Goal: Task Accomplishment & Management: Use online tool/utility

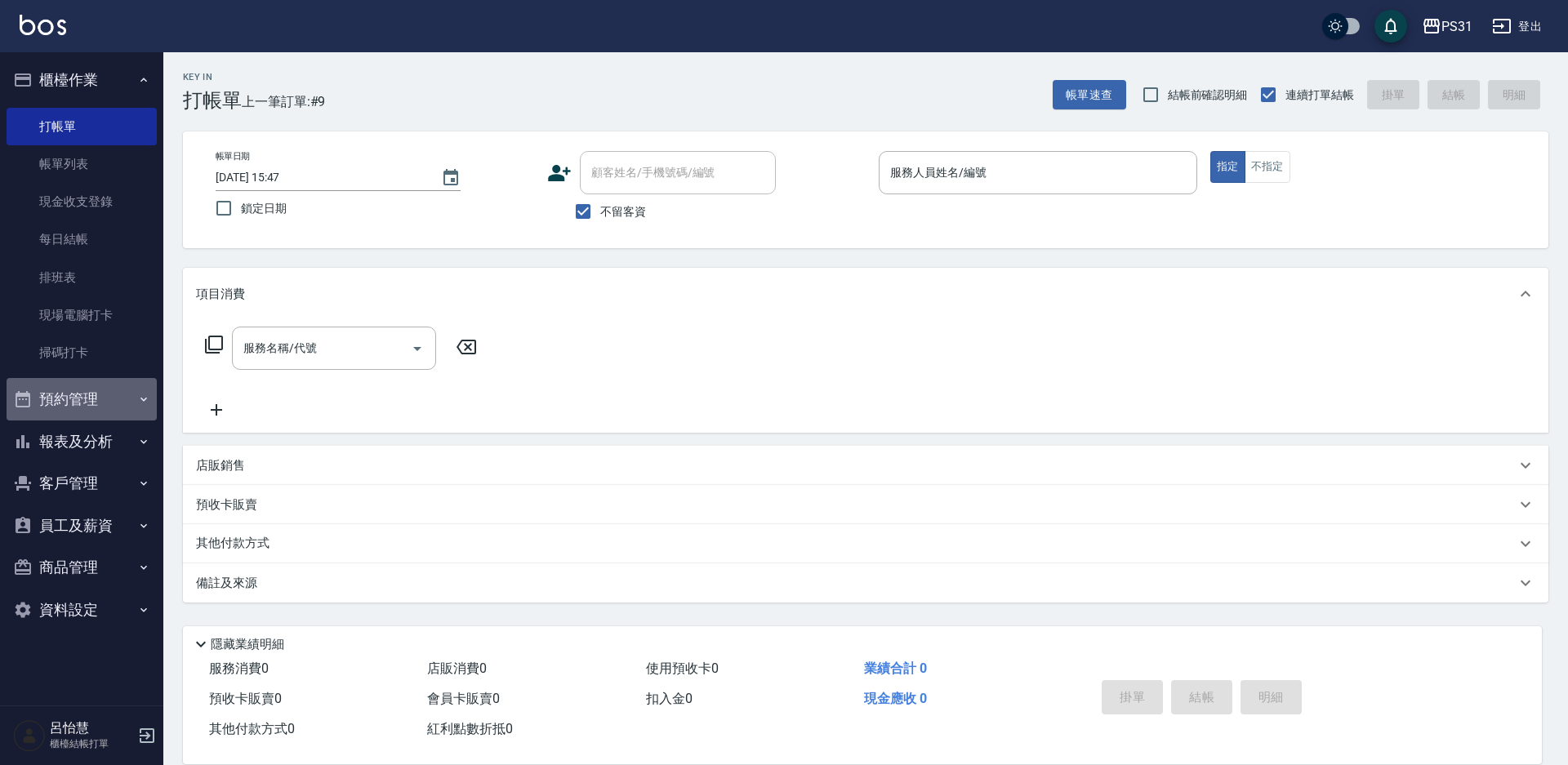
click at [61, 398] on button "預約管理" at bounding box center [82, 400] width 150 height 43
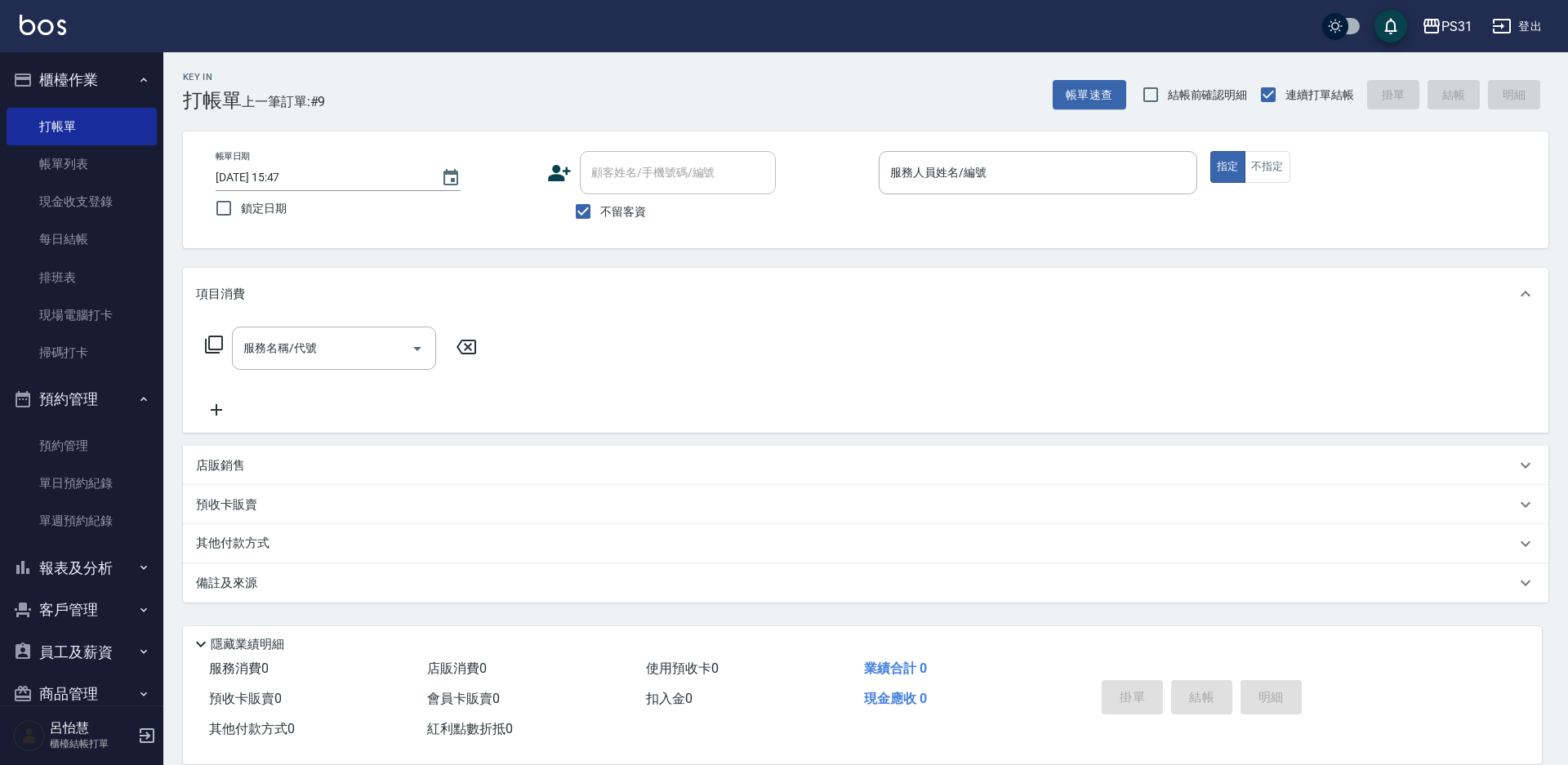
click at [71, 576] on button "報表及分析" at bounding box center [82, 569] width 150 height 43
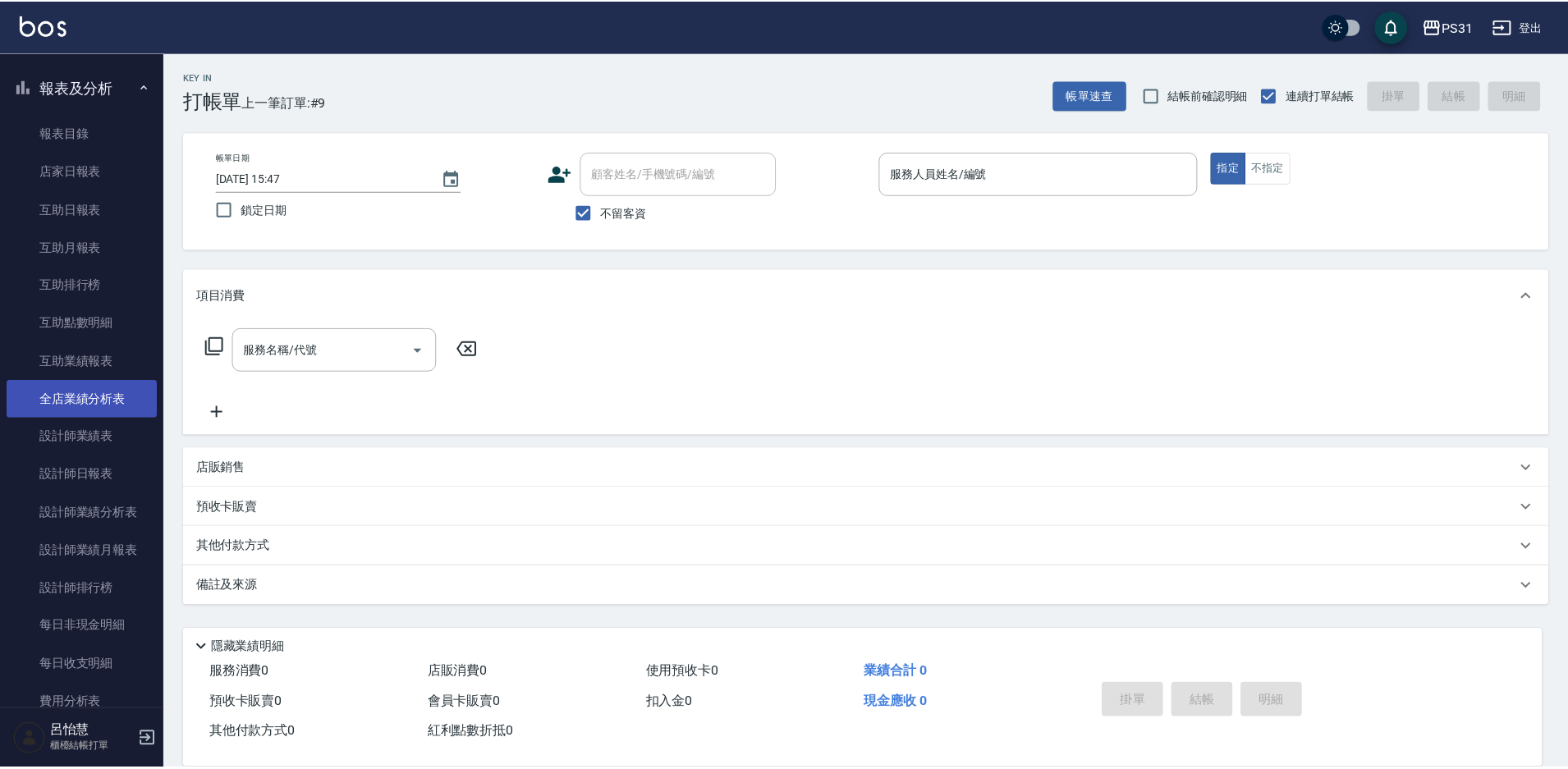
scroll to position [492, 0]
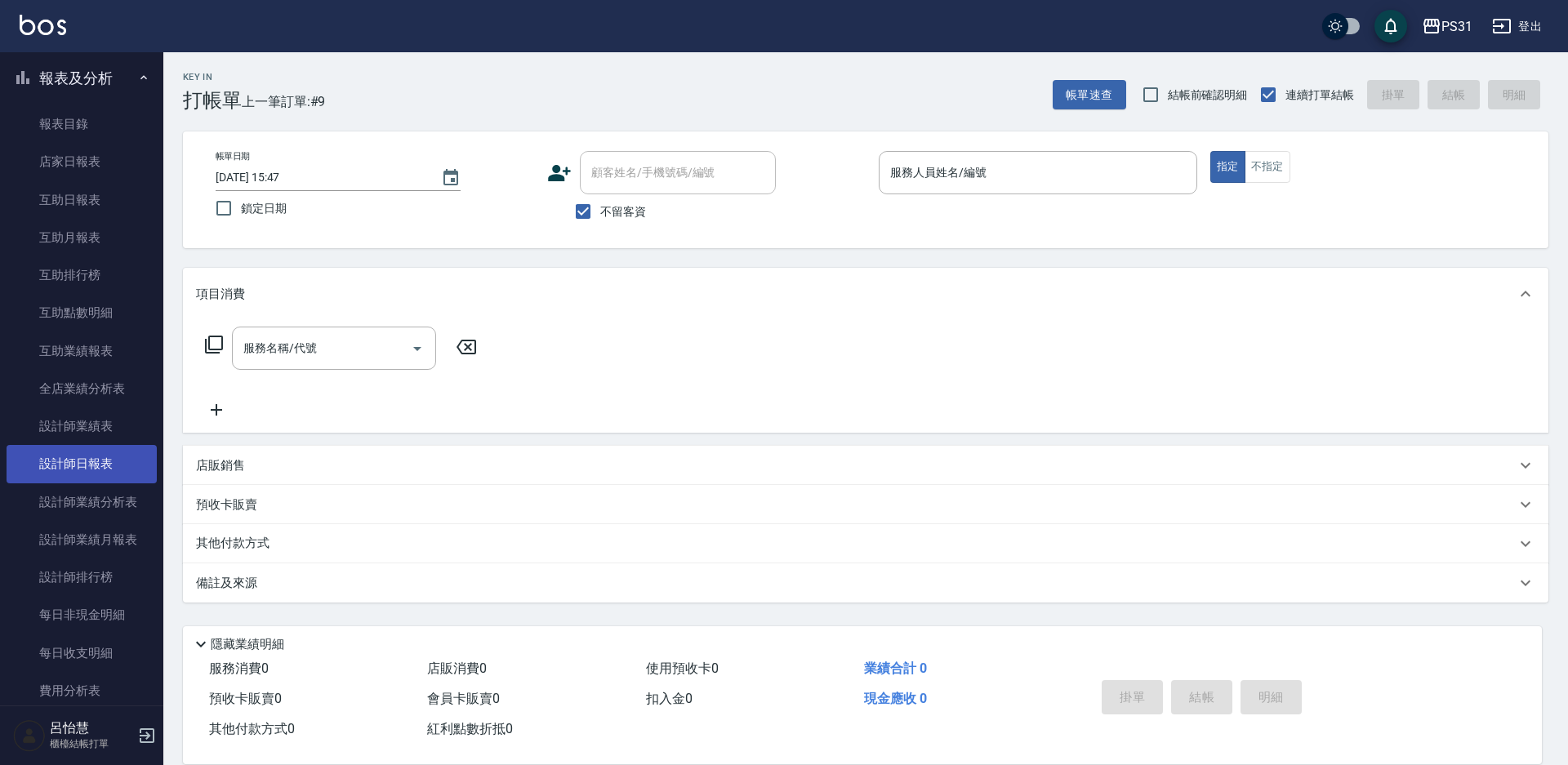
click at [80, 469] on link "設計師日報表" at bounding box center [82, 463] width 150 height 38
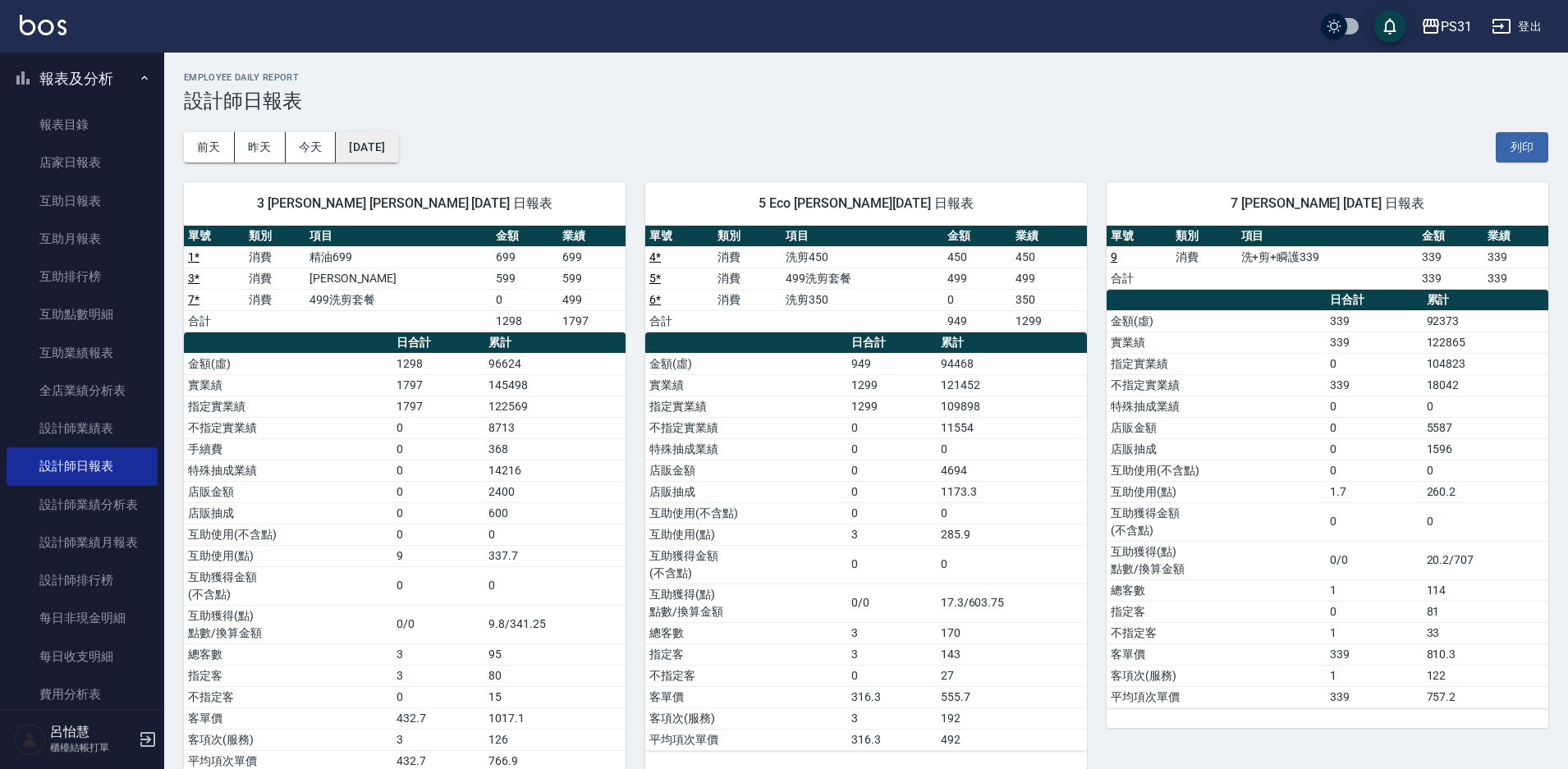
click at [397, 149] on button "[DATE]" at bounding box center [367, 147] width 63 height 30
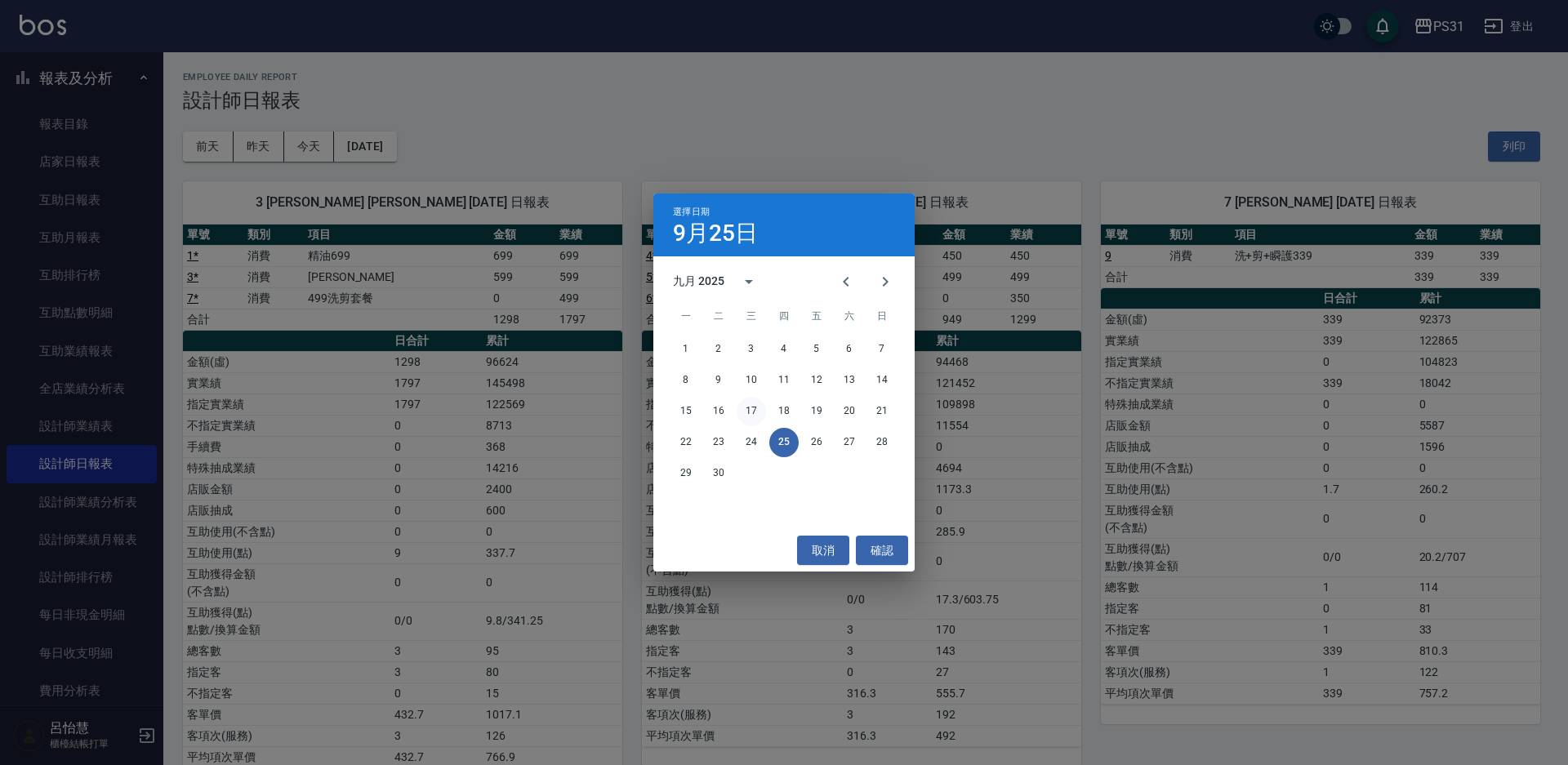
click at [741, 406] on button "17" at bounding box center [751, 412] width 29 height 29
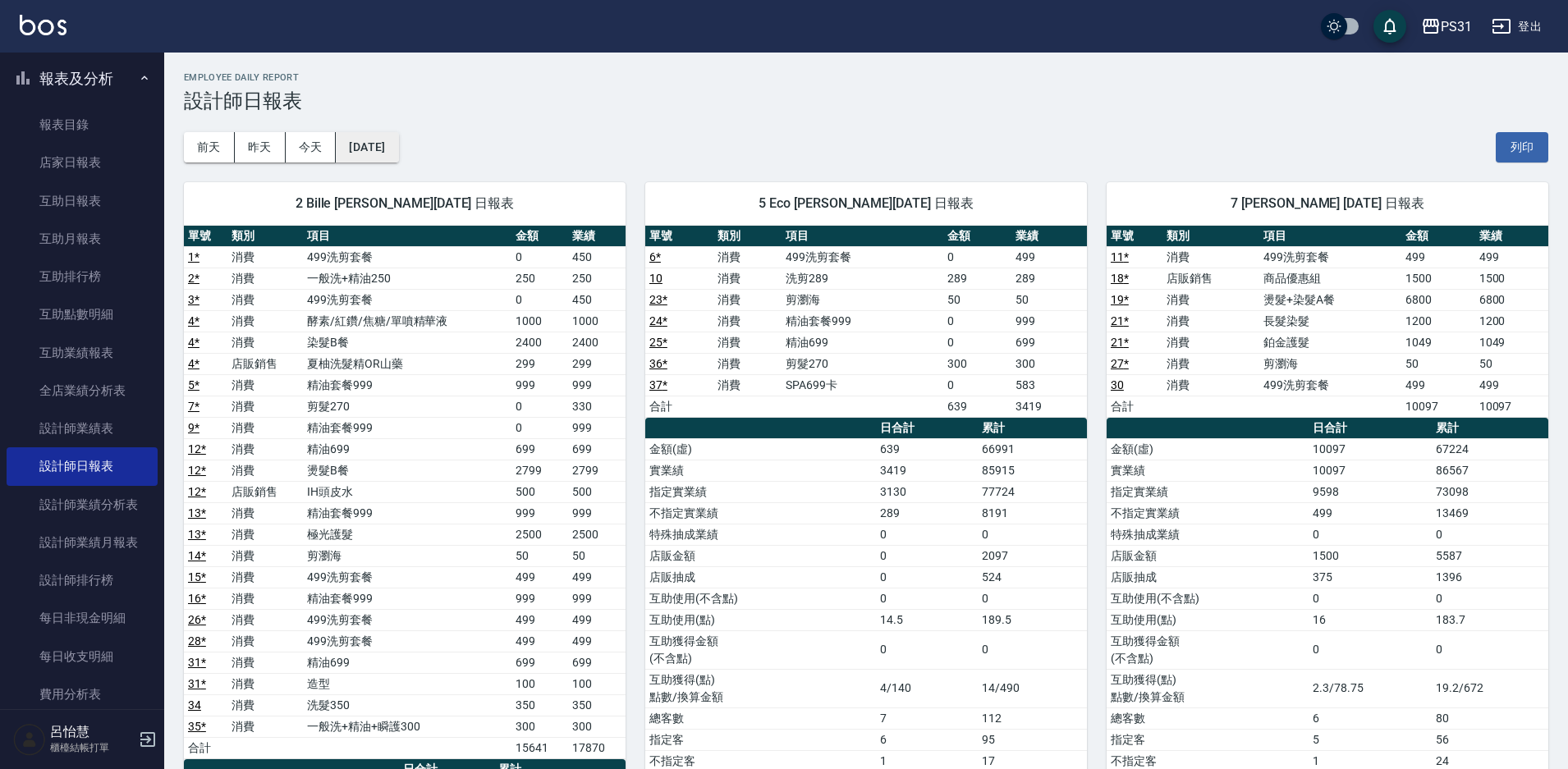
click at [398, 149] on button "[DATE]" at bounding box center [367, 147] width 63 height 30
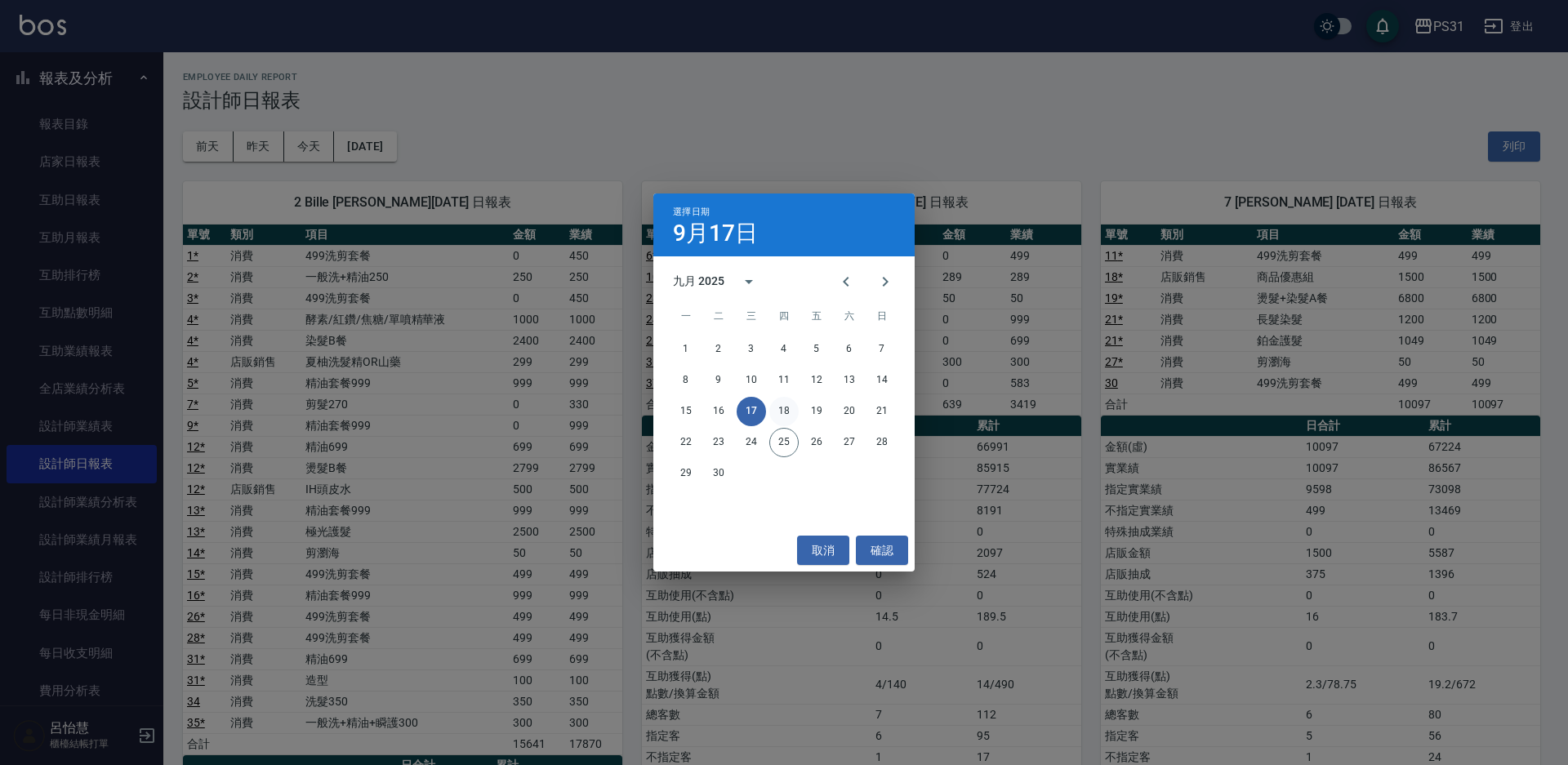
click at [783, 413] on button "18" at bounding box center [784, 412] width 29 height 29
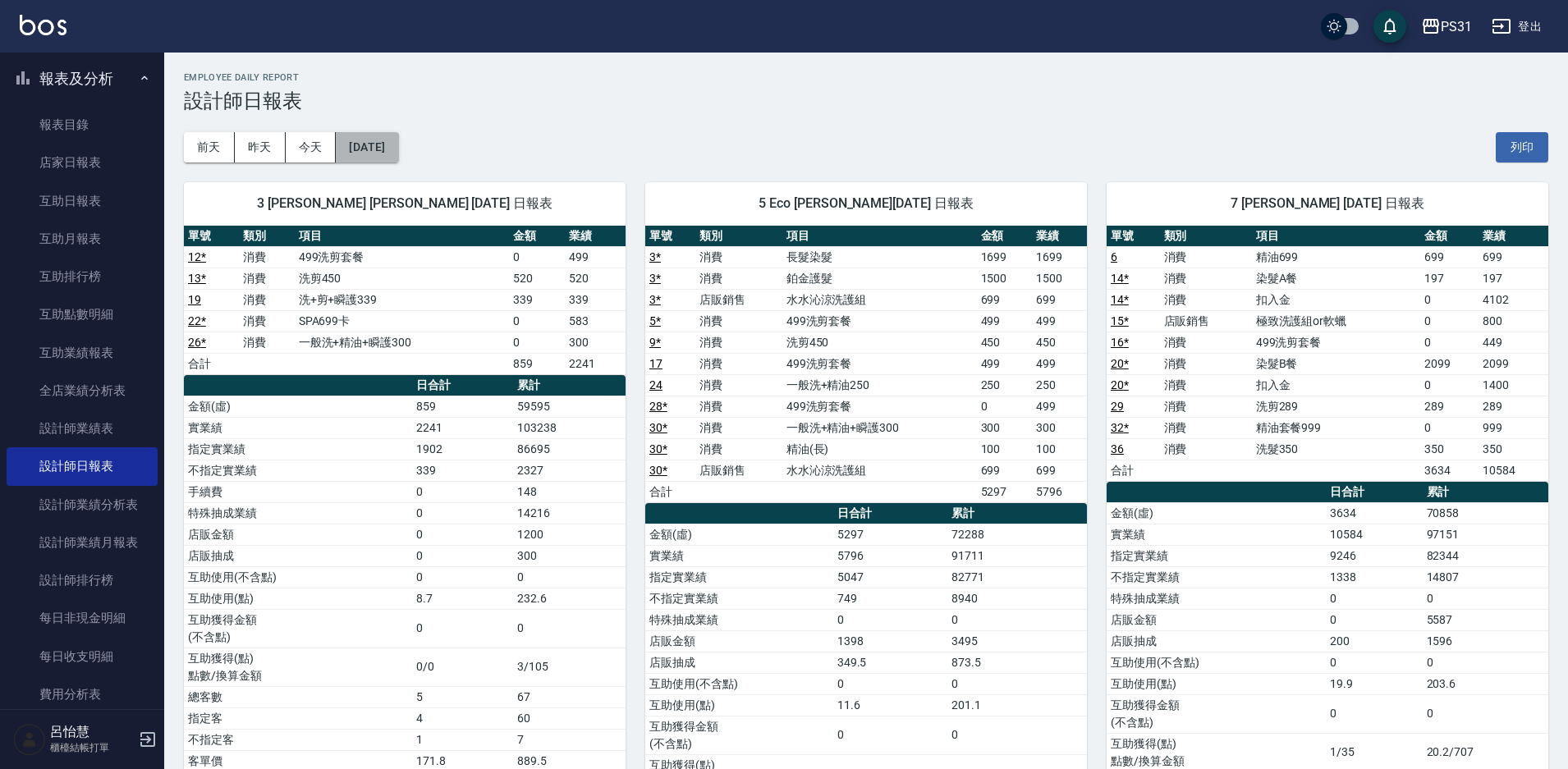
click at [390, 150] on button "[DATE]" at bounding box center [367, 147] width 63 height 30
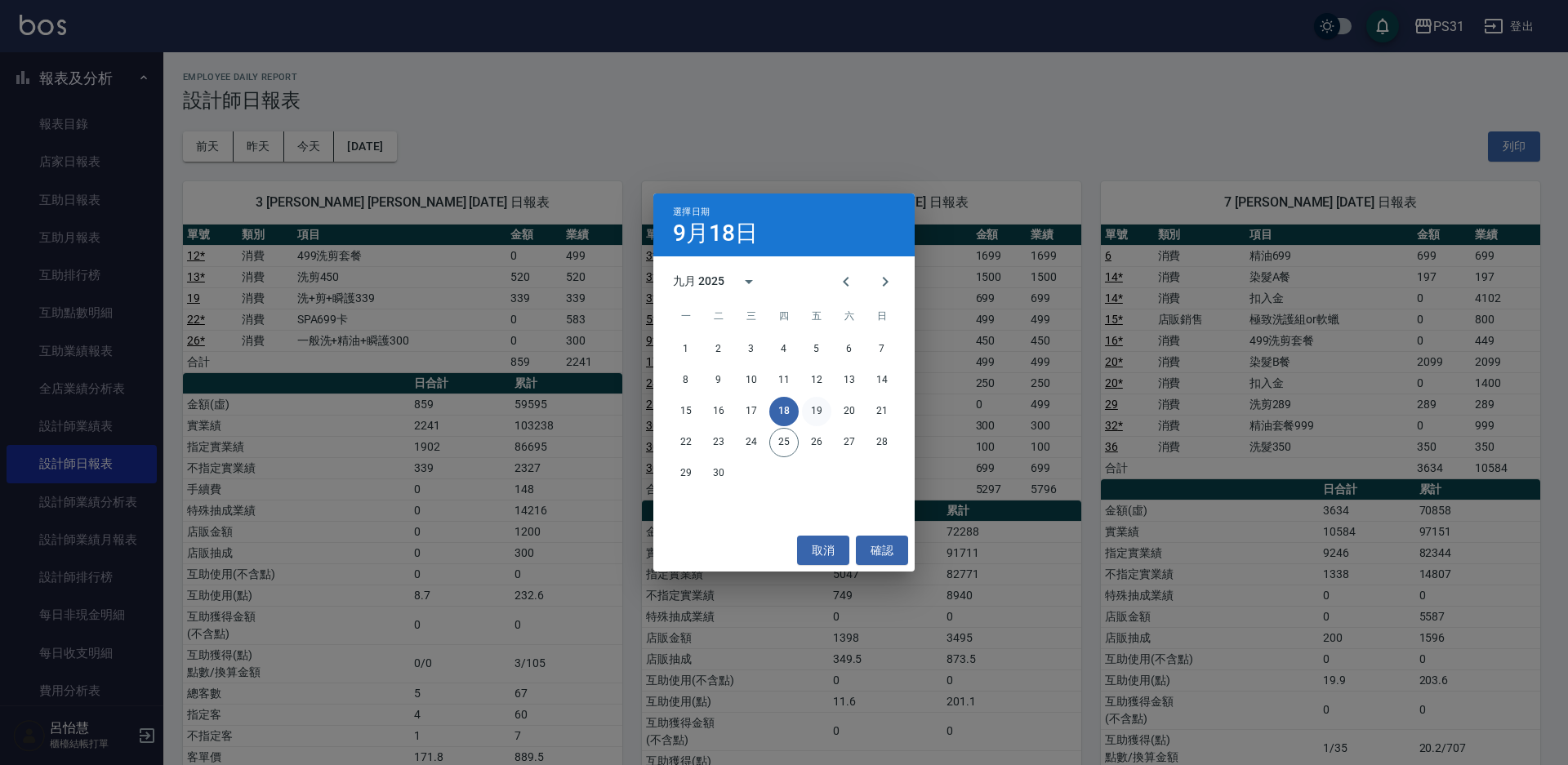
click at [820, 415] on button "19" at bounding box center [817, 412] width 29 height 29
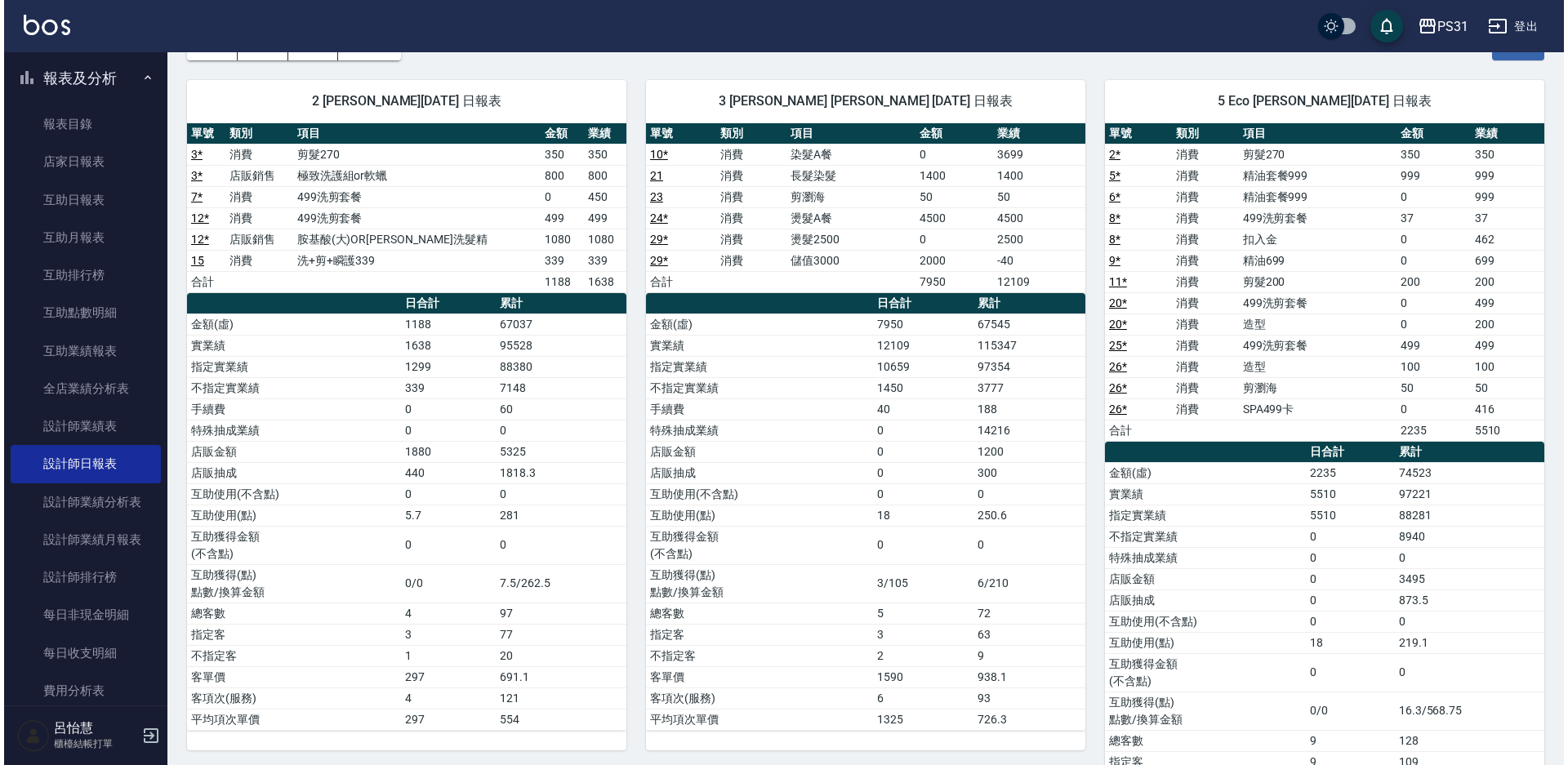
scroll to position [82, 0]
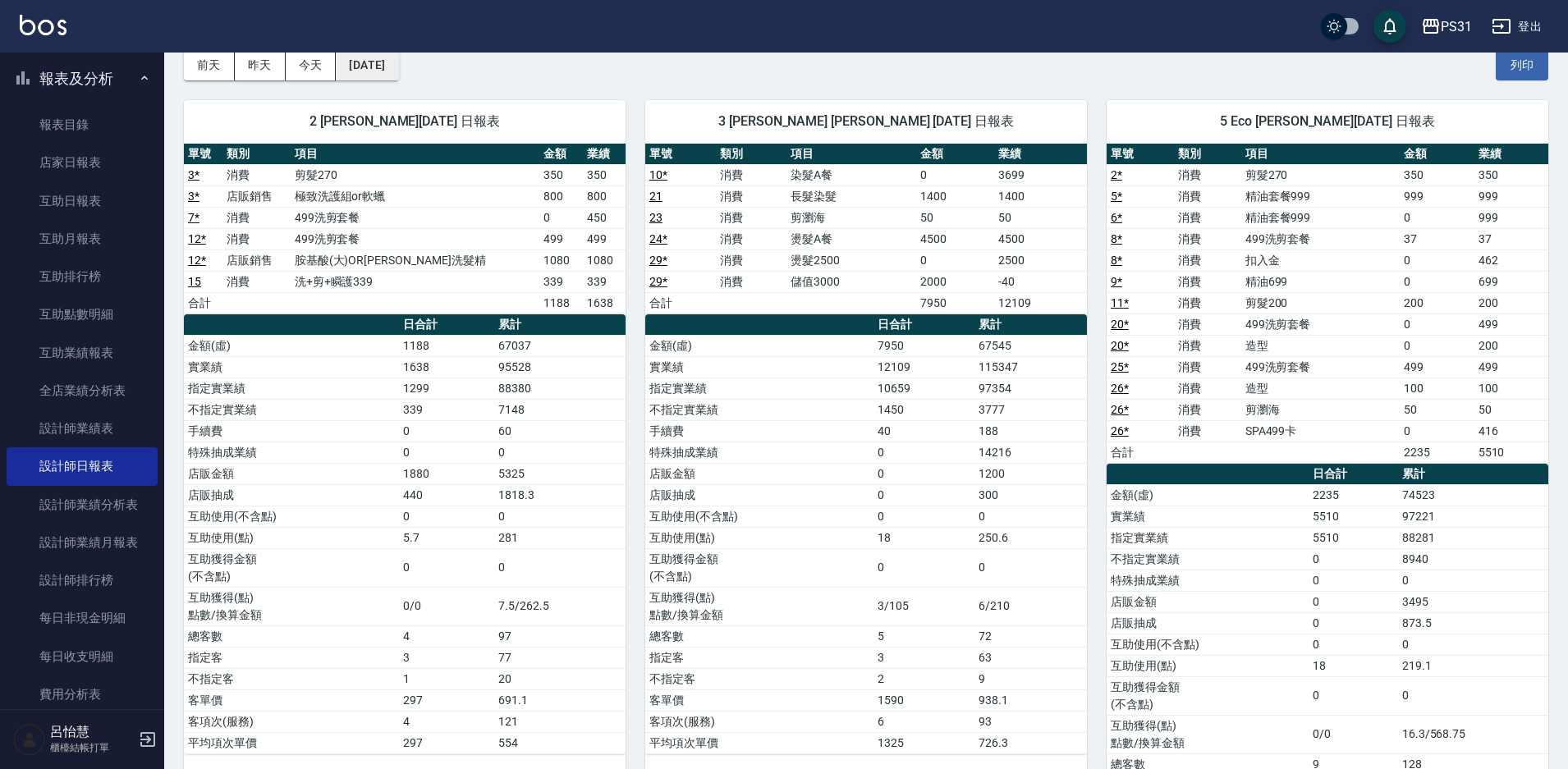
click at [398, 71] on button "[DATE]" at bounding box center [367, 65] width 63 height 30
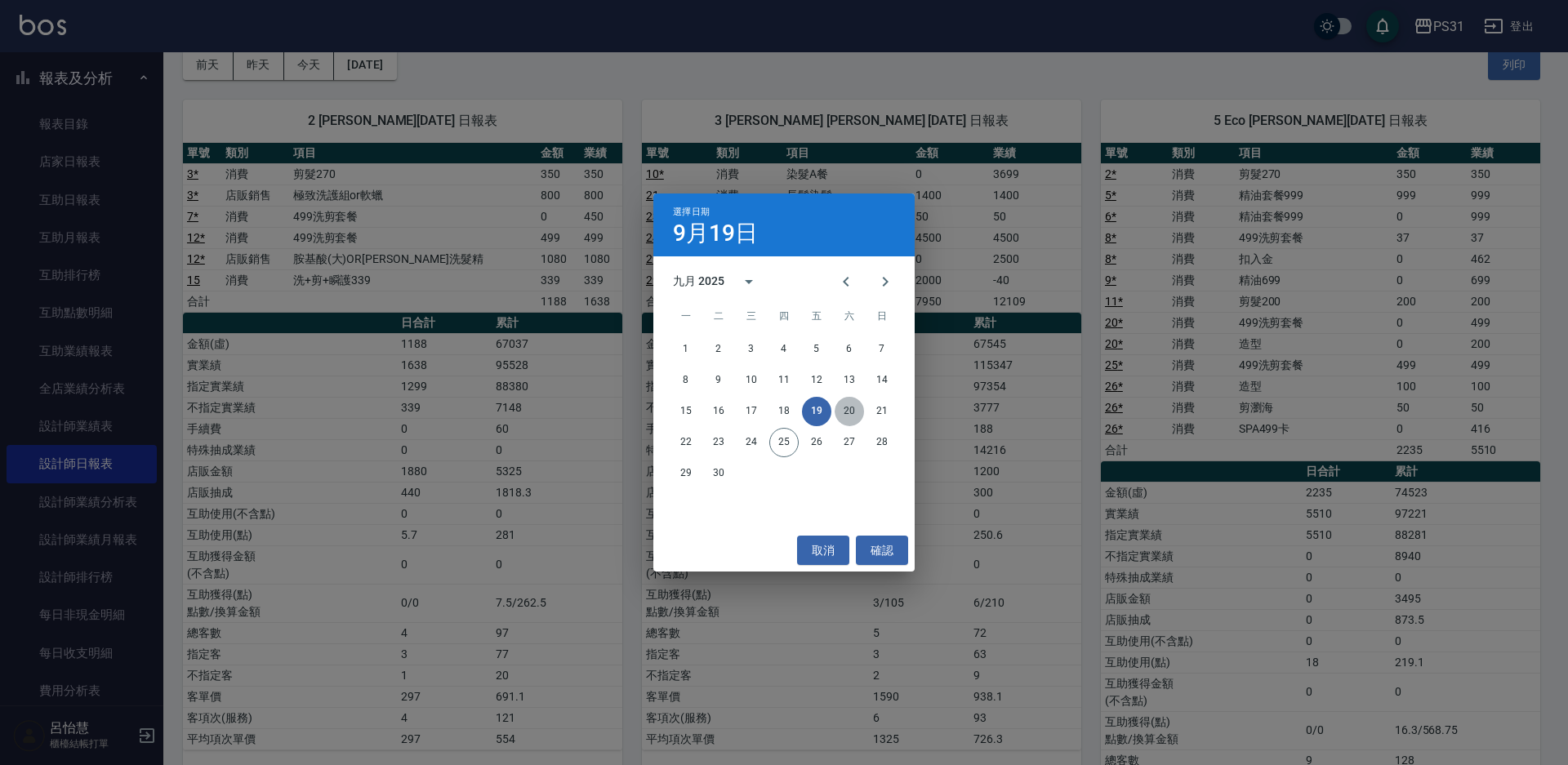
click at [850, 409] on button "20" at bounding box center [850, 412] width 29 height 29
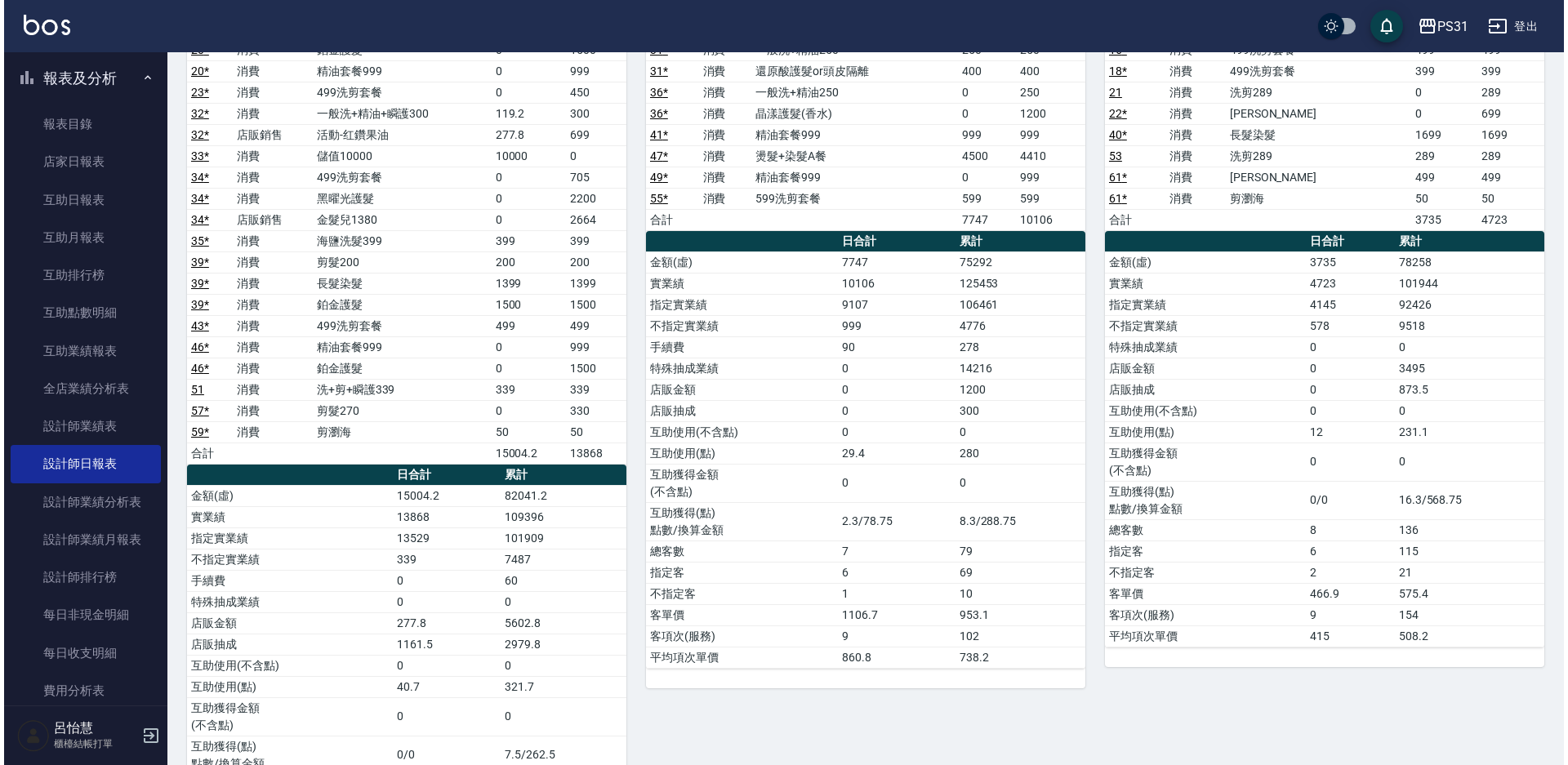
scroll to position [82, 0]
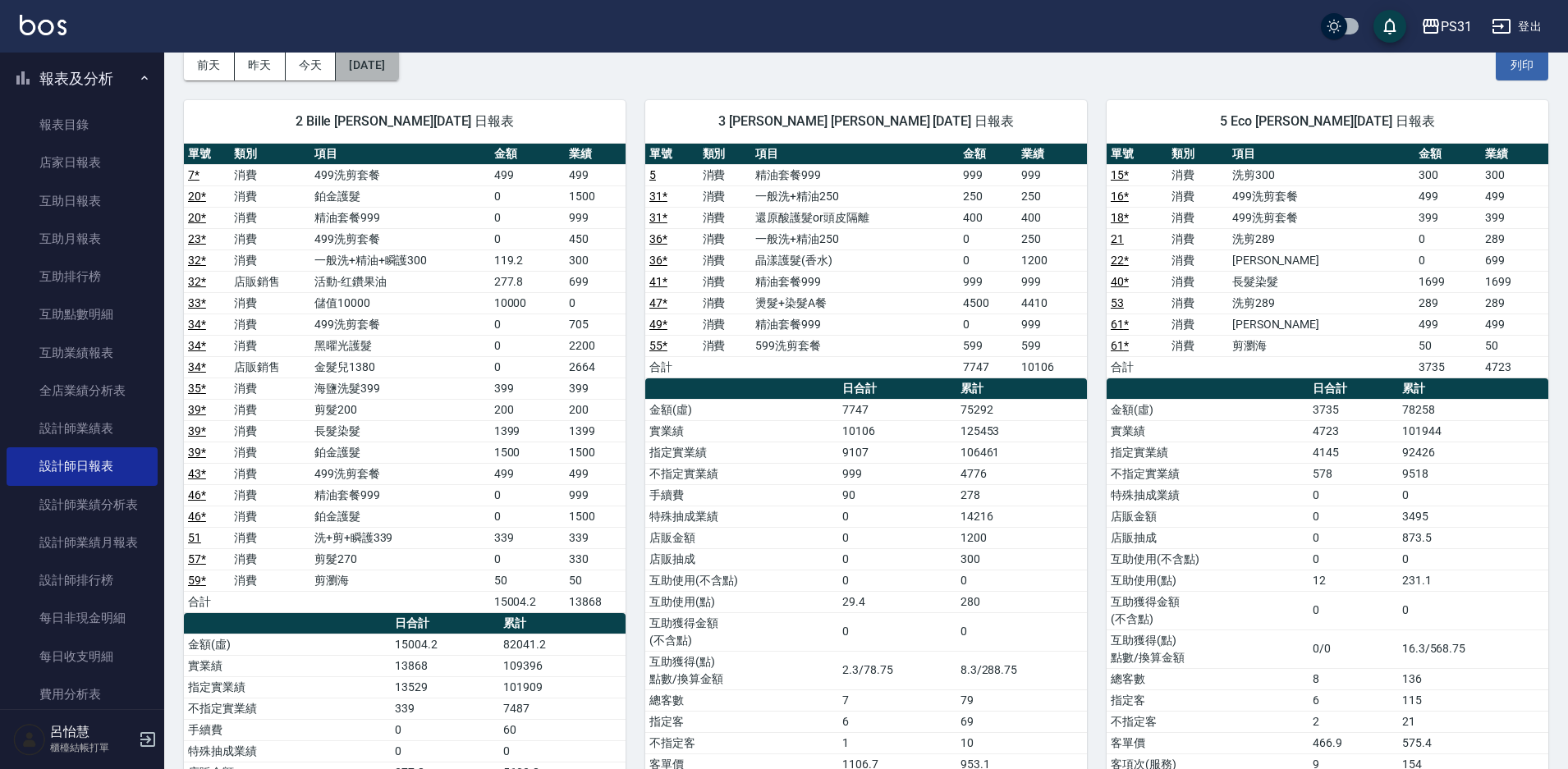
click at [398, 67] on button "[DATE]" at bounding box center [367, 65] width 63 height 30
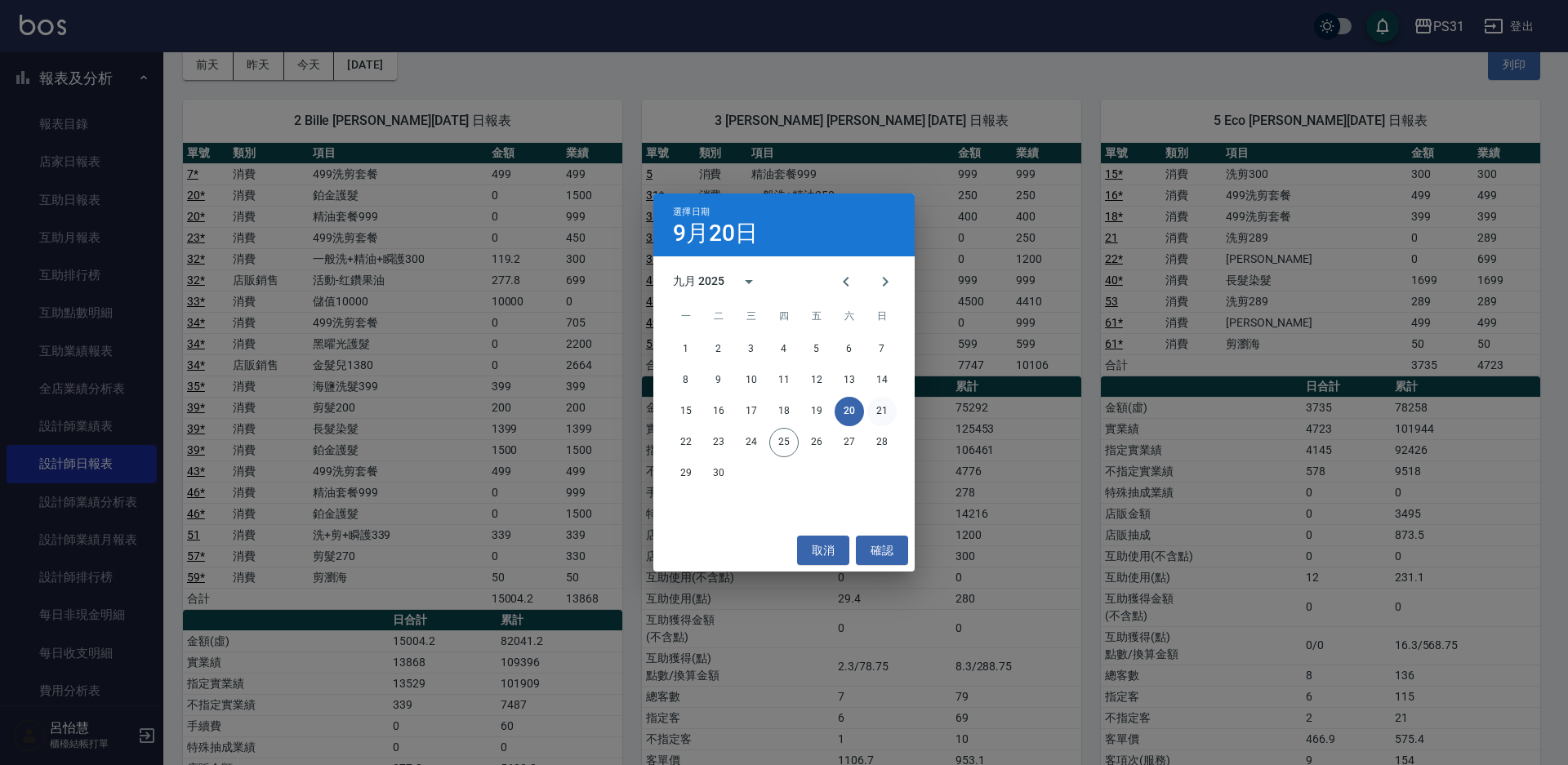
click at [880, 415] on button "21" at bounding box center [882, 412] width 29 height 29
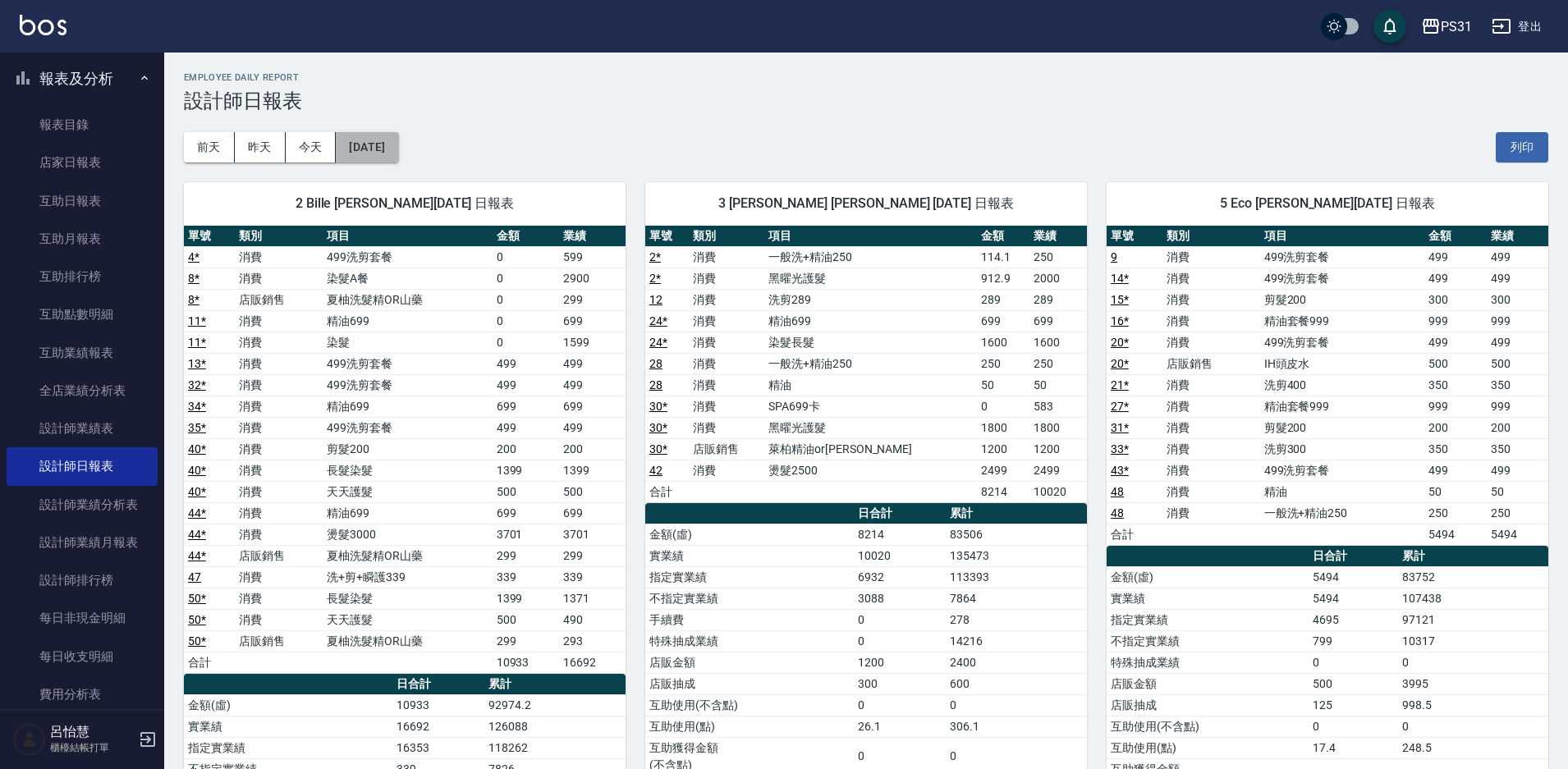
click at [398, 153] on button "[DATE]" at bounding box center [367, 147] width 63 height 30
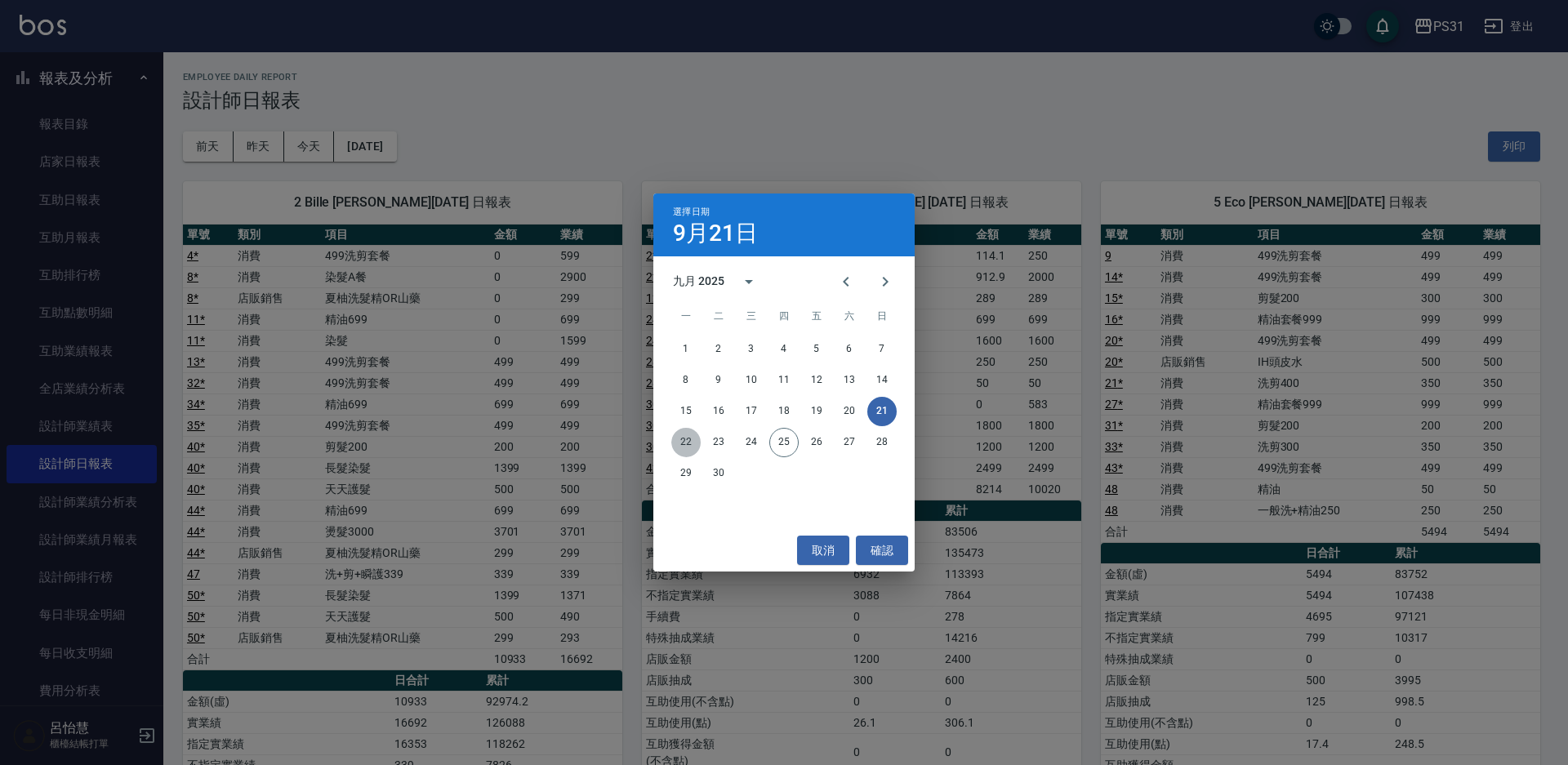
click at [683, 443] on button "22" at bounding box center [686, 443] width 29 height 29
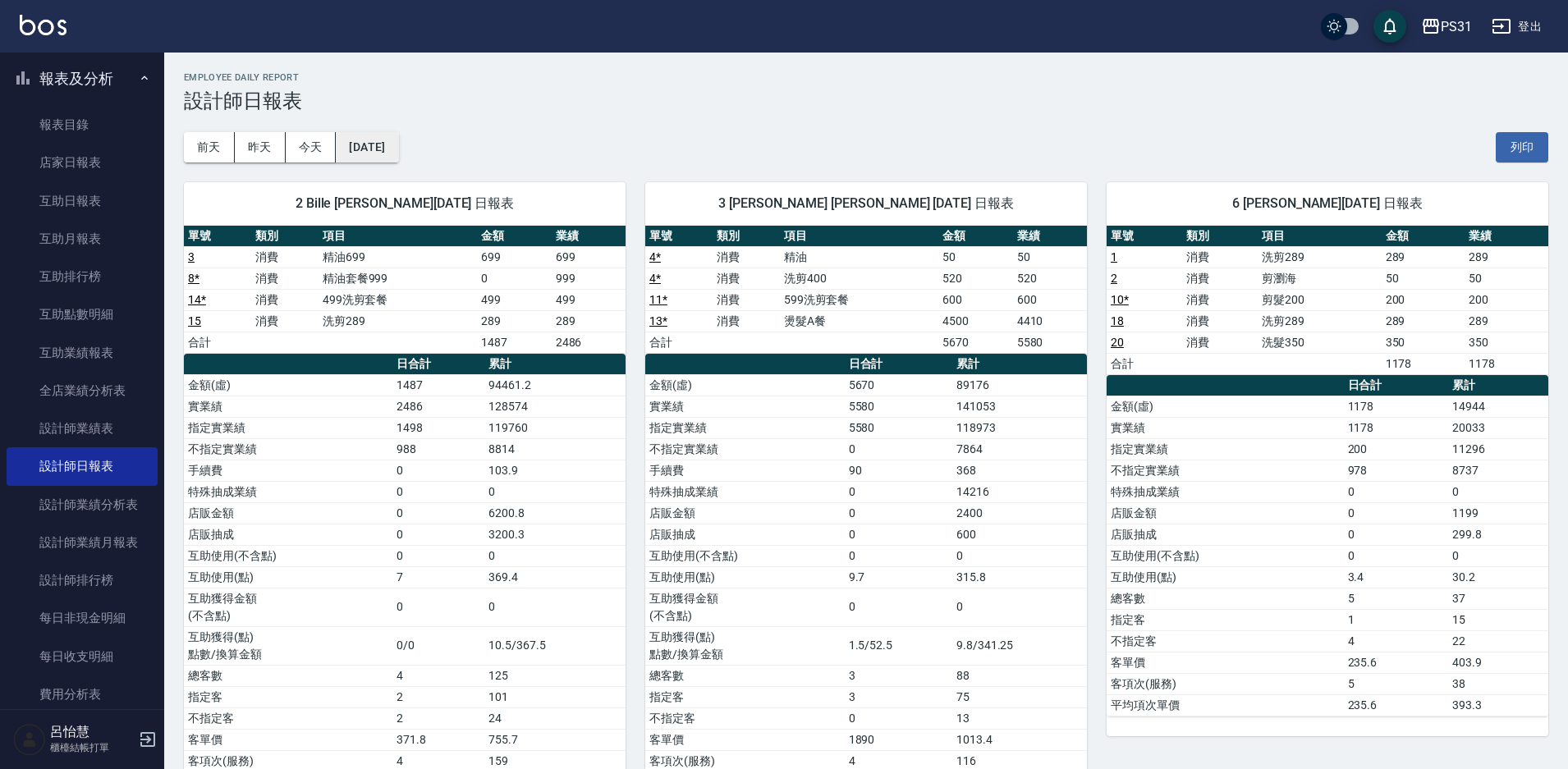
click at [390, 146] on button "[DATE]" at bounding box center [367, 147] width 63 height 30
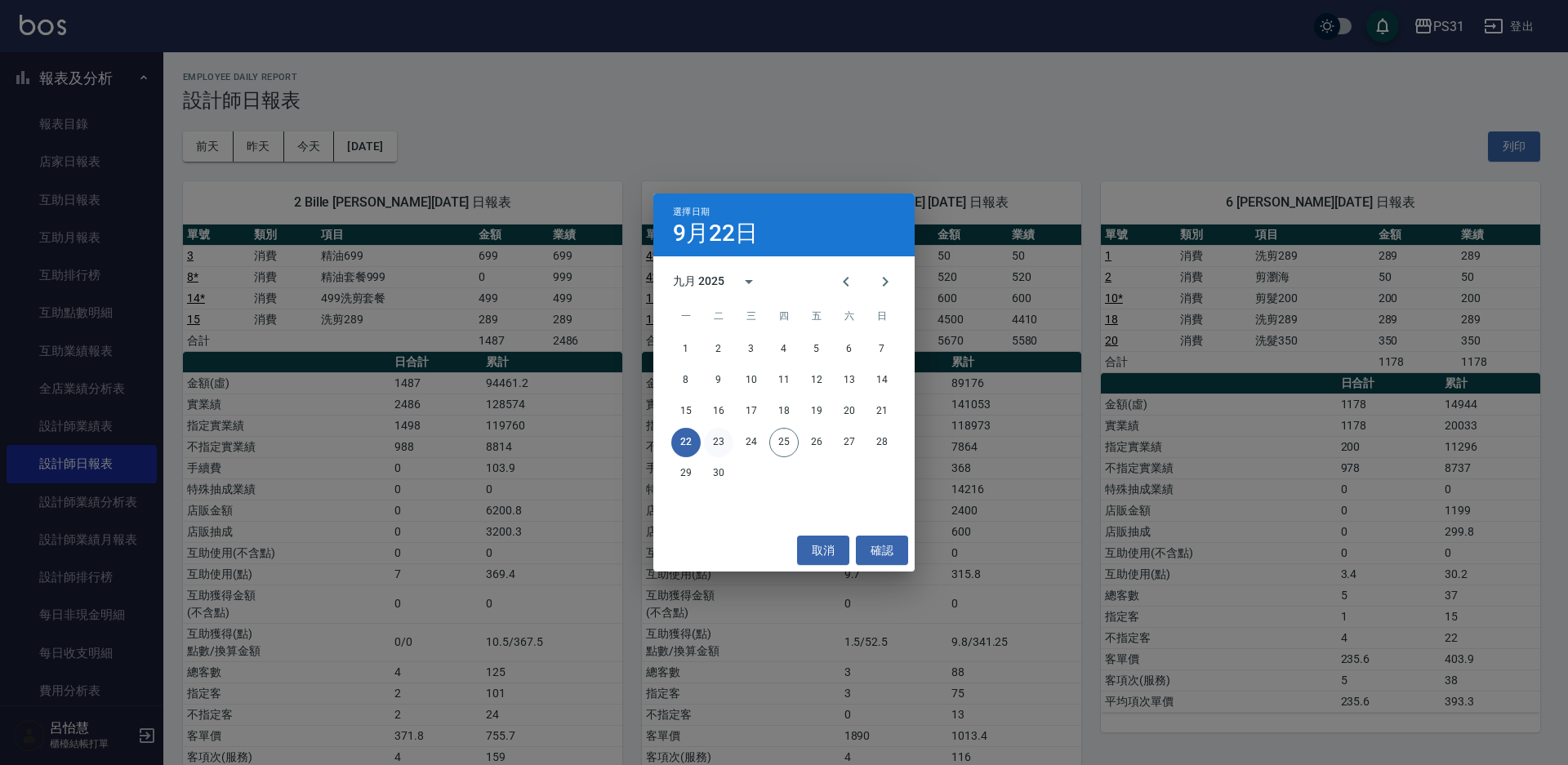
click at [713, 435] on button "23" at bounding box center [719, 443] width 29 height 29
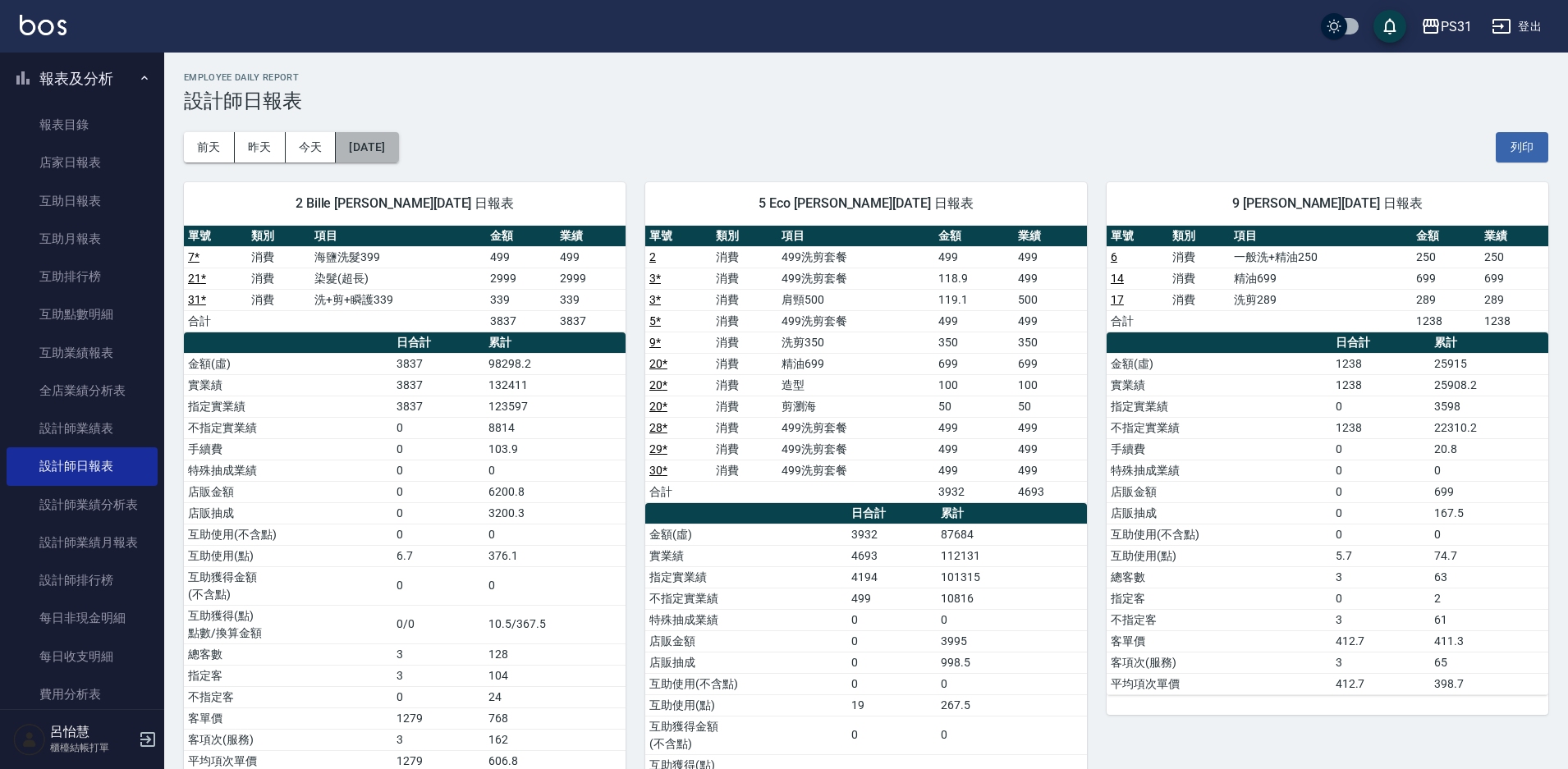
click at [372, 141] on button "[DATE]" at bounding box center [367, 147] width 63 height 30
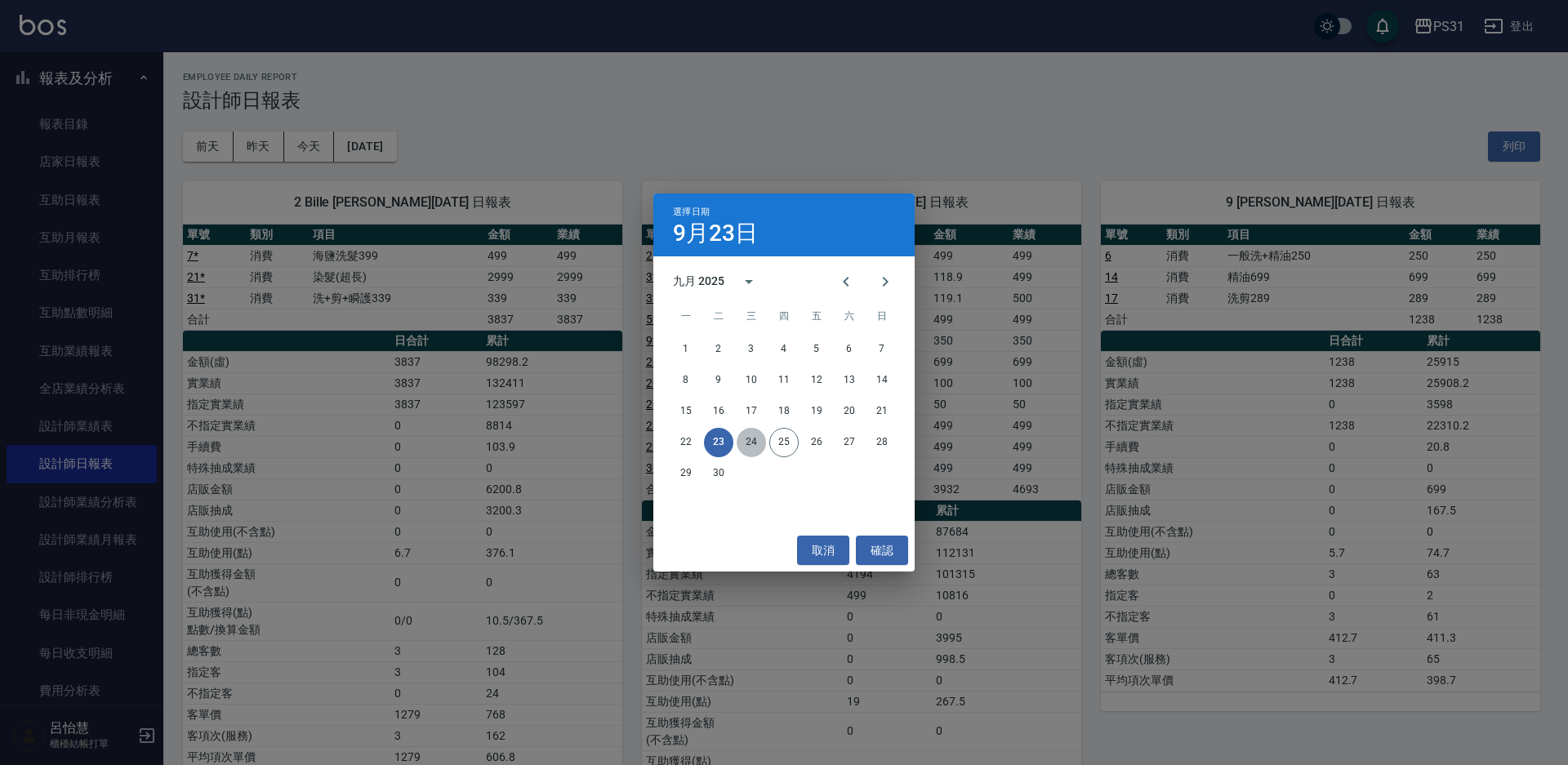
click at [754, 444] on button "24" at bounding box center [751, 443] width 29 height 29
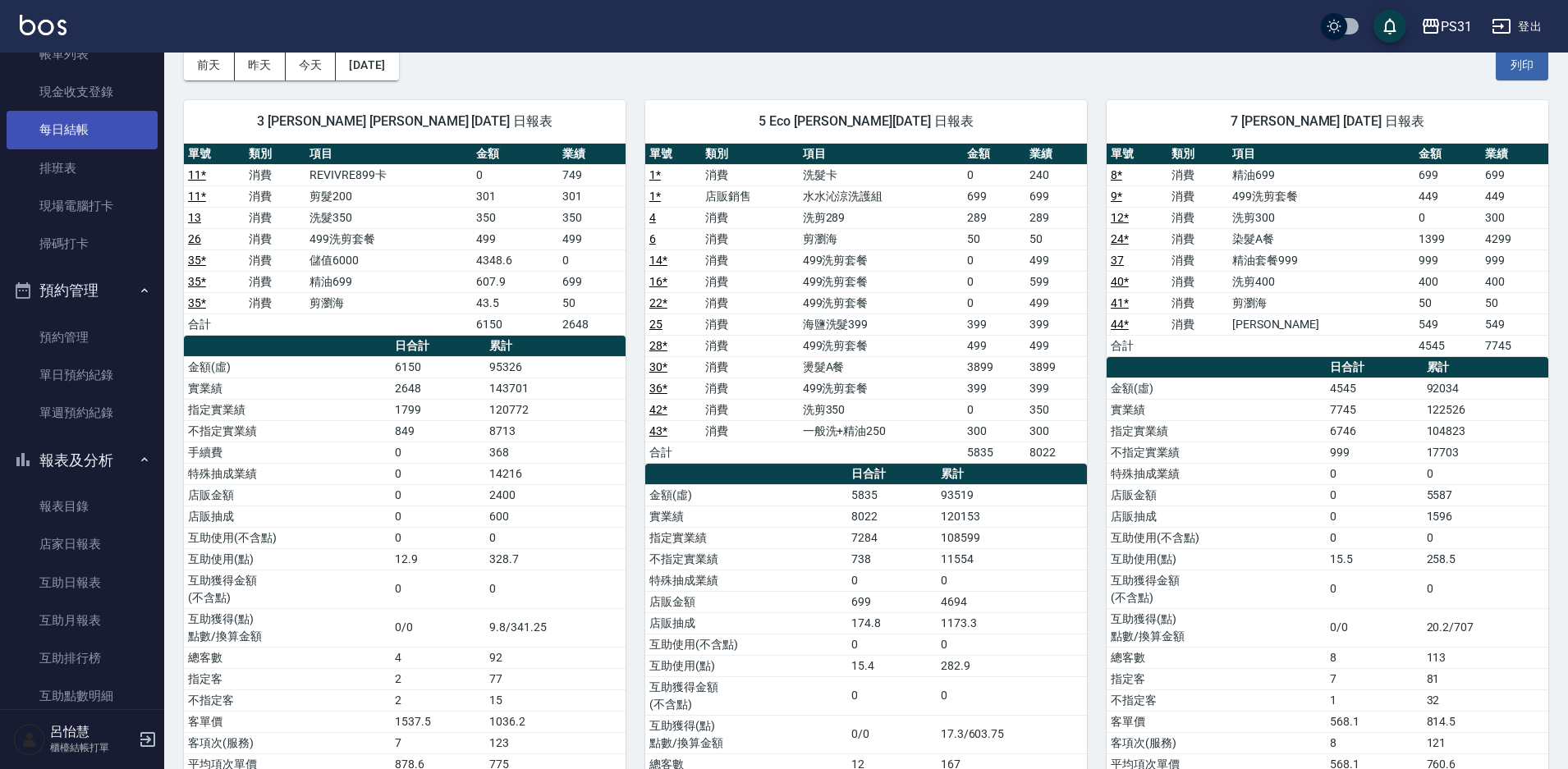
scroll to position [82, 0]
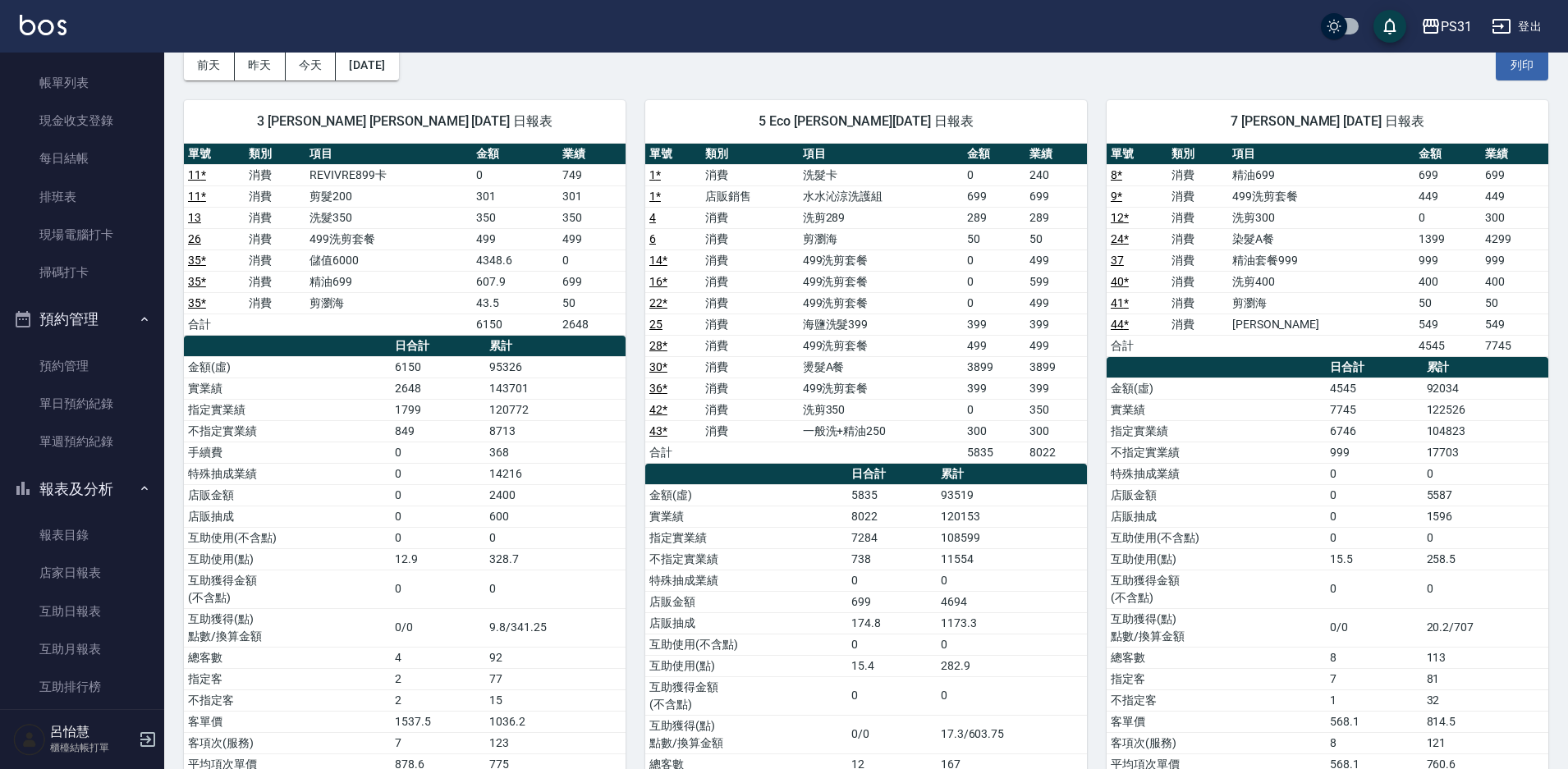
click at [66, 331] on button "預約管理" at bounding box center [82, 320] width 151 height 43
click at [78, 354] on button "報表及分析" at bounding box center [82, 362] width 151 height 43
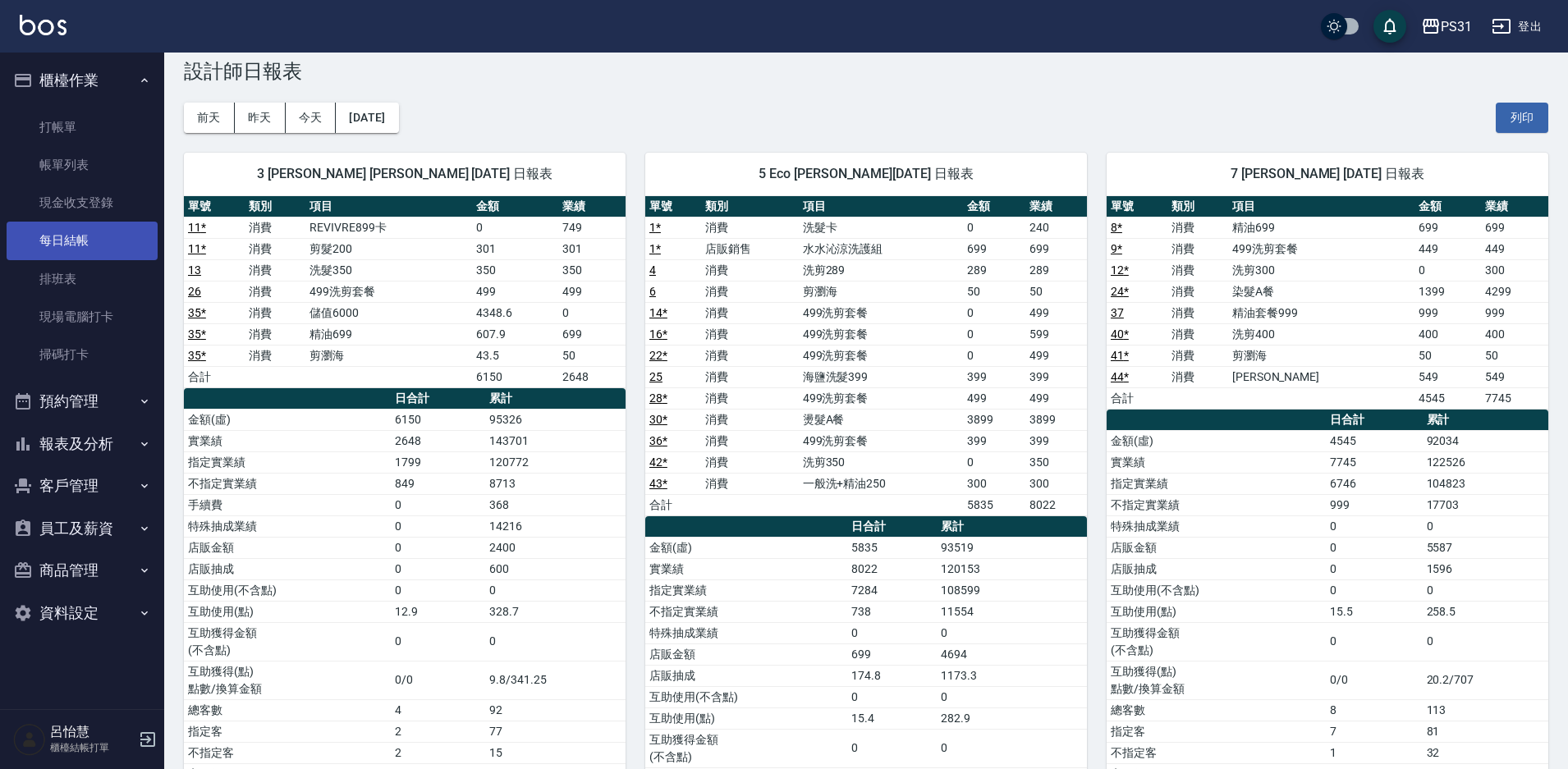
scroll to position [0, 0]
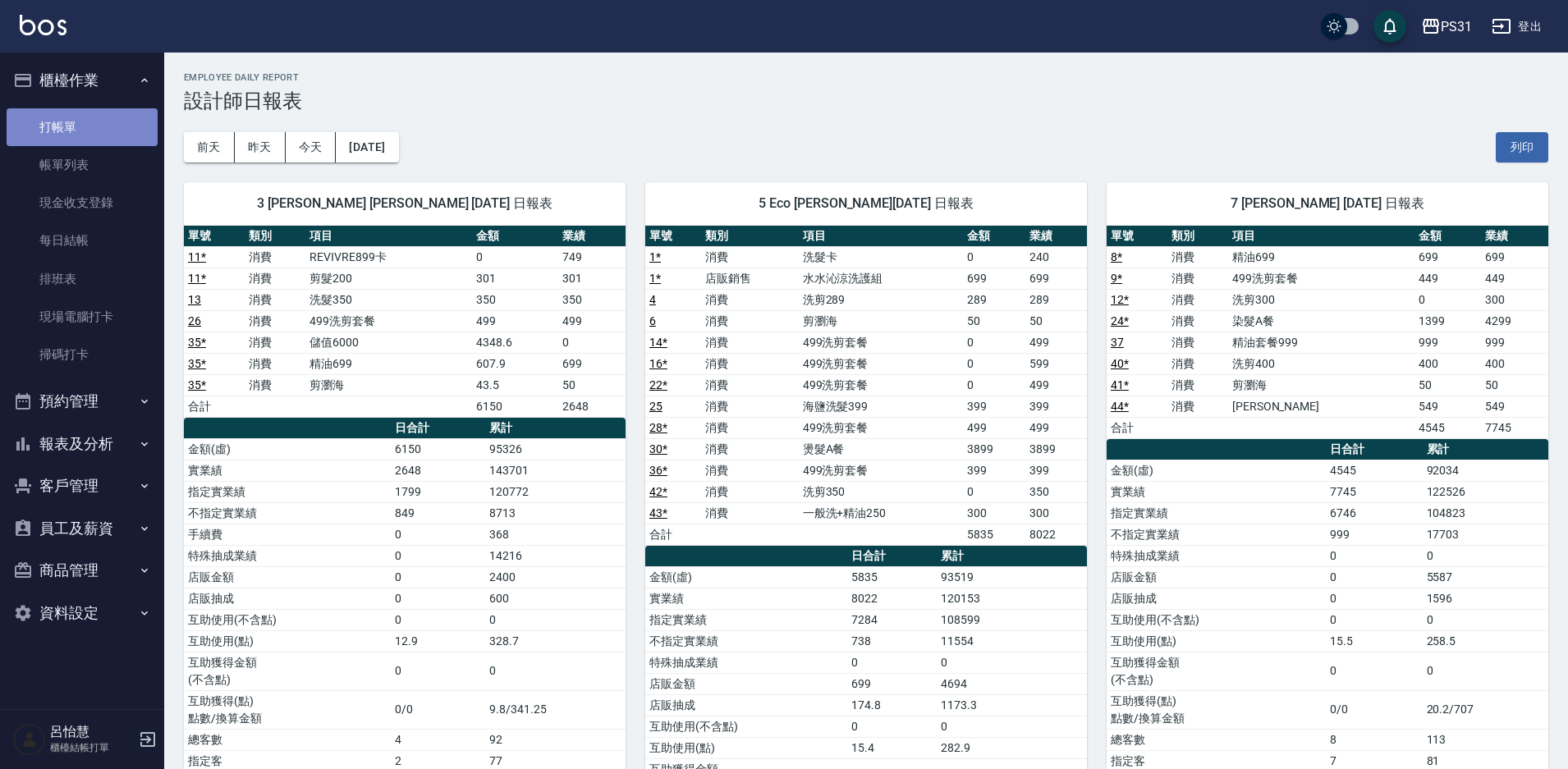
click at [83, 131] on link "打帳單" at bounding box center [82, 127] width 151 height 38
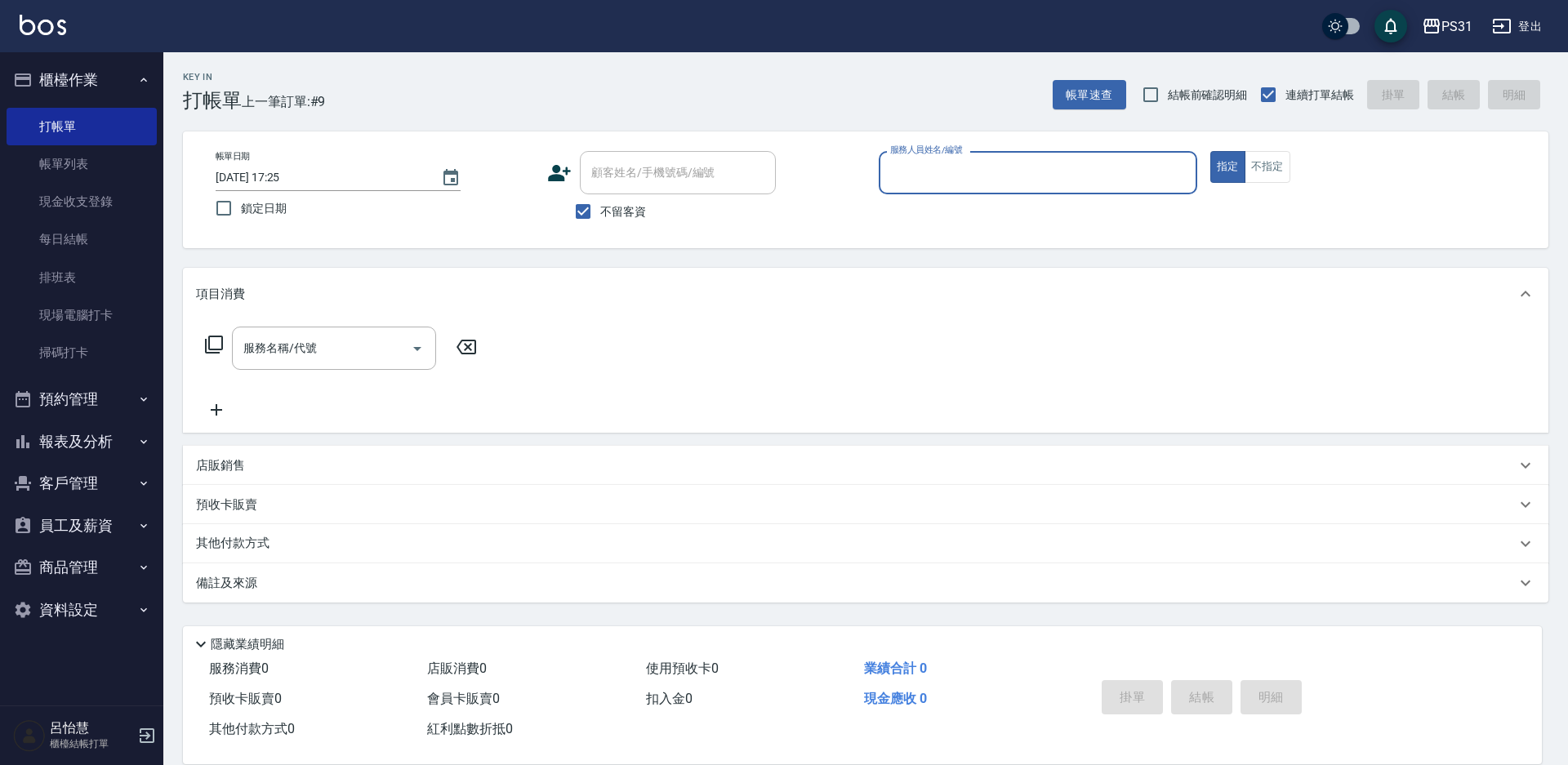
click at [914, 181] on input "服務人員姓名/編號" at bounding box center [1037, 172] width 303 height 28
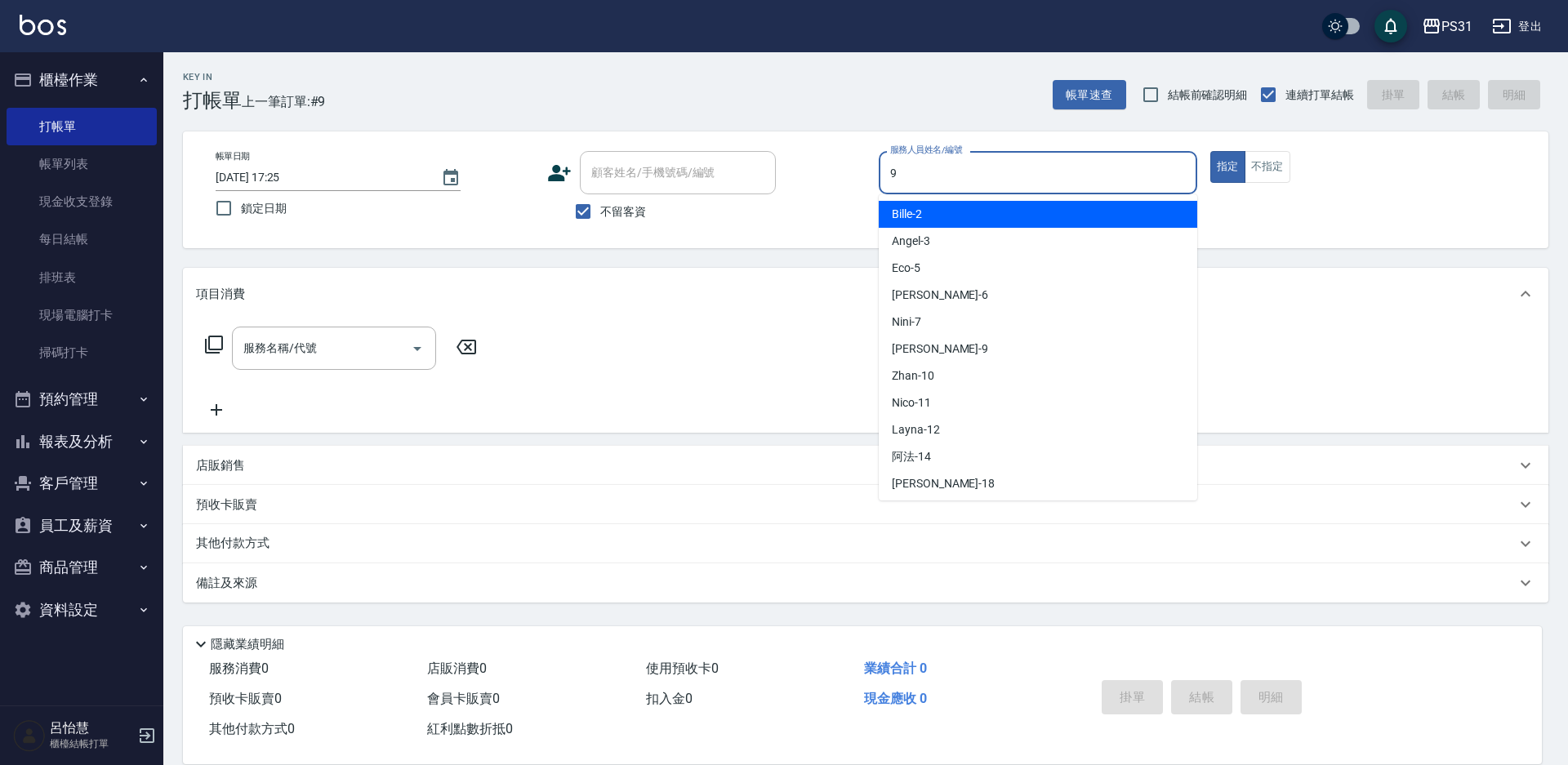
type input "JOJO-9"
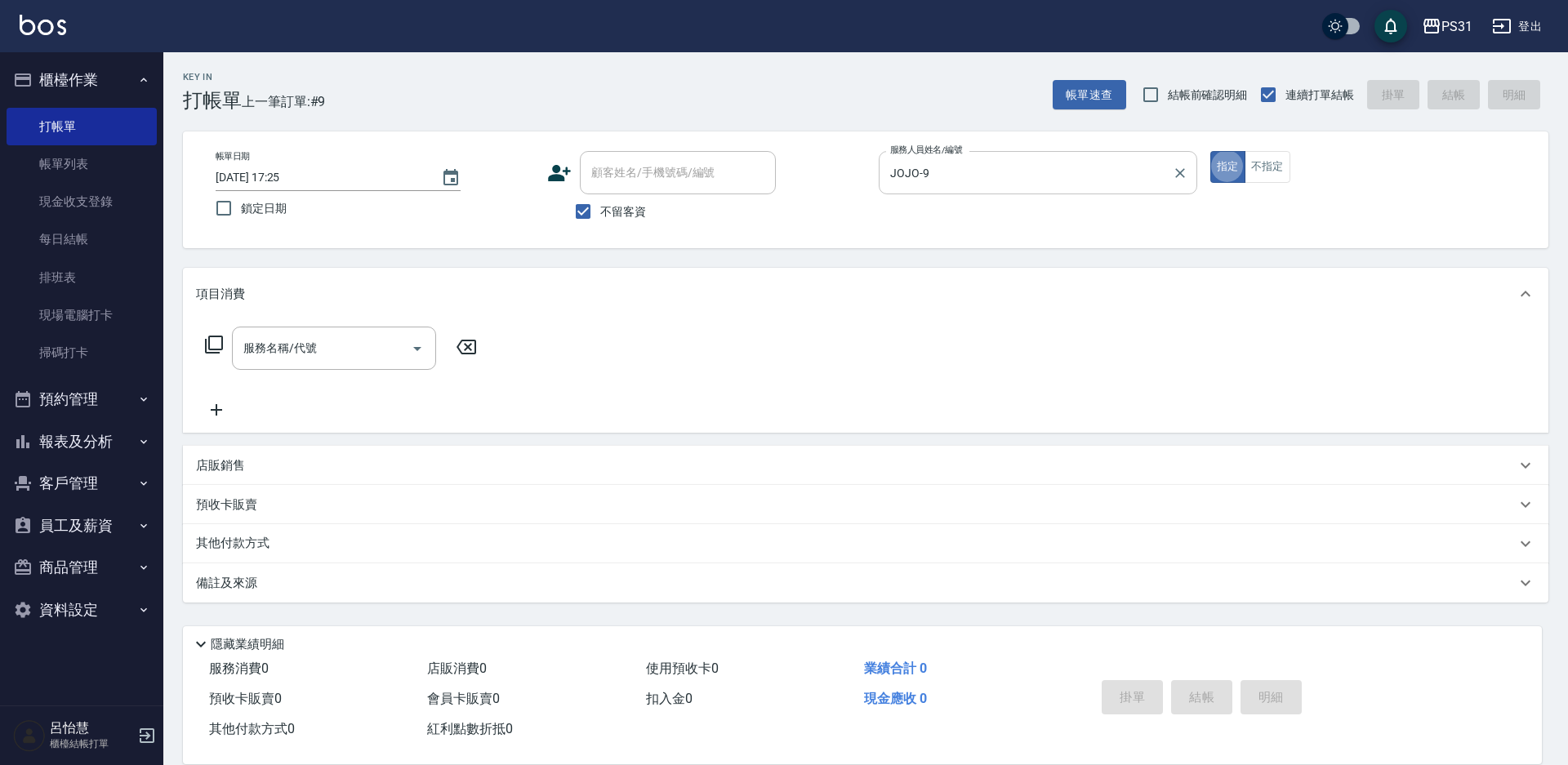
type button "true"
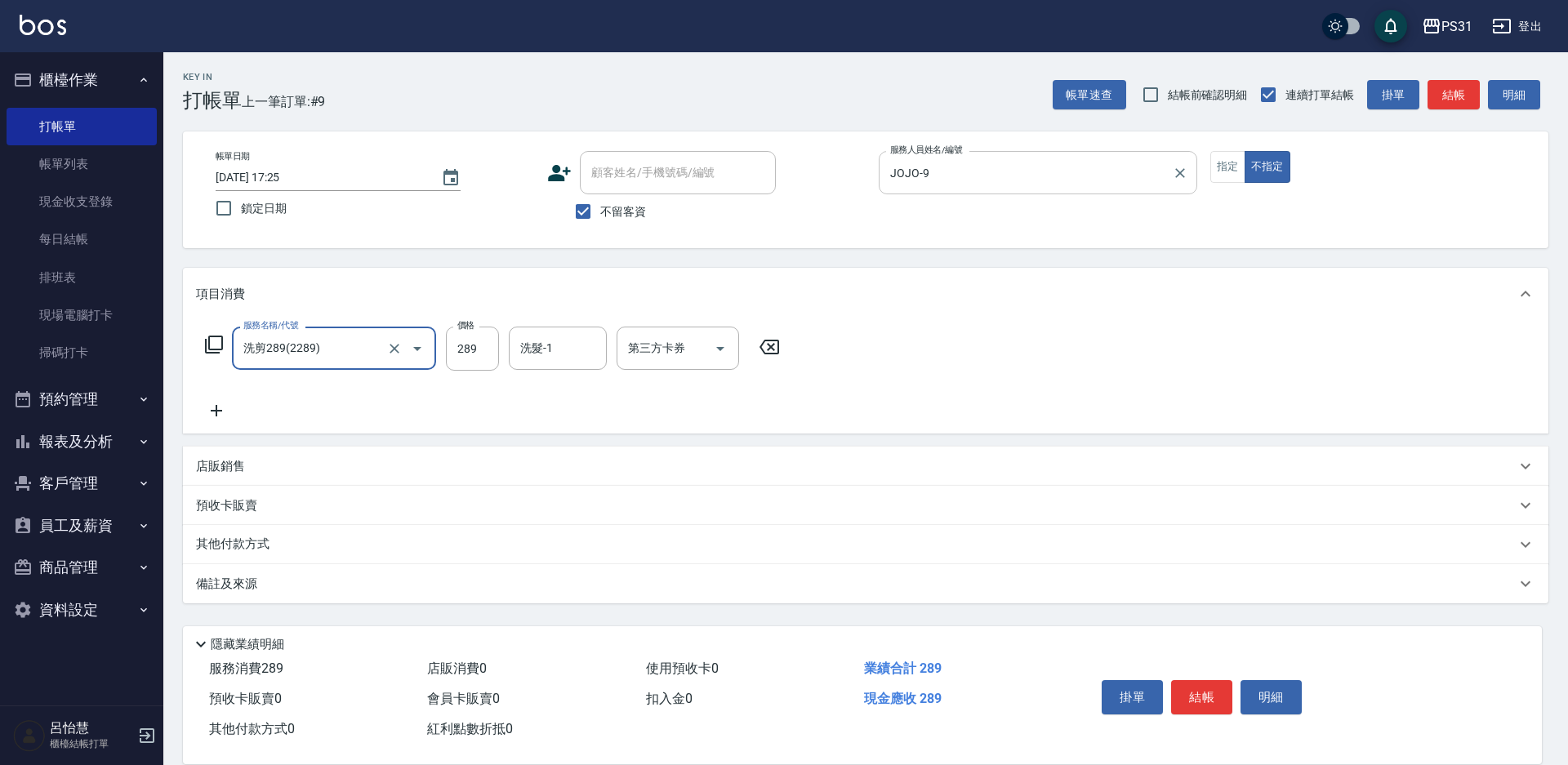
type input "洗剪289(2289)"
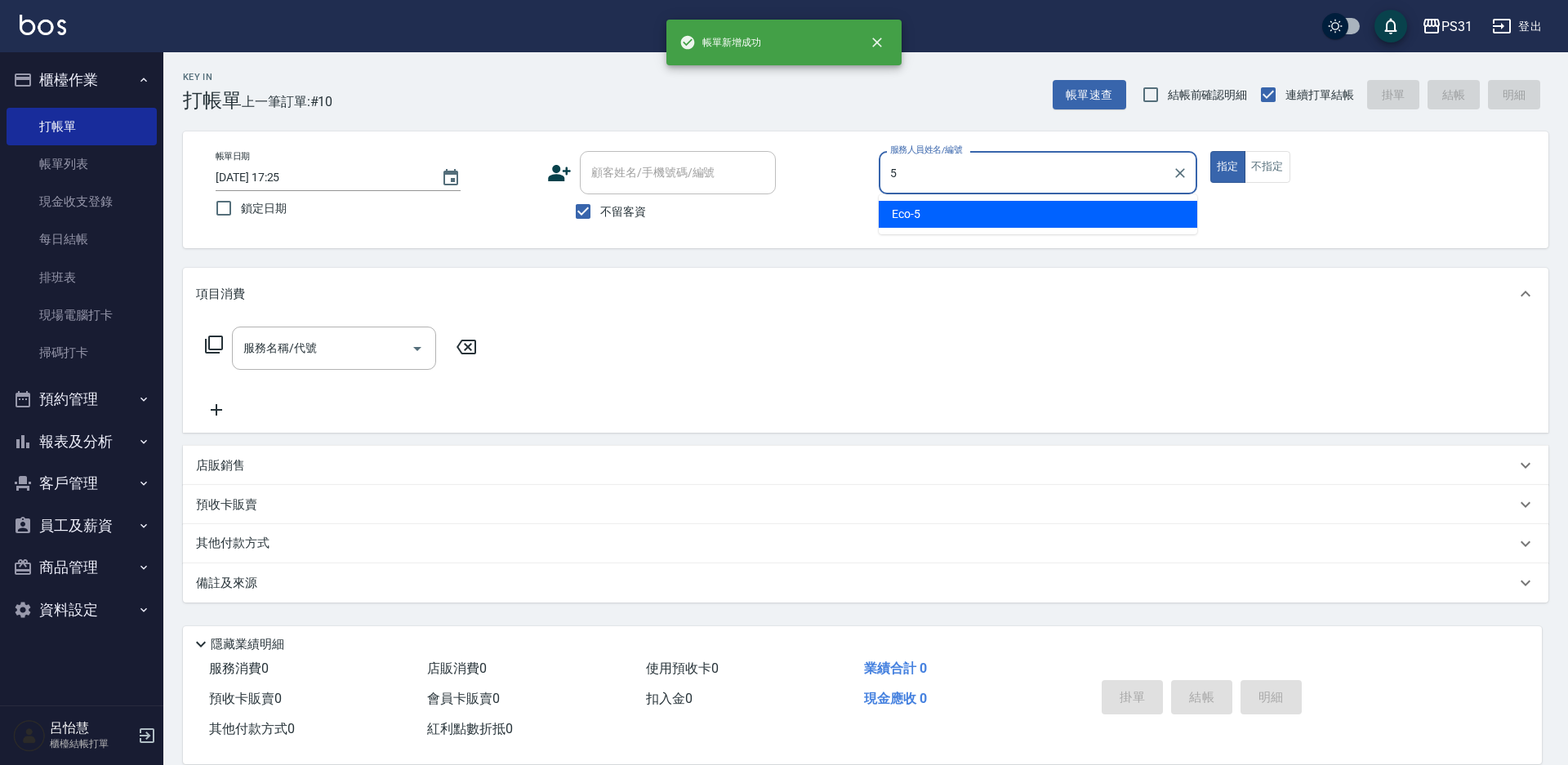
type input "Eco-5"
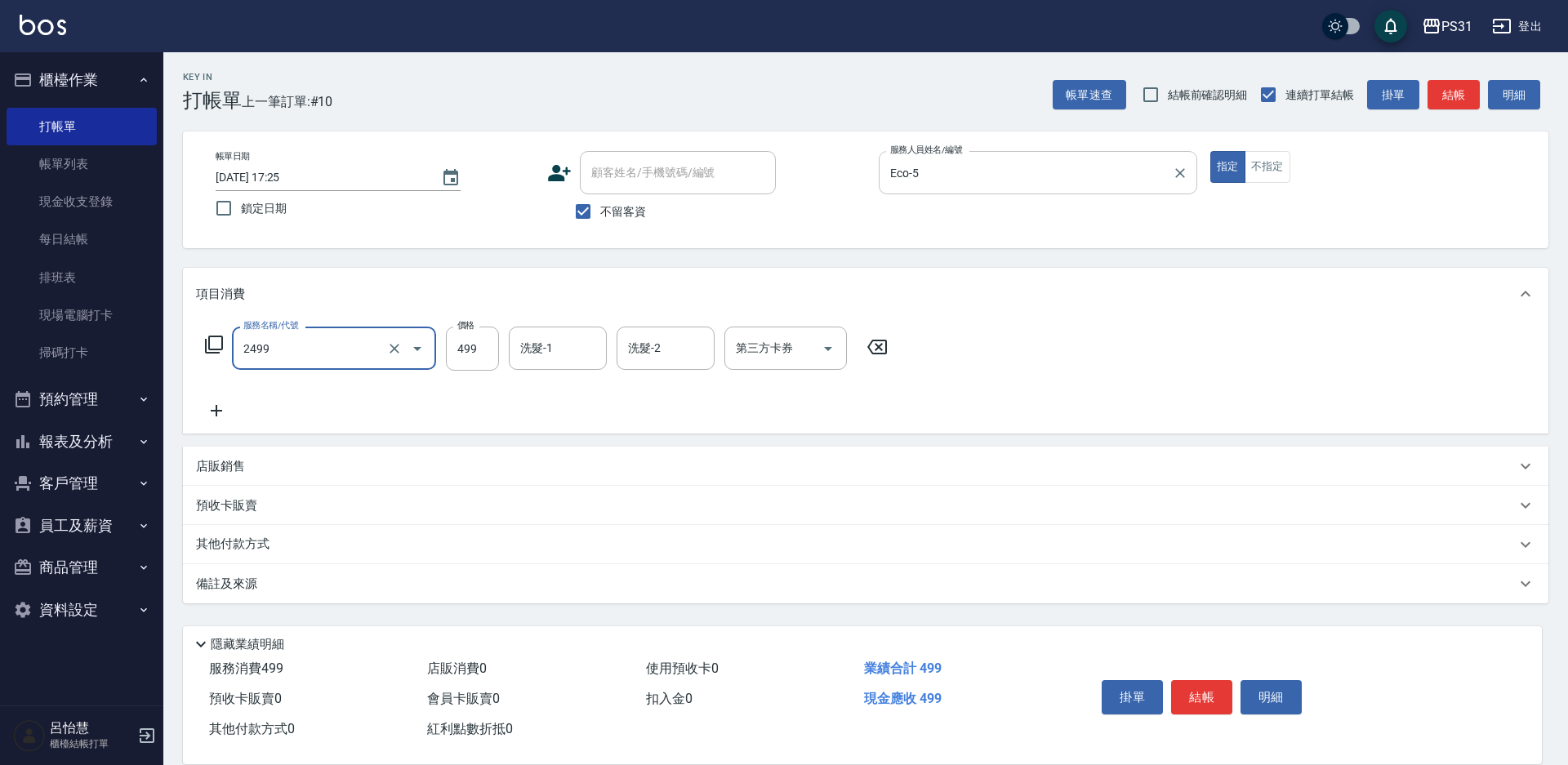
type input "499洗剪套餐(2499)"
type input "羊羊-23"
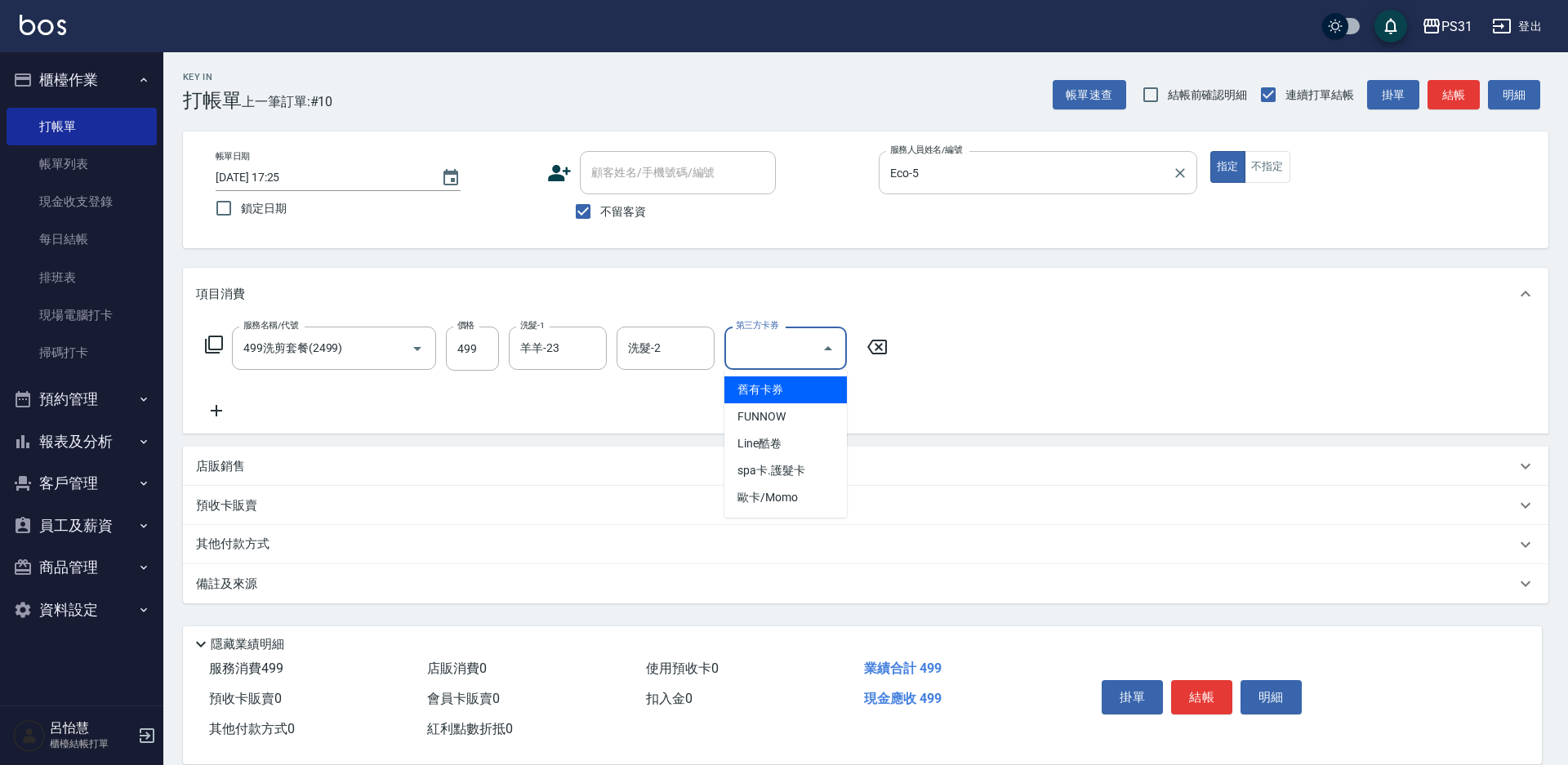
type input "舊有卡券"
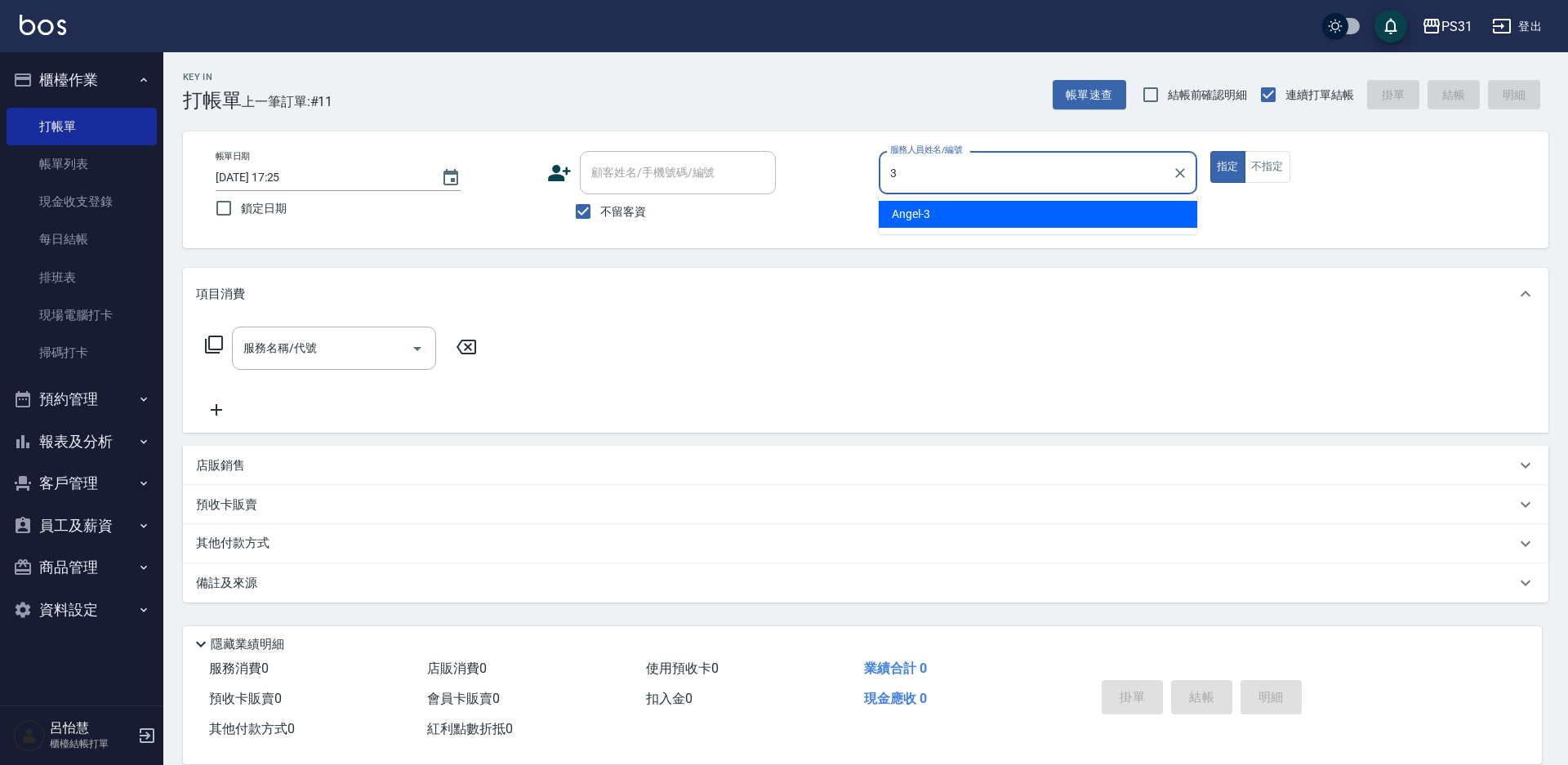
type input "[PERSON_NAME]-3"
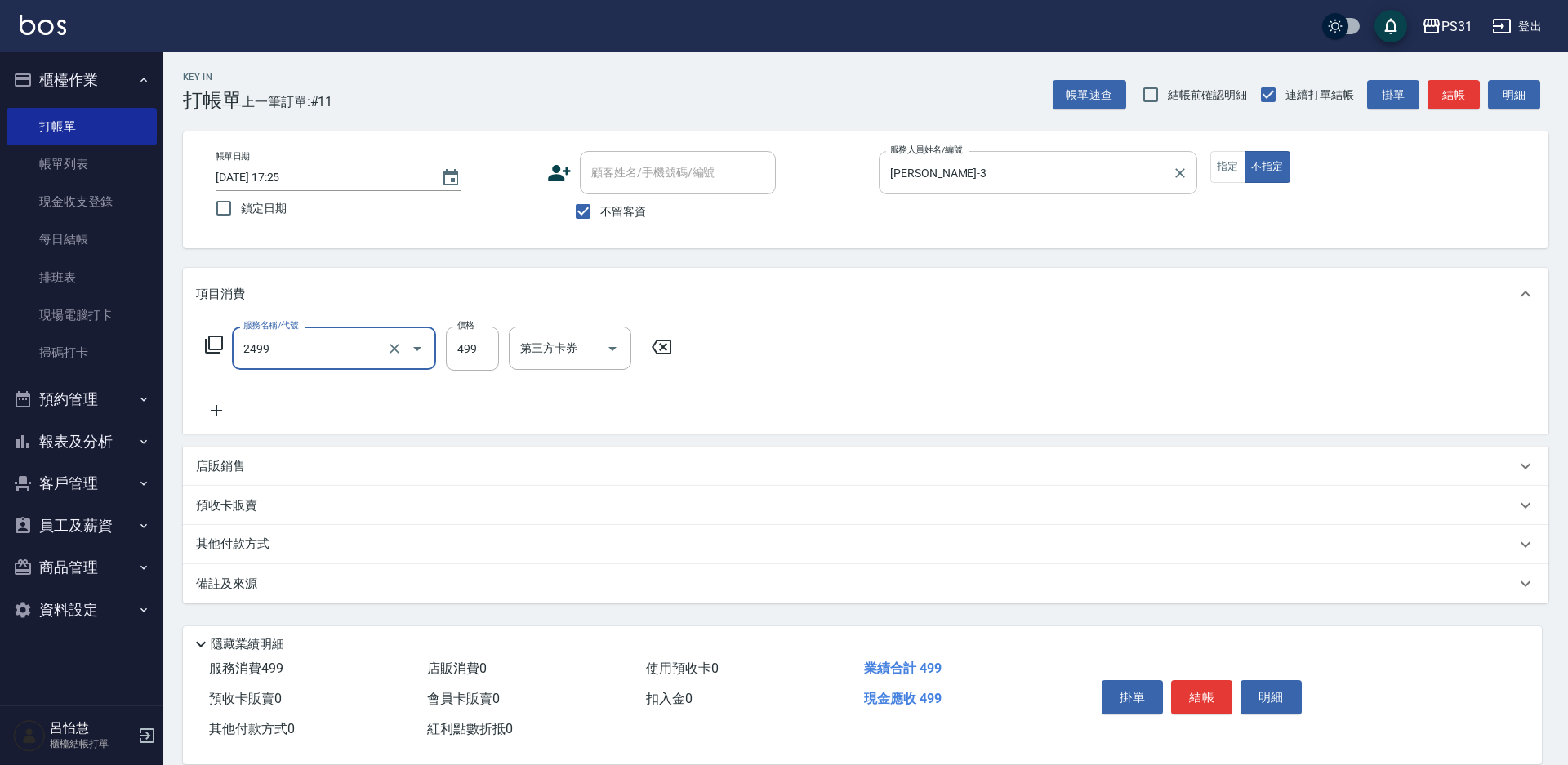
type input "499洗剪套餐(2499)"
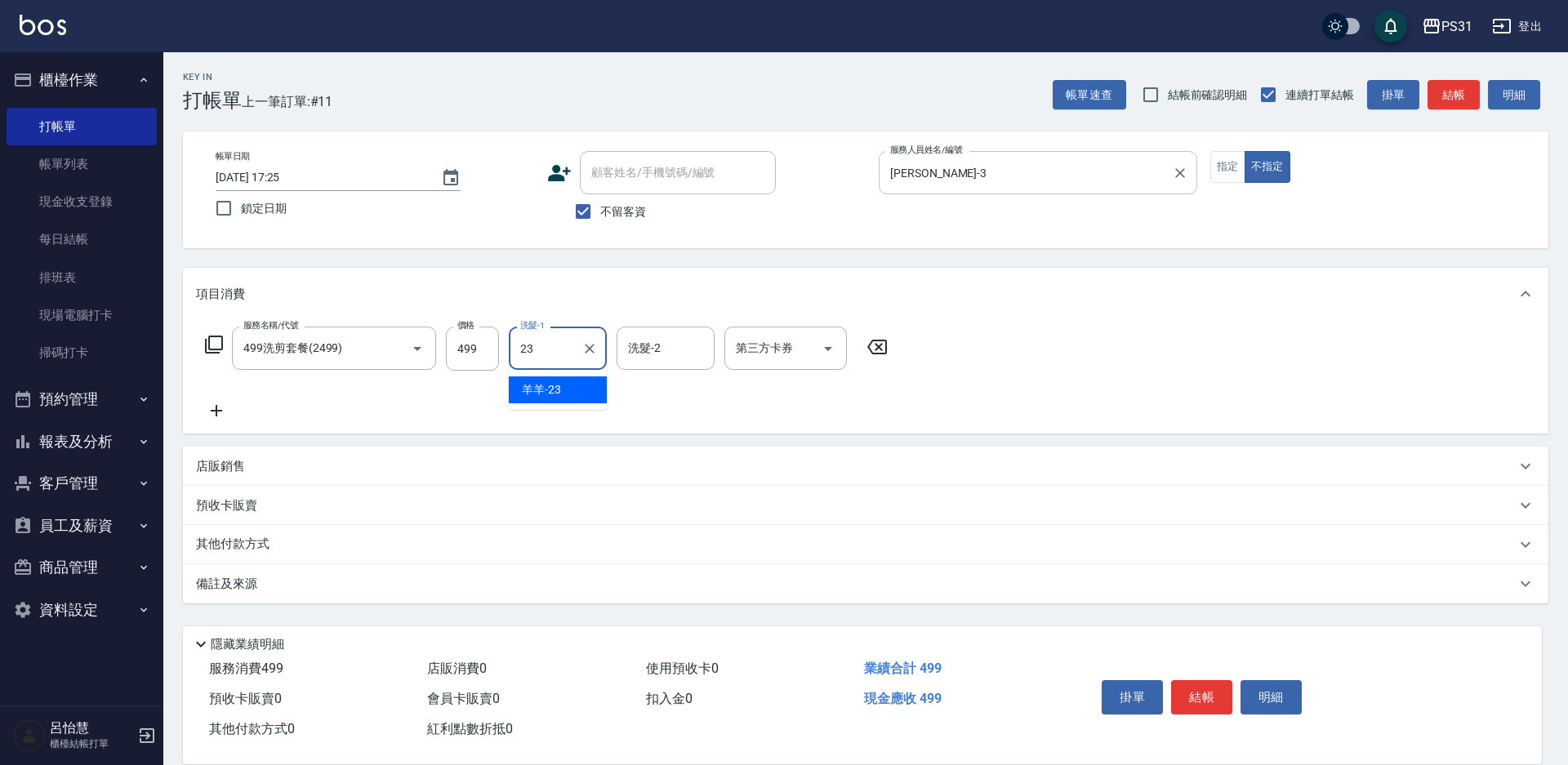
type input "羊羊-23"
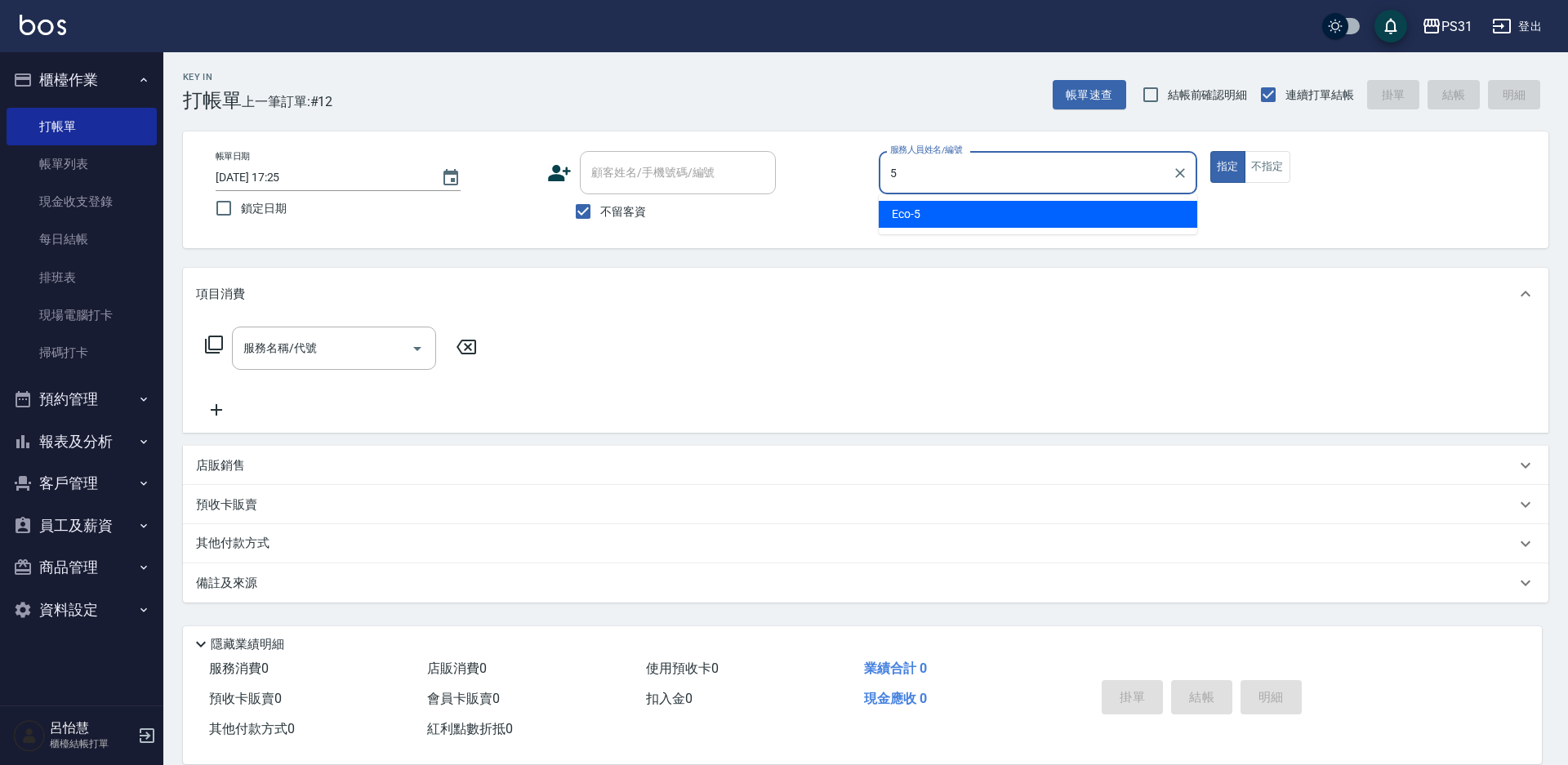
type input "Eco-5"
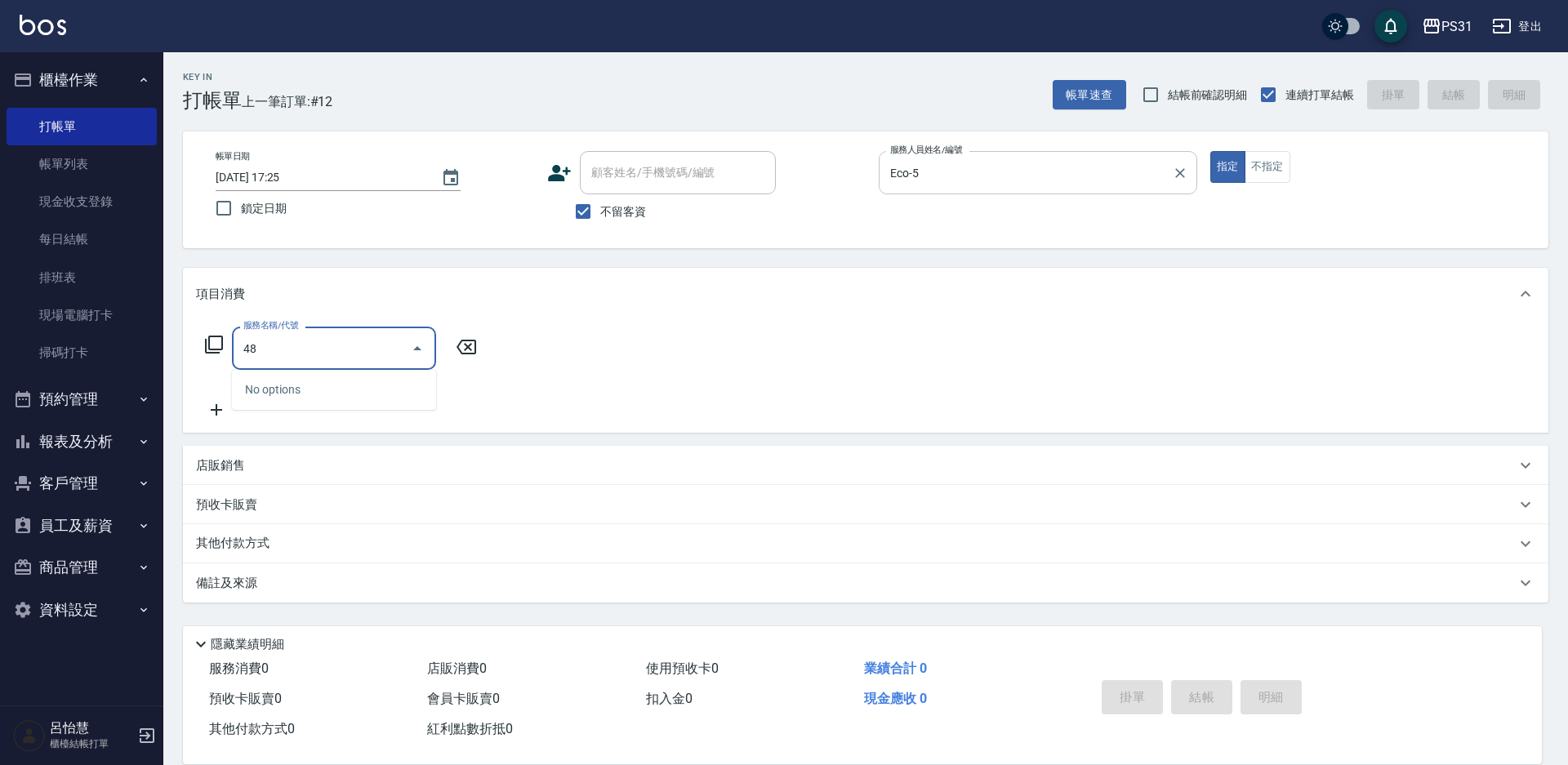
type input "4"
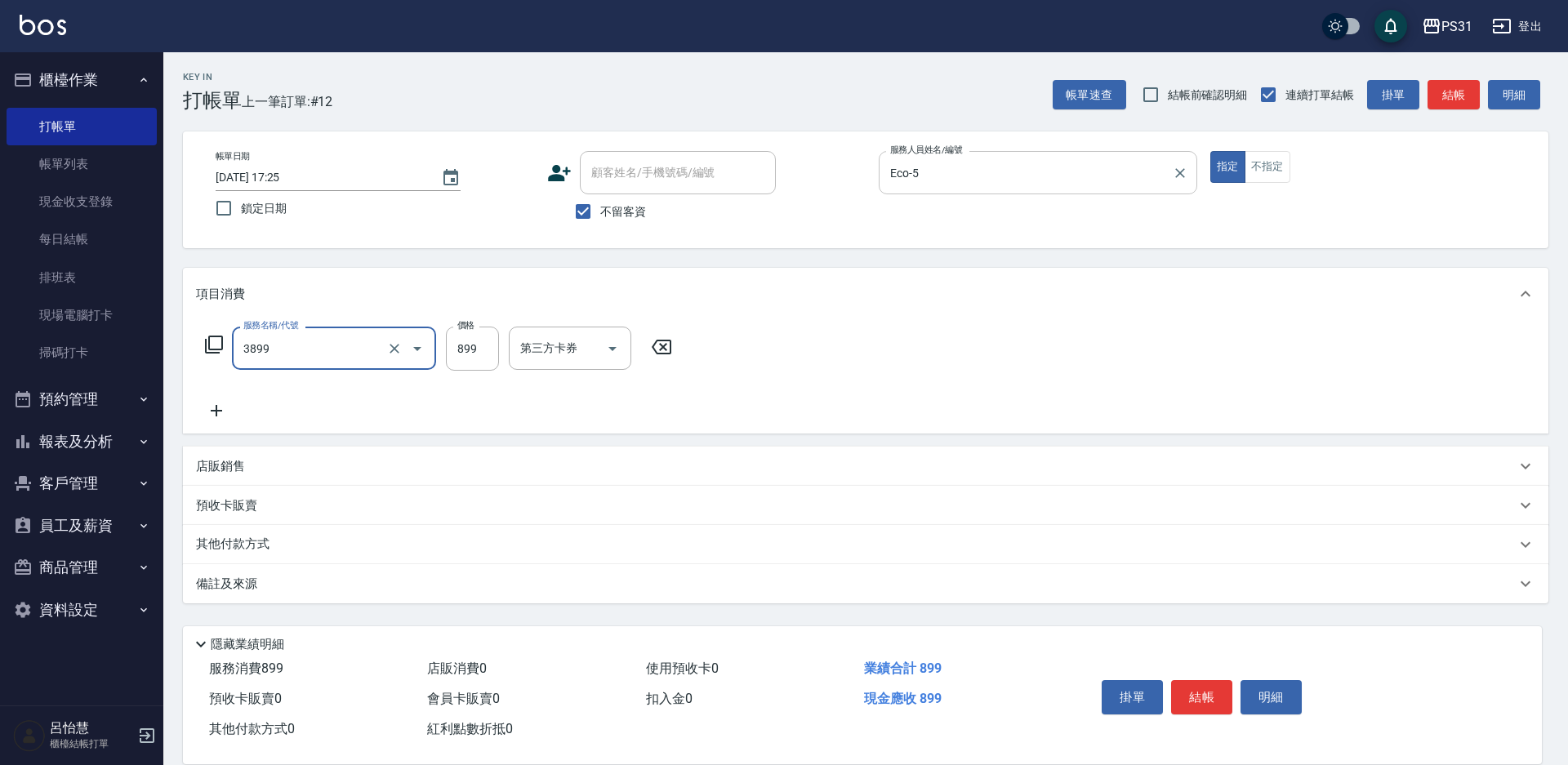
type input "基礎燙(3899)"
type input "1300"
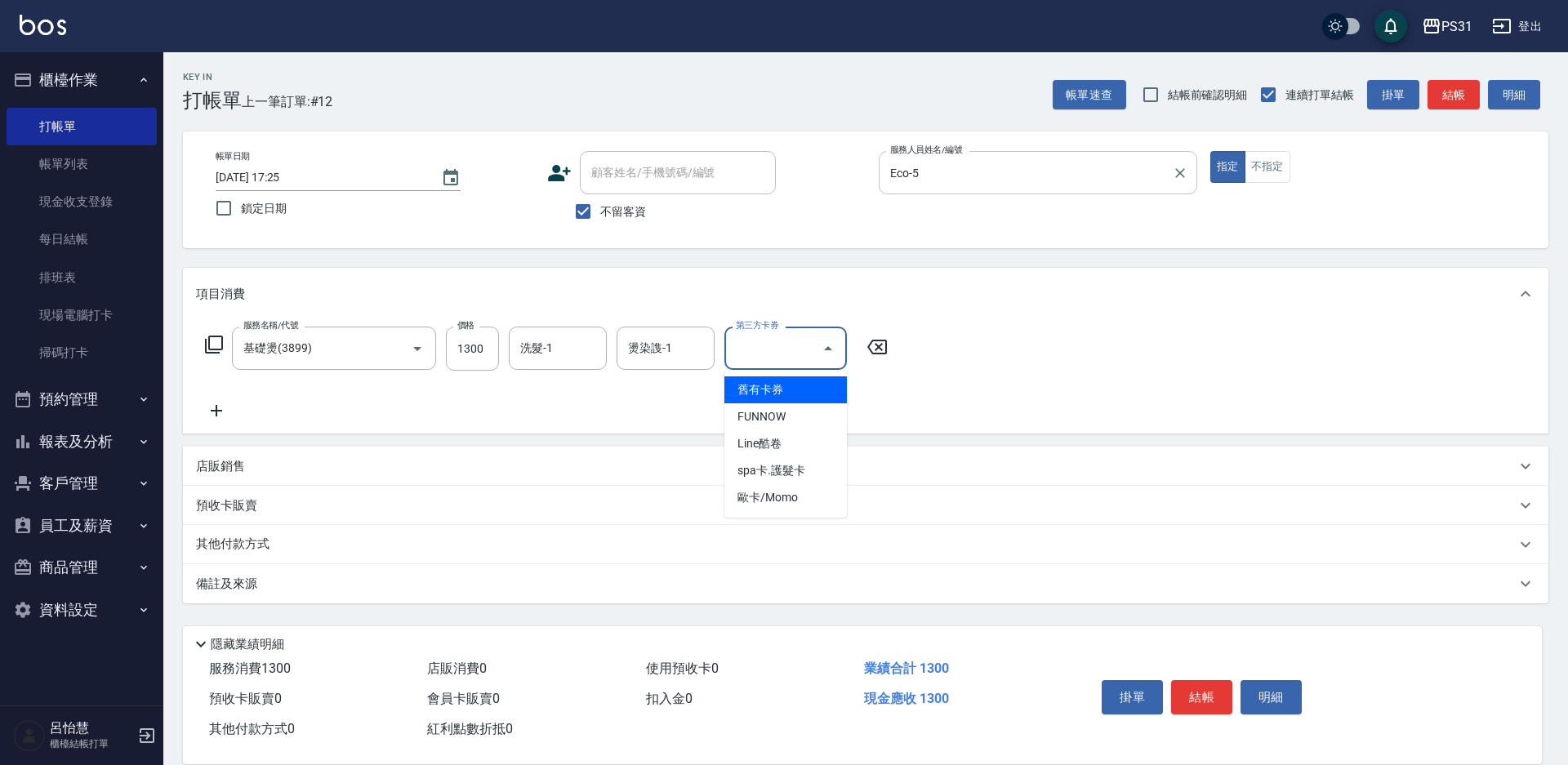
type input "舊有卡券"
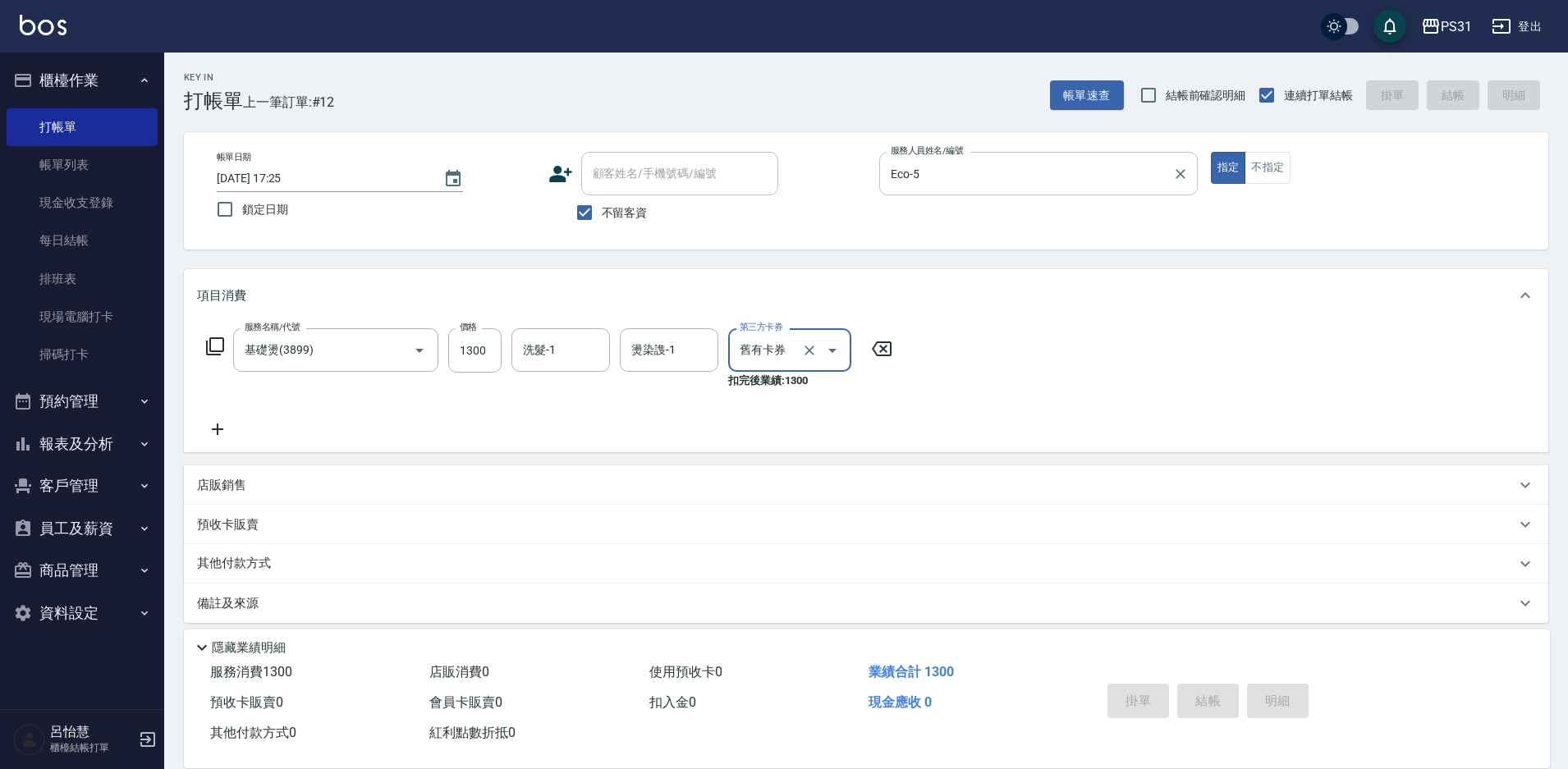
type input "[DATE] 17:26"
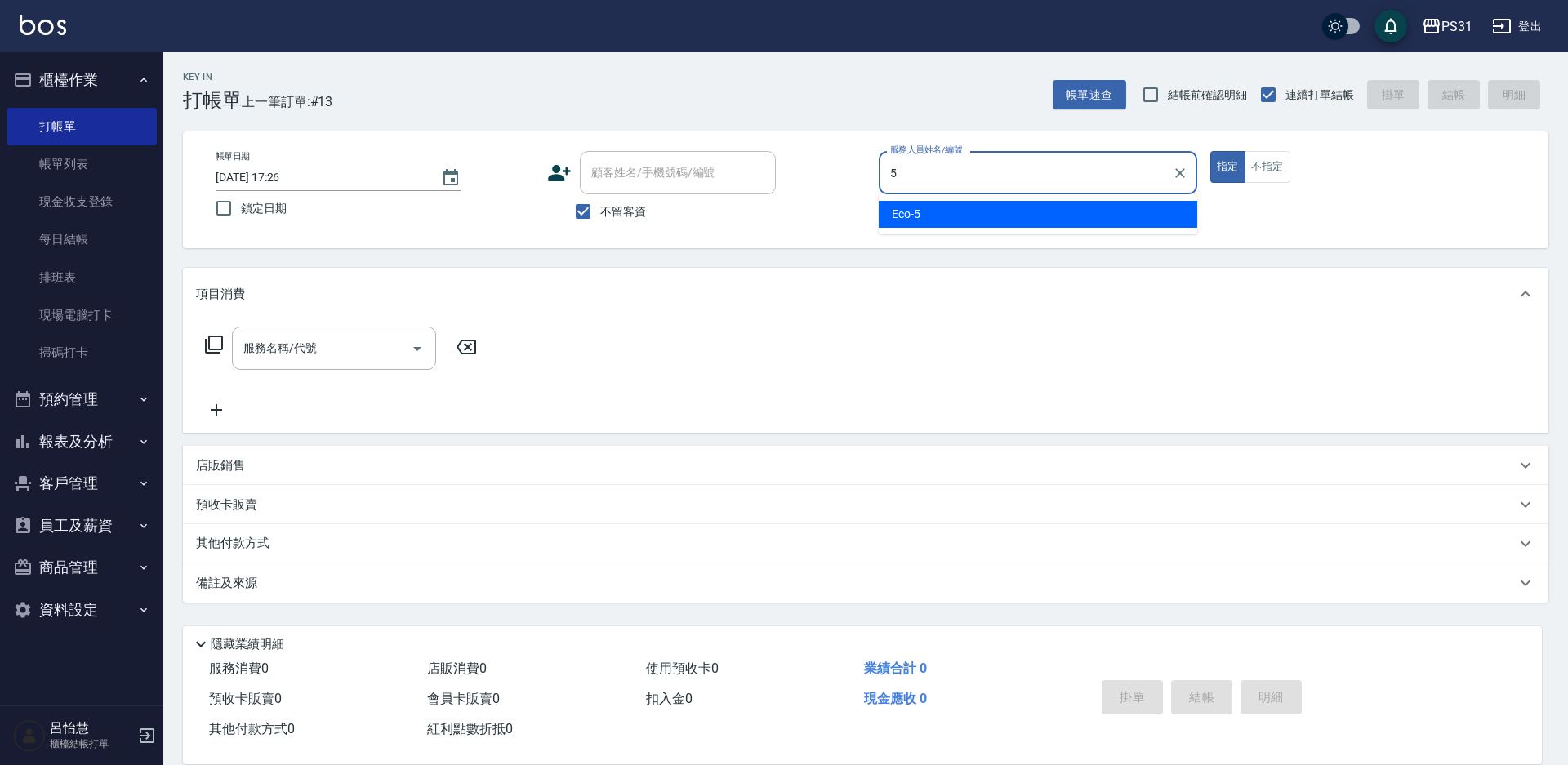
type input "Eco-5"
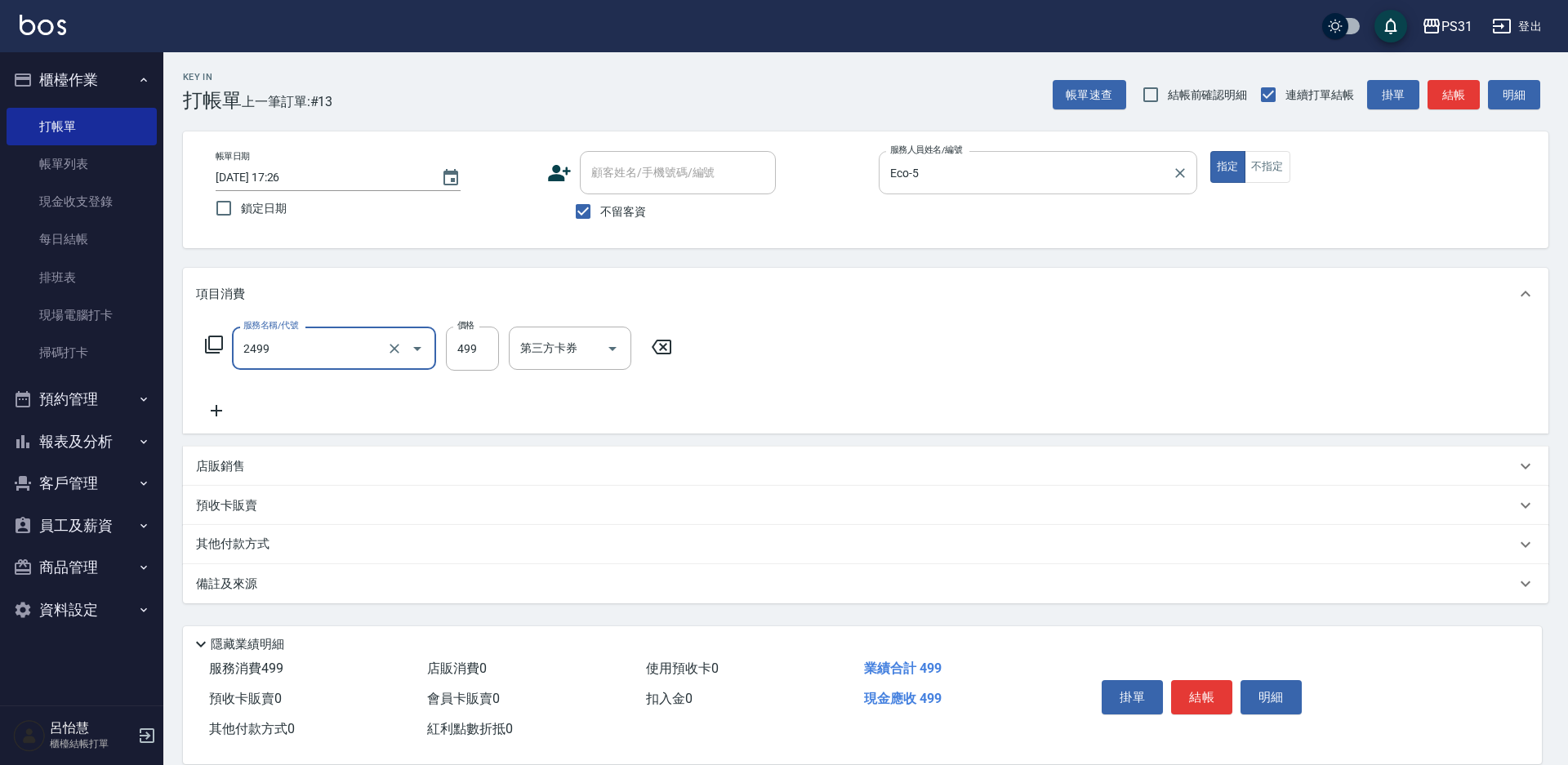
type input "499洗剪套餐(2499)"
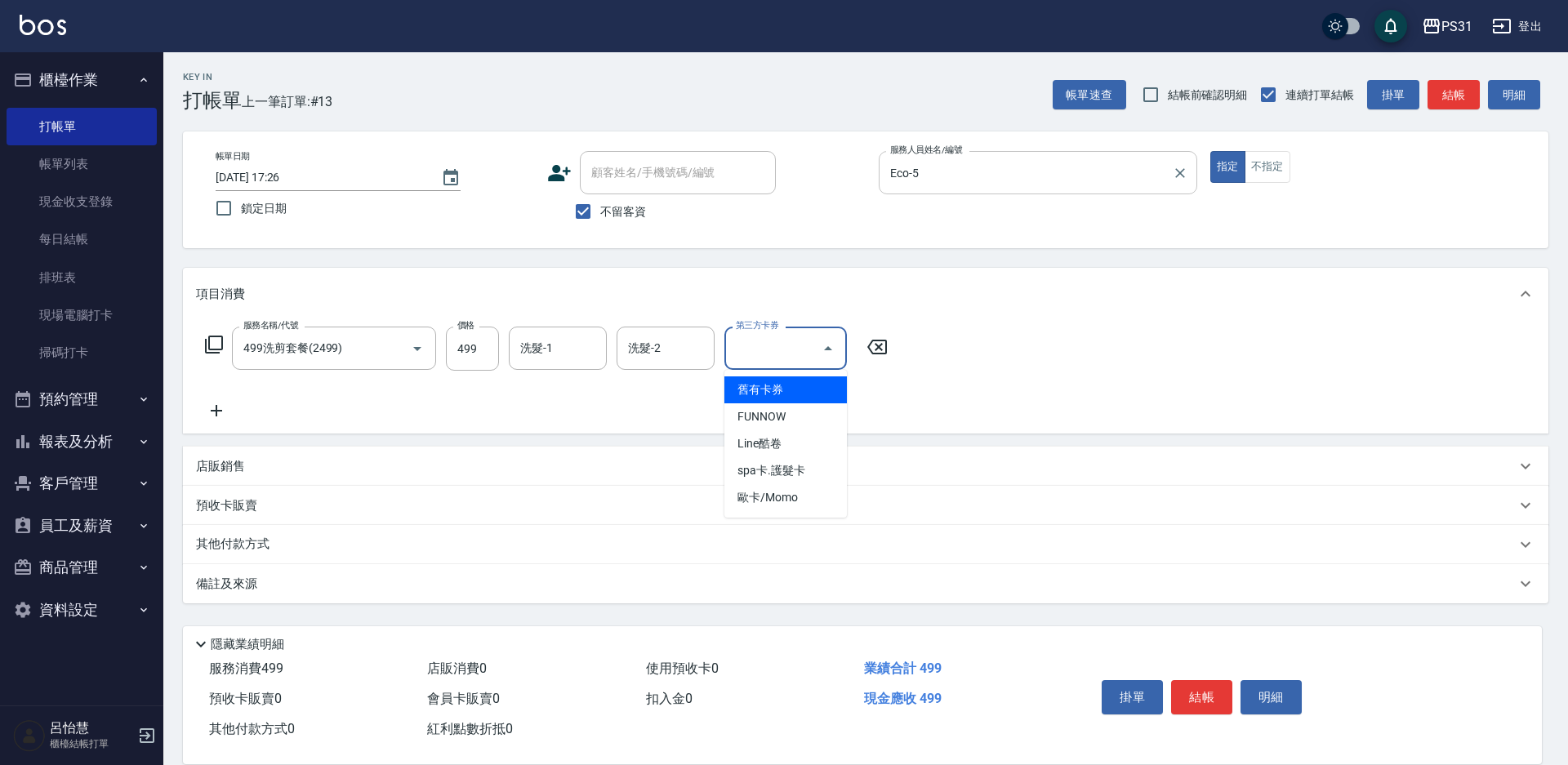
type input "舊有卡券"
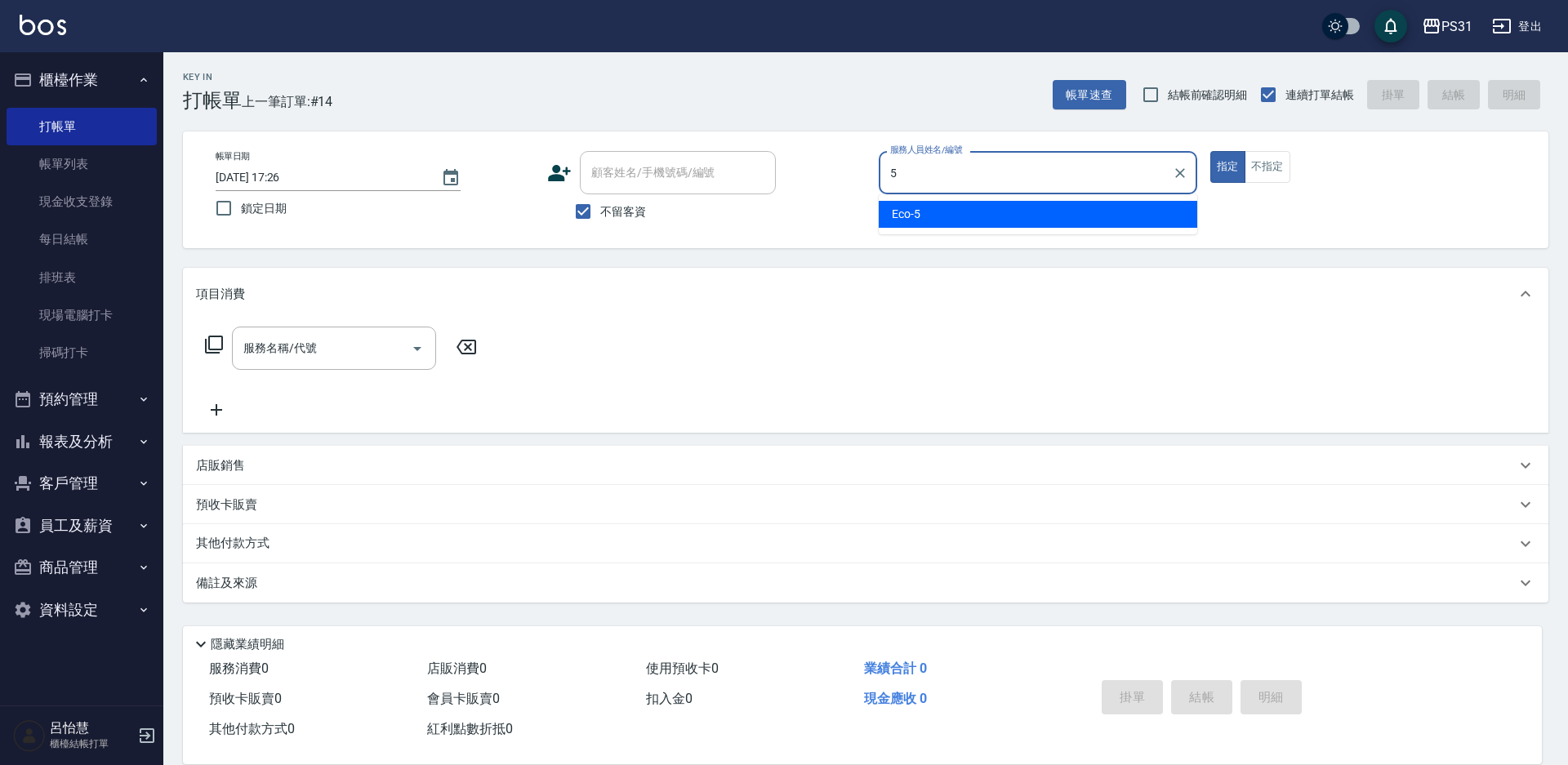
type input "Eco-5"
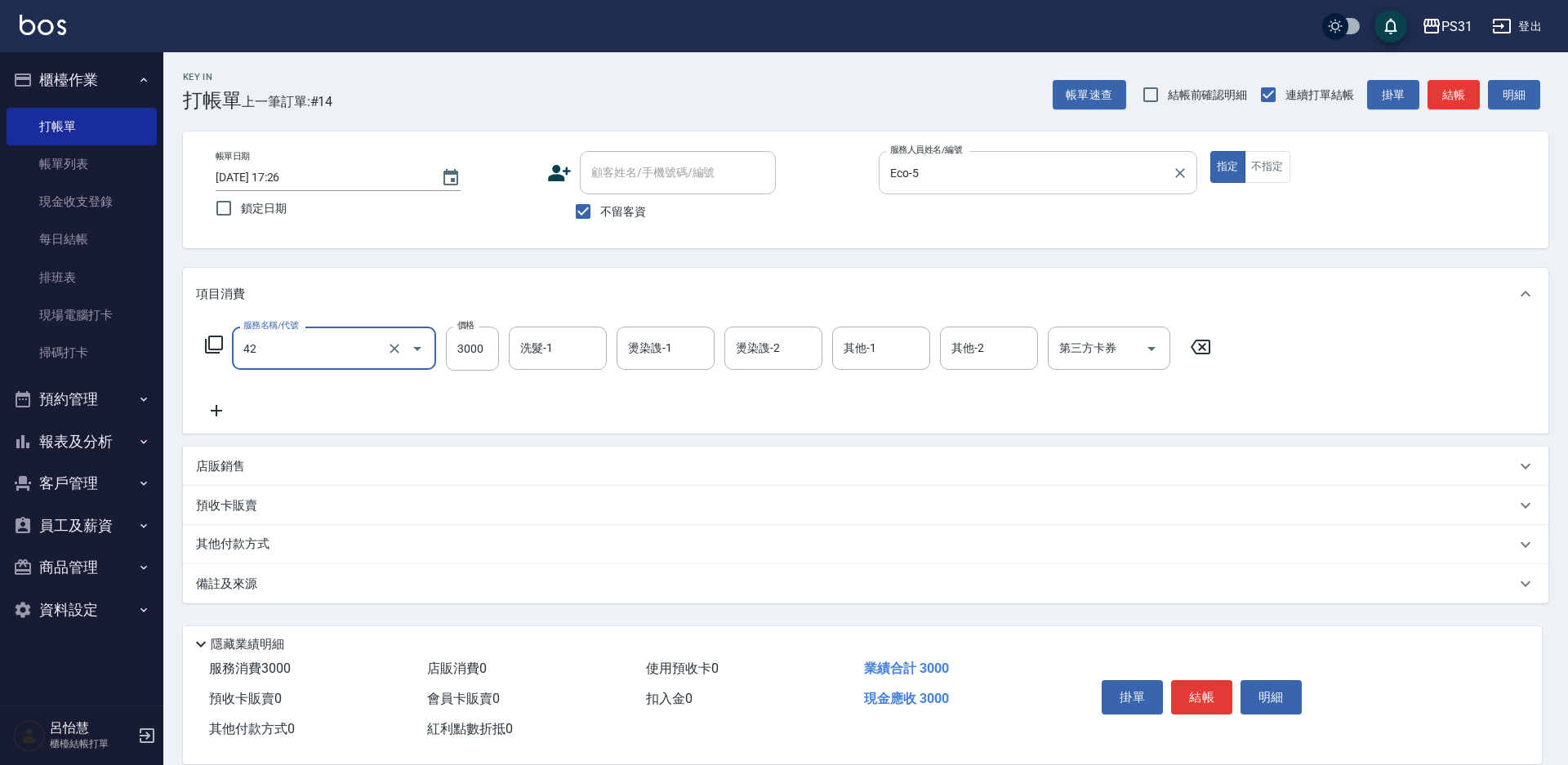
type input "染髮B餐(42)"
type input "3399"
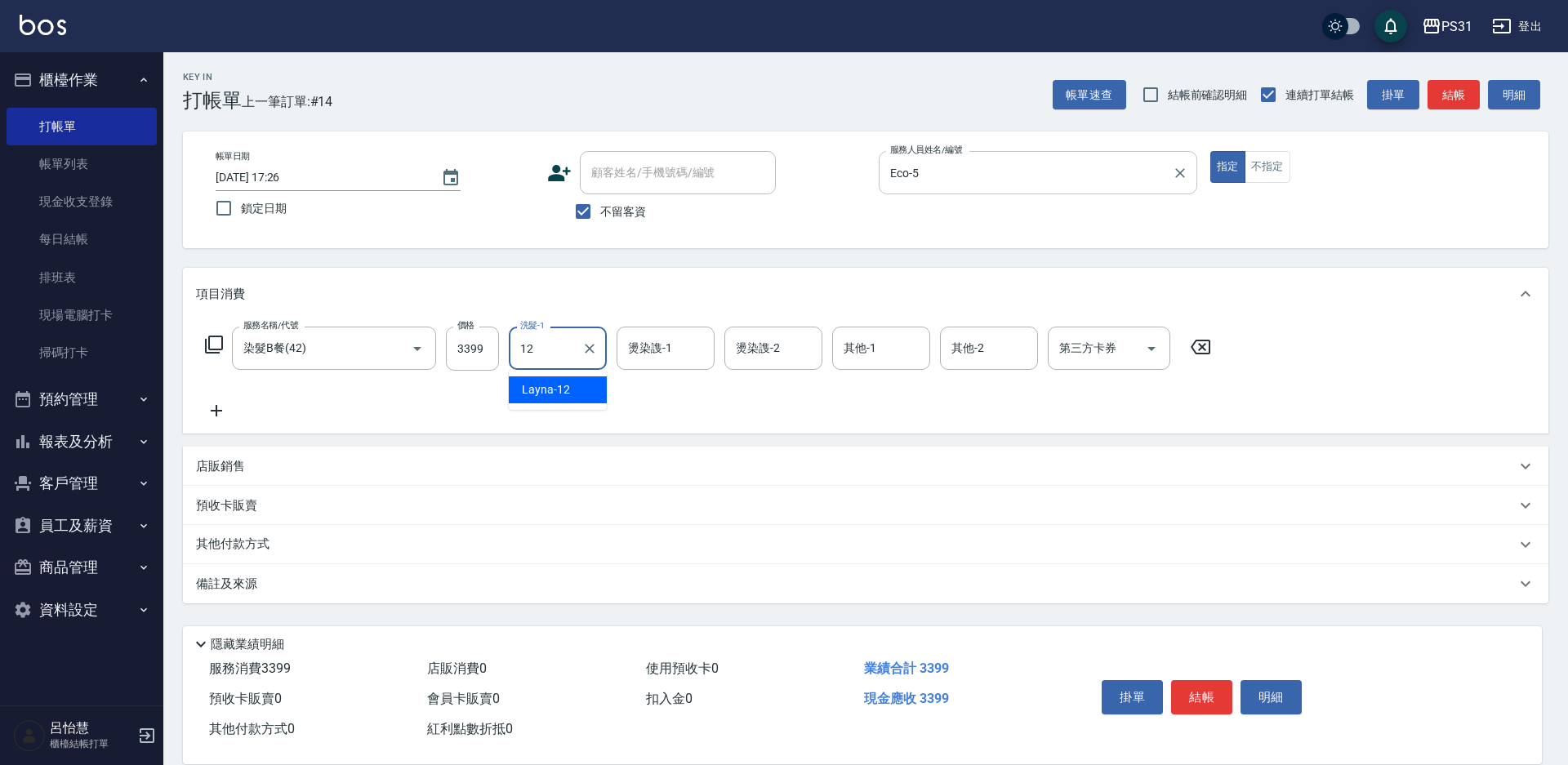
type input "Layna-12"
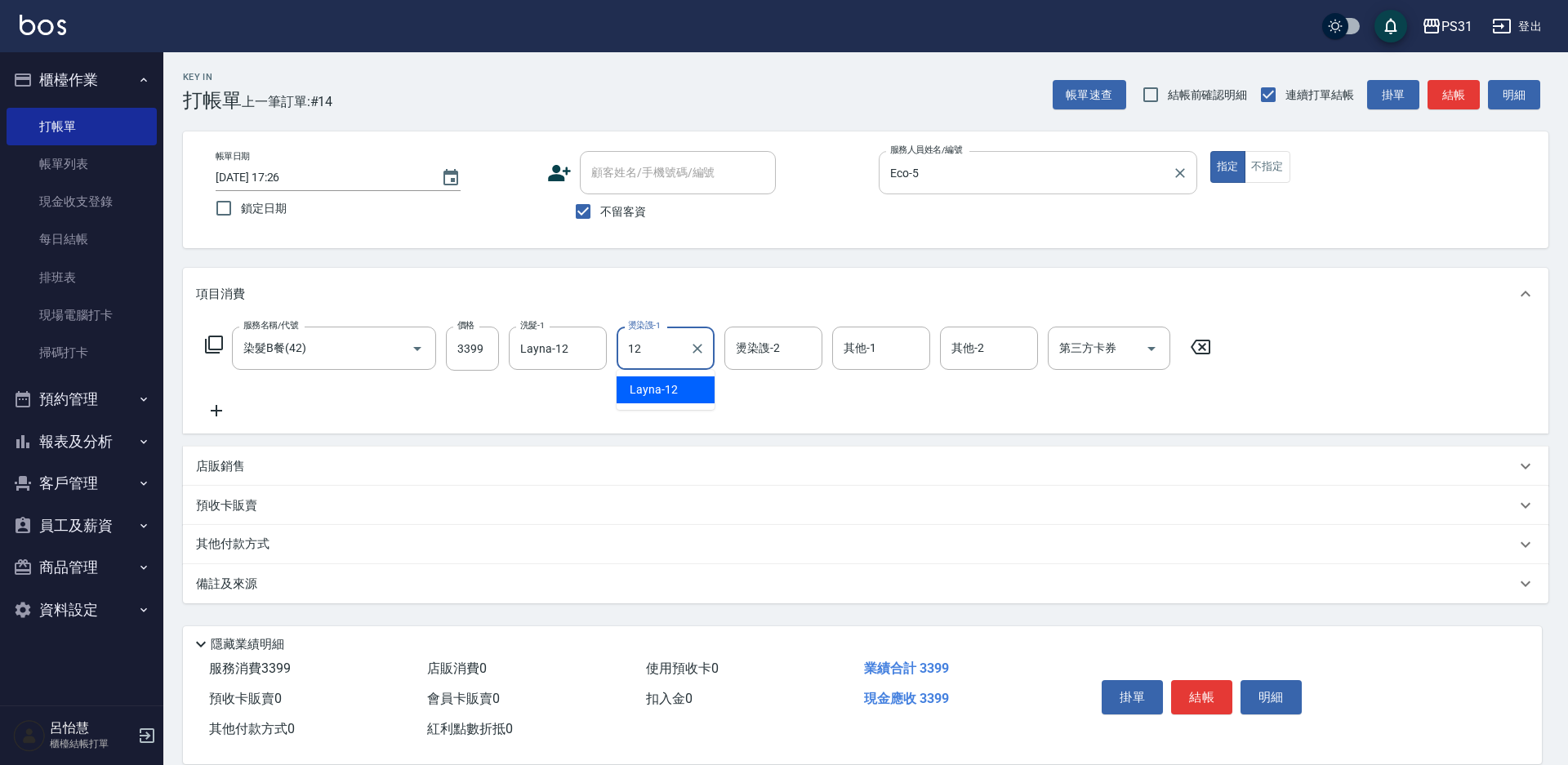
type input "Layna-12"
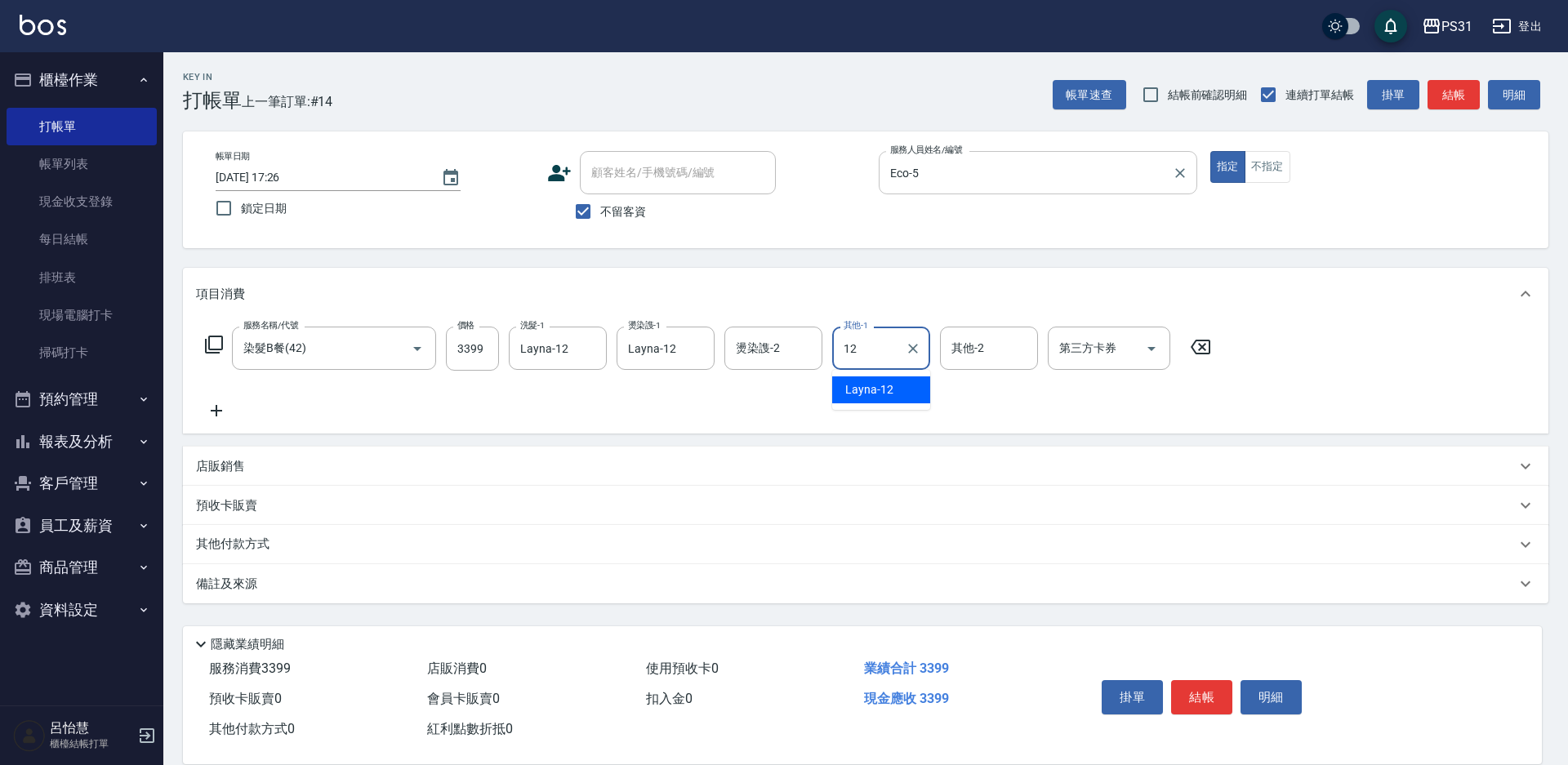
type input "Layna-12"
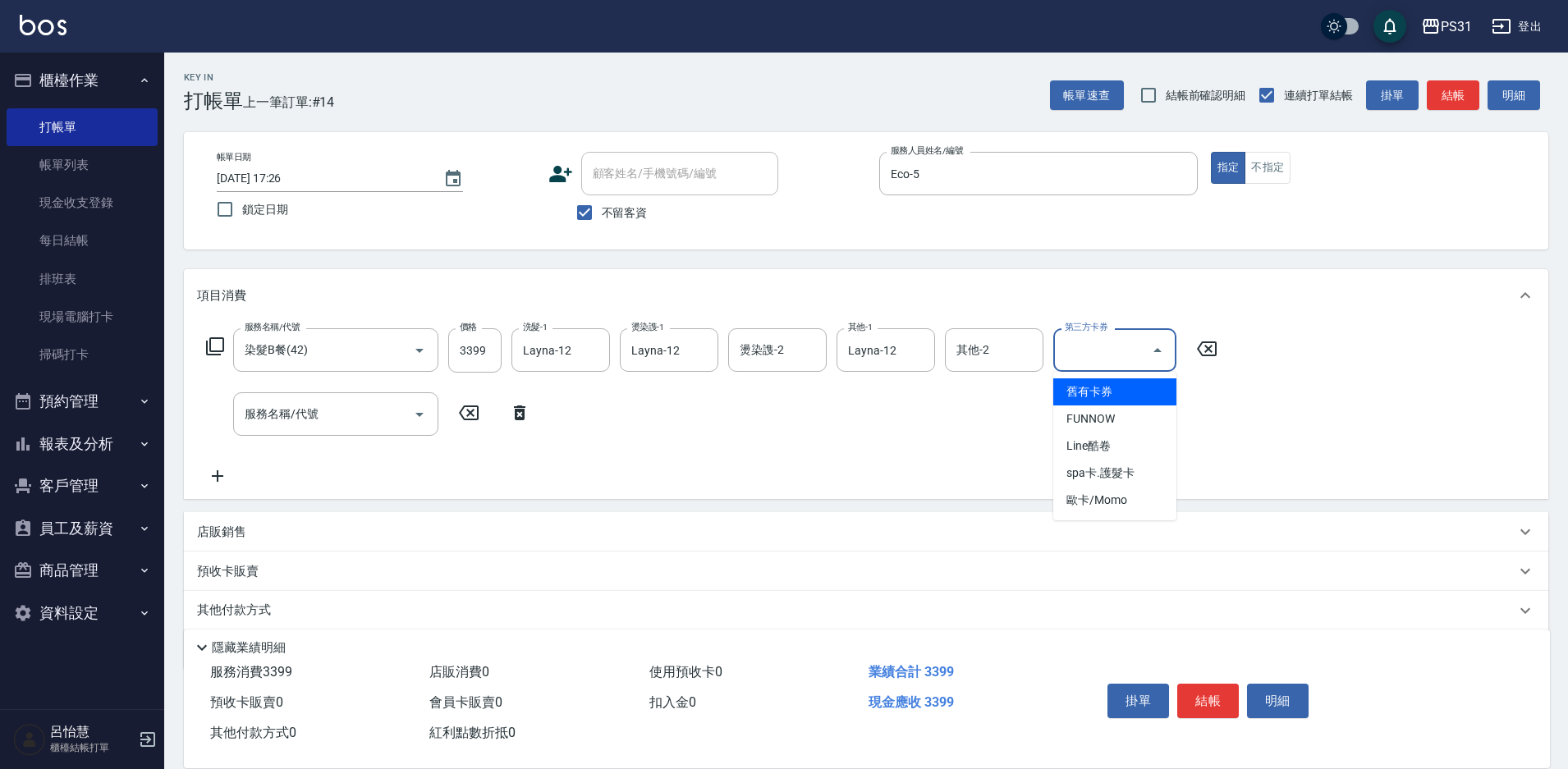
click at [1141, 355] on input "第三方卡券" at bounding box center [1102, 349] width 83 height 28
click at [1108, 381] on span "舊有卡券" at bounding box center [1115, 392] width 124 height 27
type input "舊有卡券"
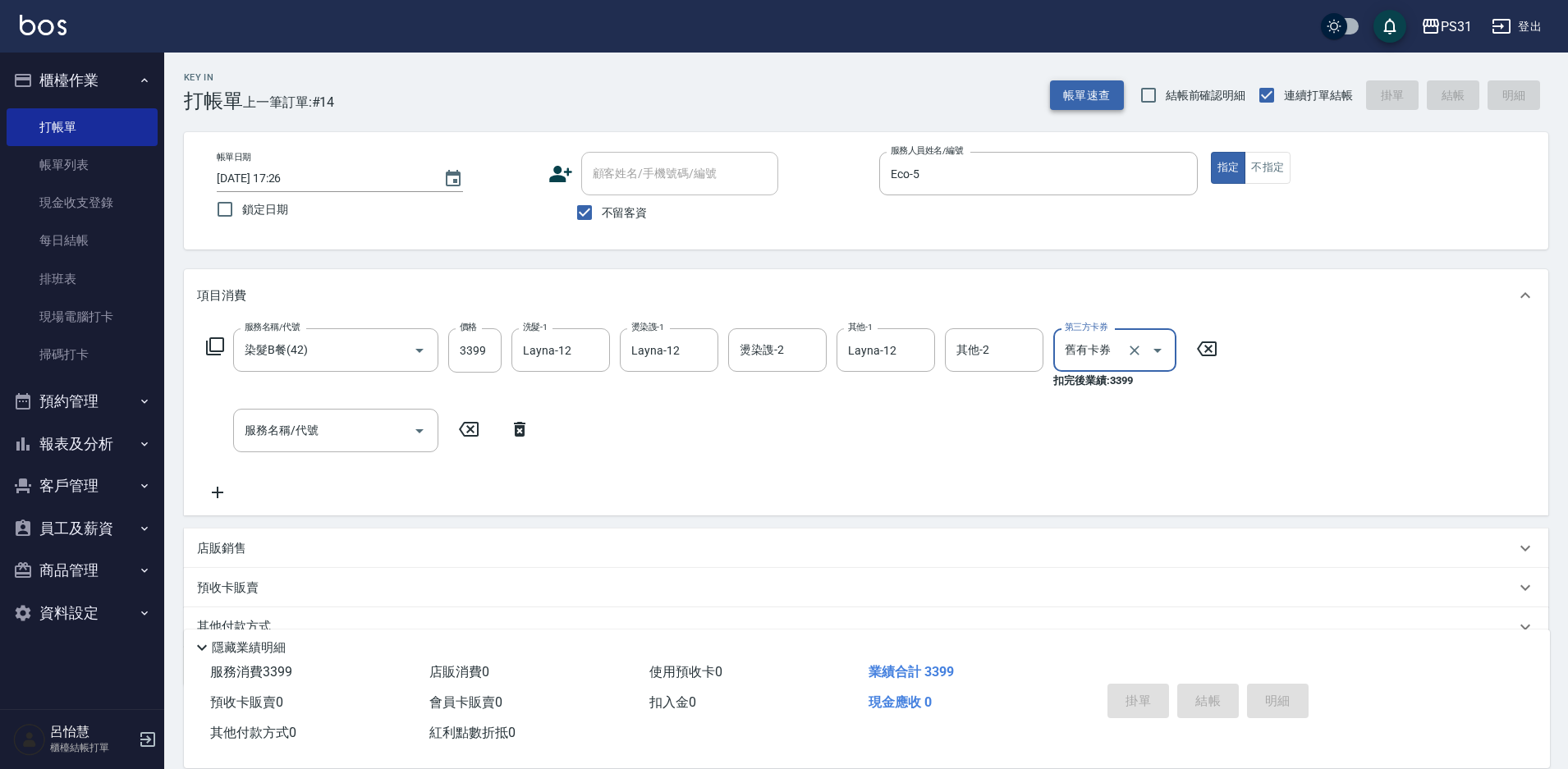
type input "[DATE] 17:27"
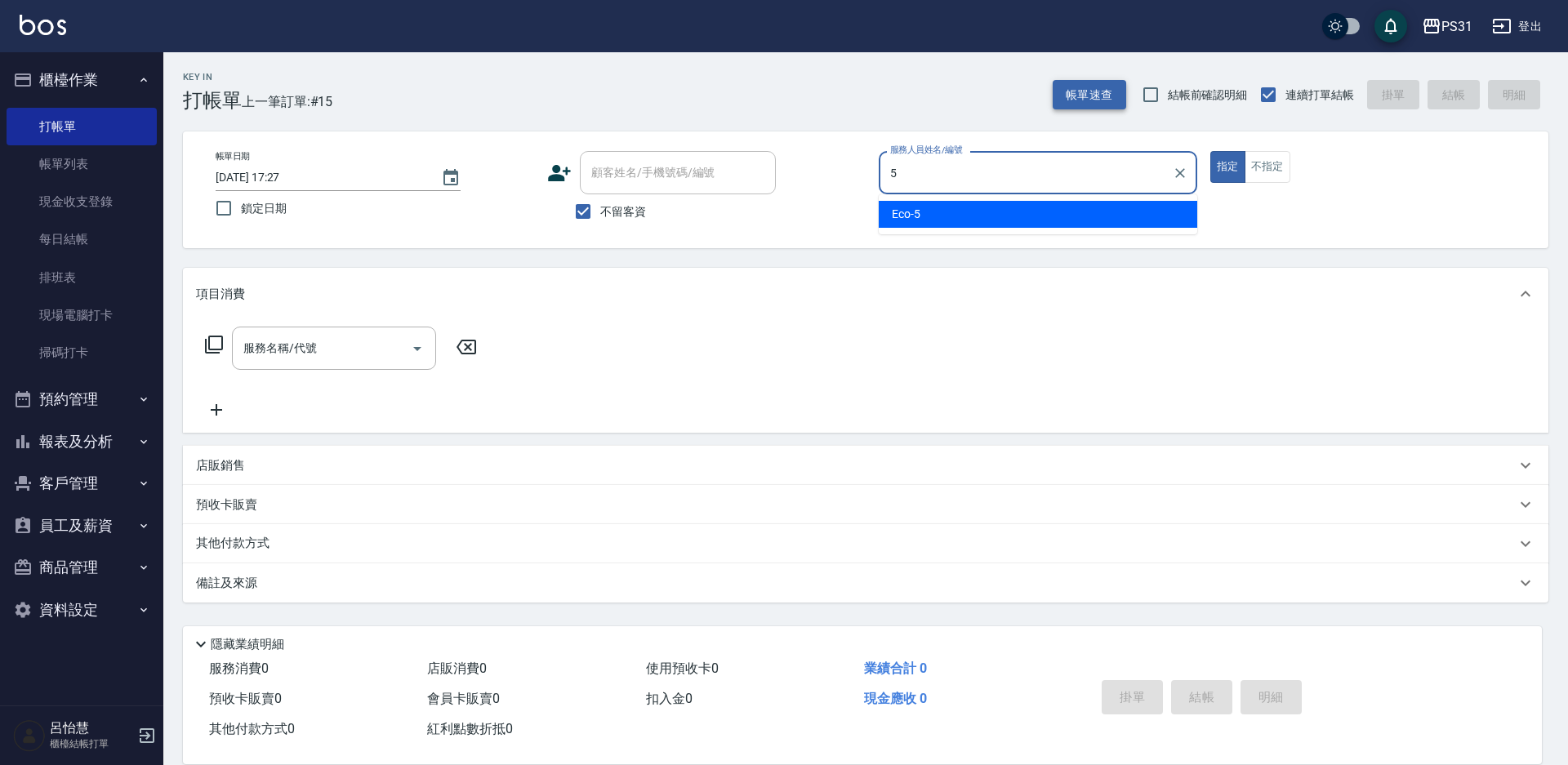
type input "Eco-5"
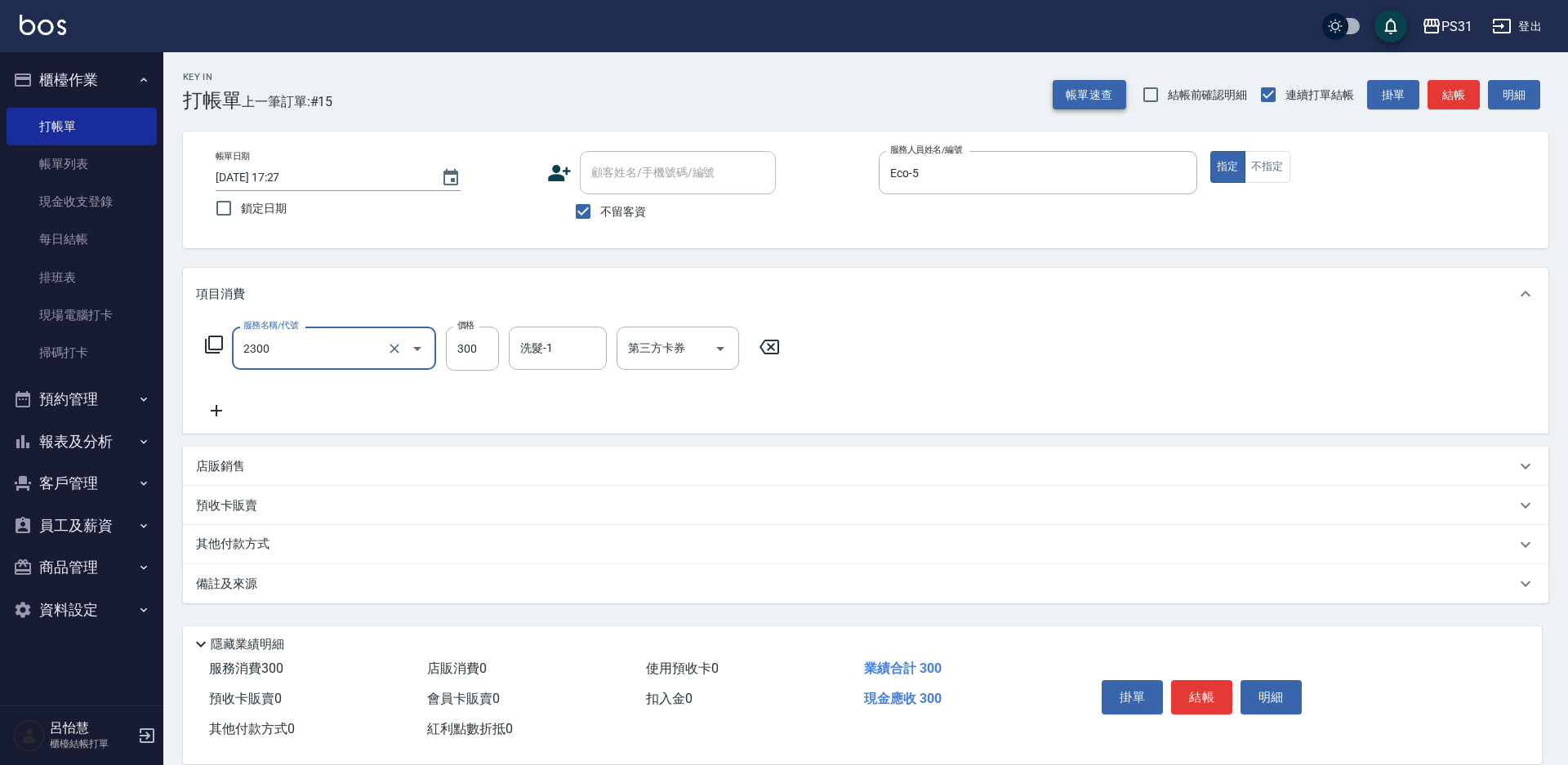
type input "洗剪300(2300)"
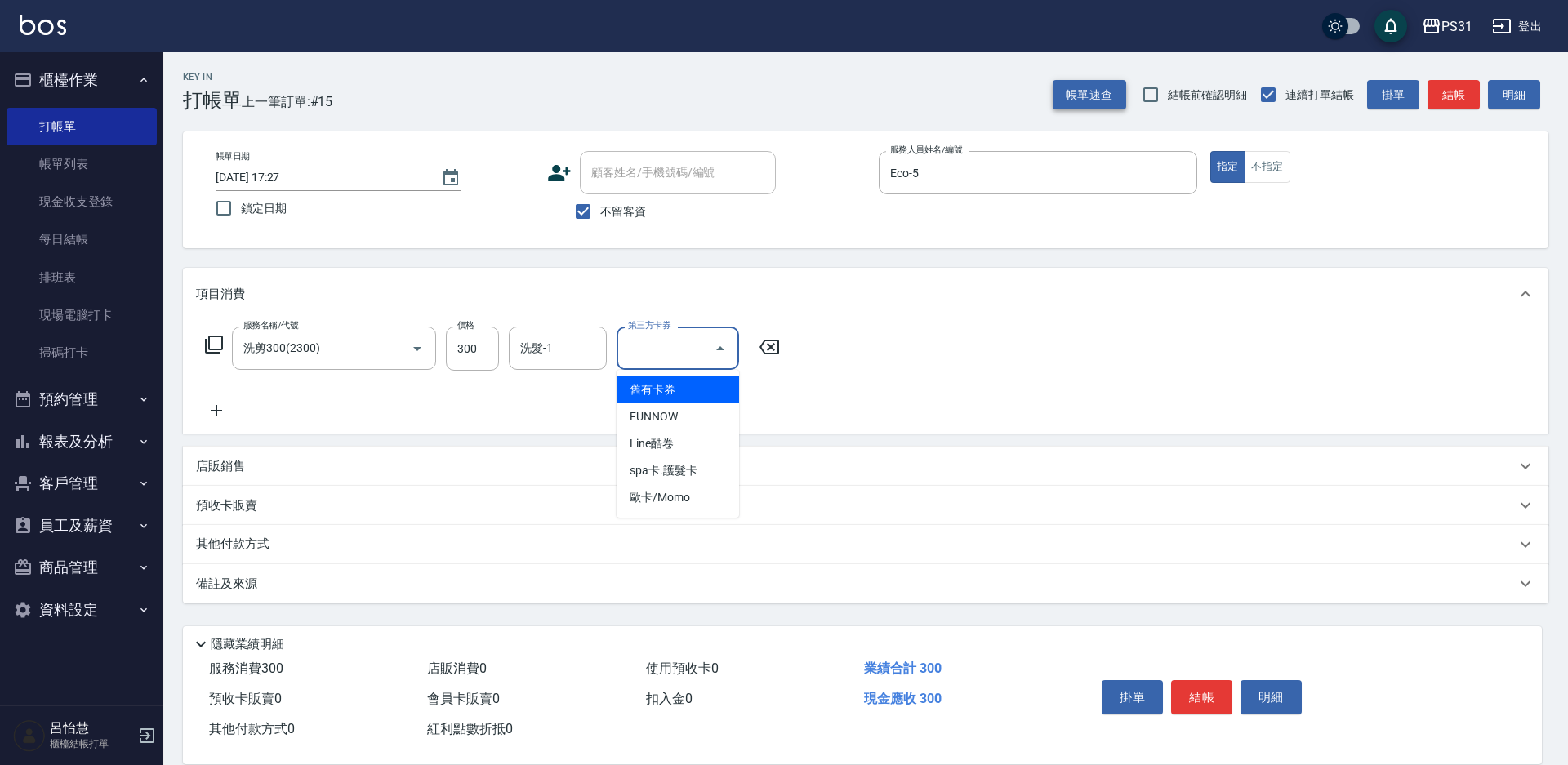
type input "舊有卡券"
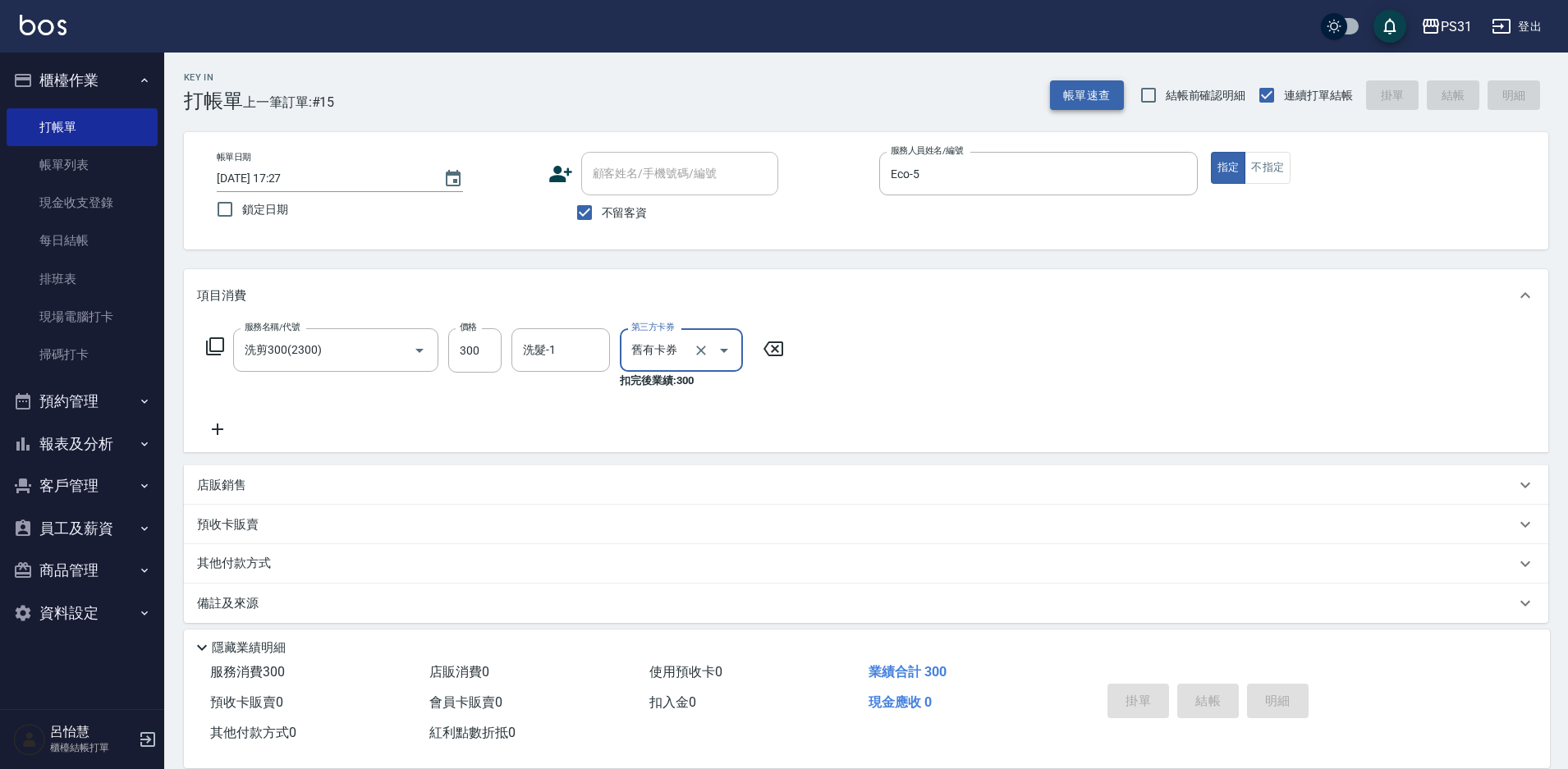
type input "[DATE] 17:28"
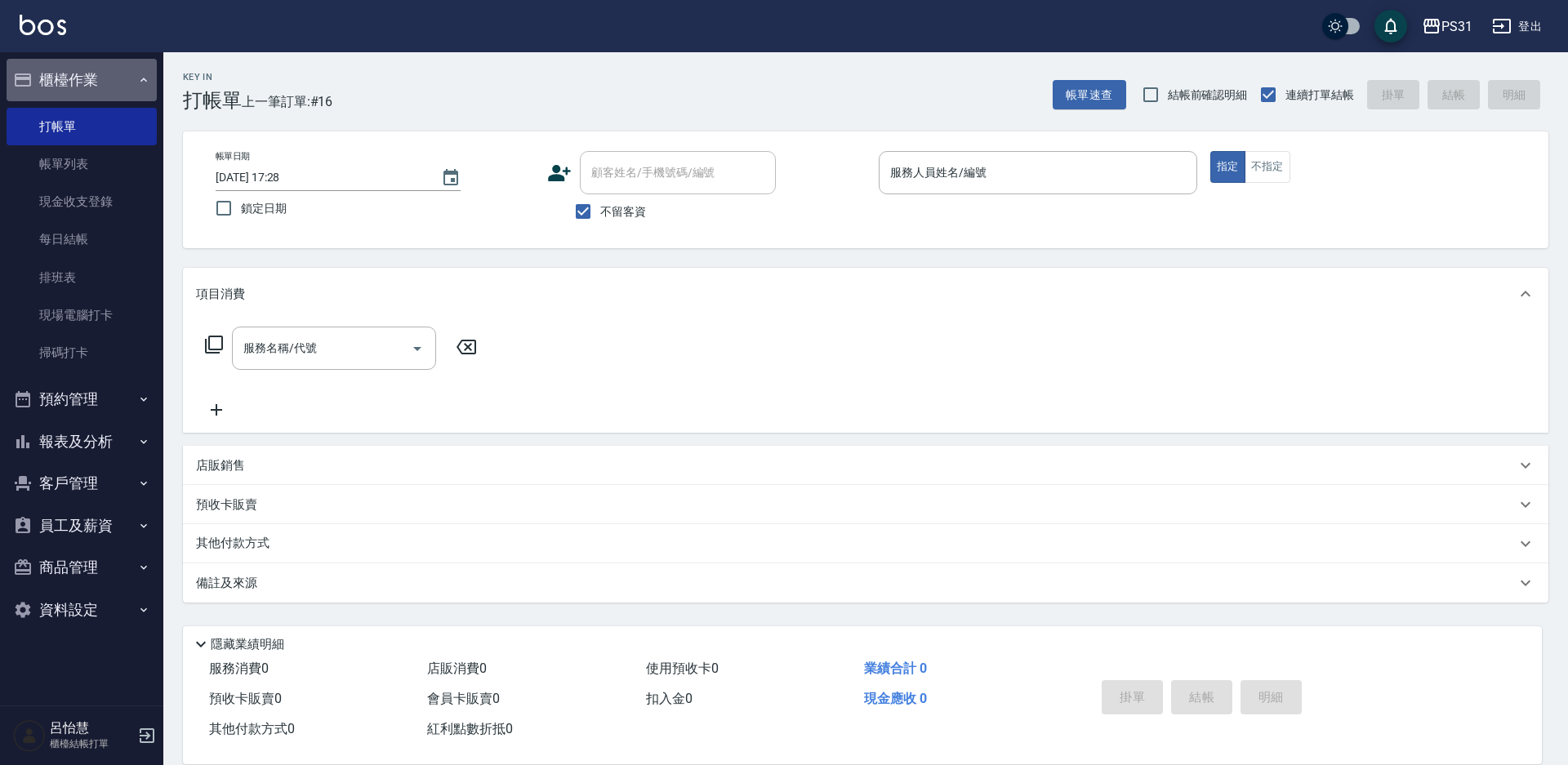
click at [77, 80] on button "櫃檯作業" at bounding box center [82, 80] width 150 height 43
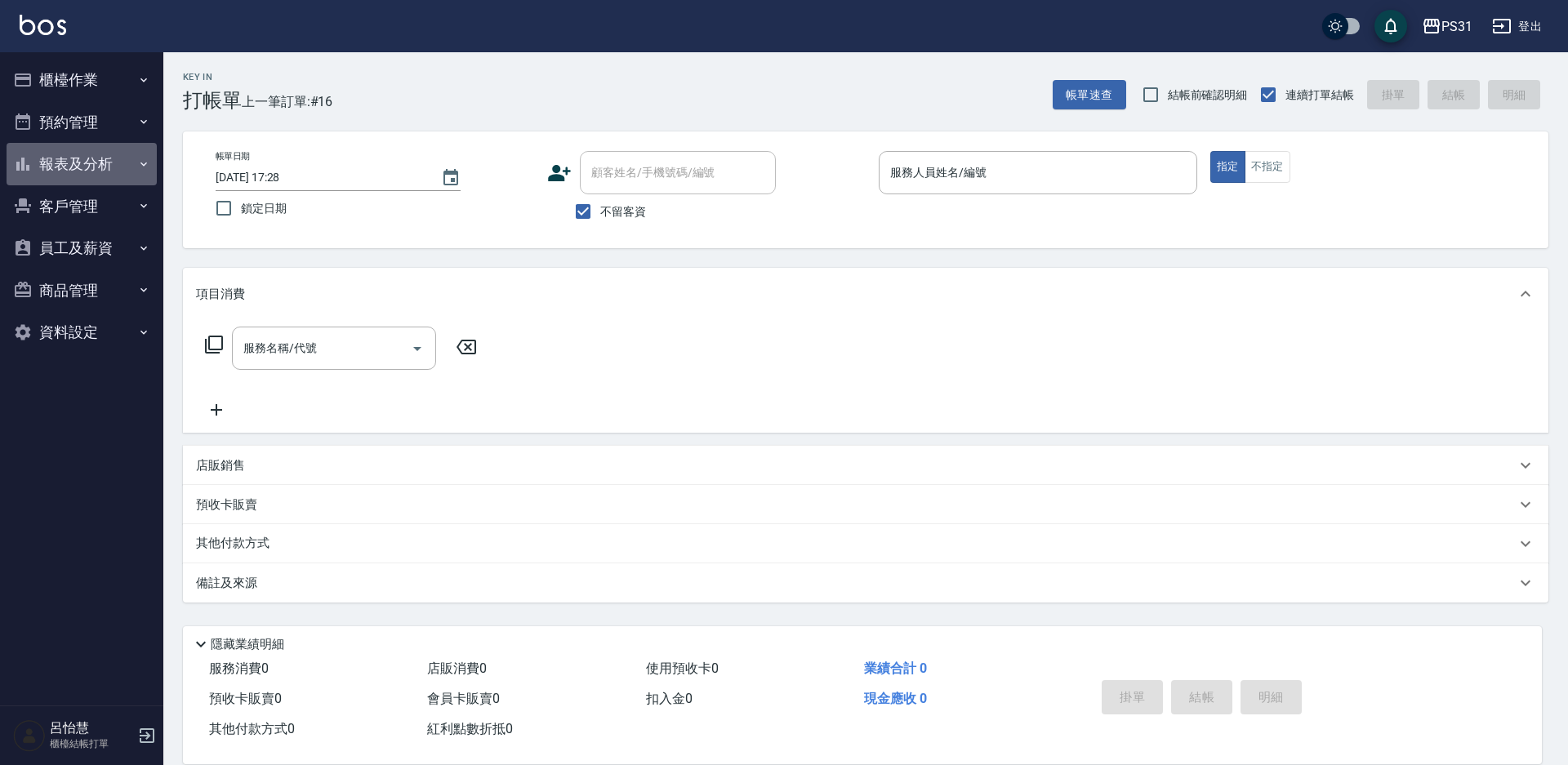
click at [118, 167] on button "報表及分析" at bounding box center [82, 164] width 150 height 43
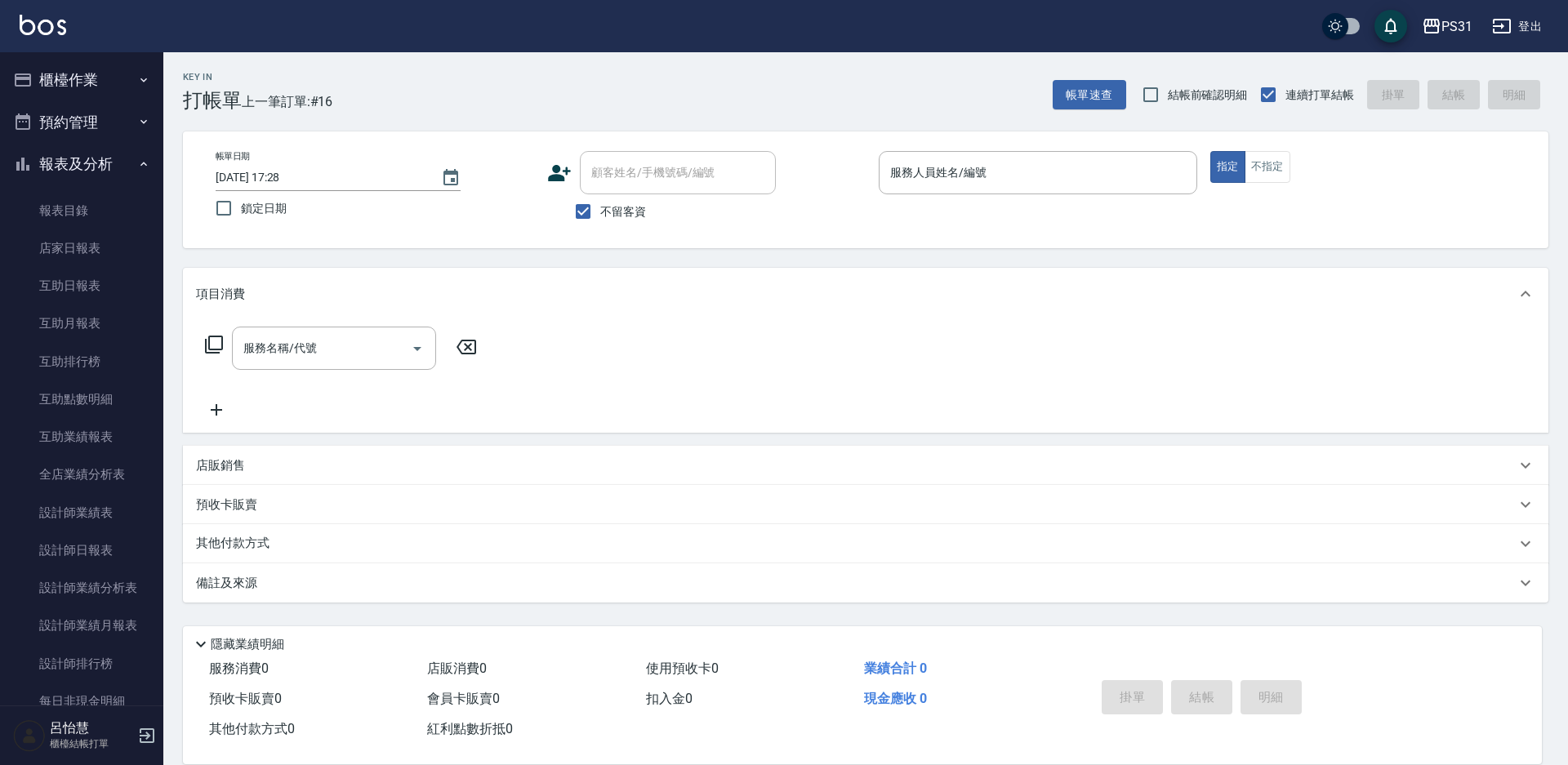
click at [70, 158] on button "報表及分析" at bounding box center [82, 164] width 150 height 43
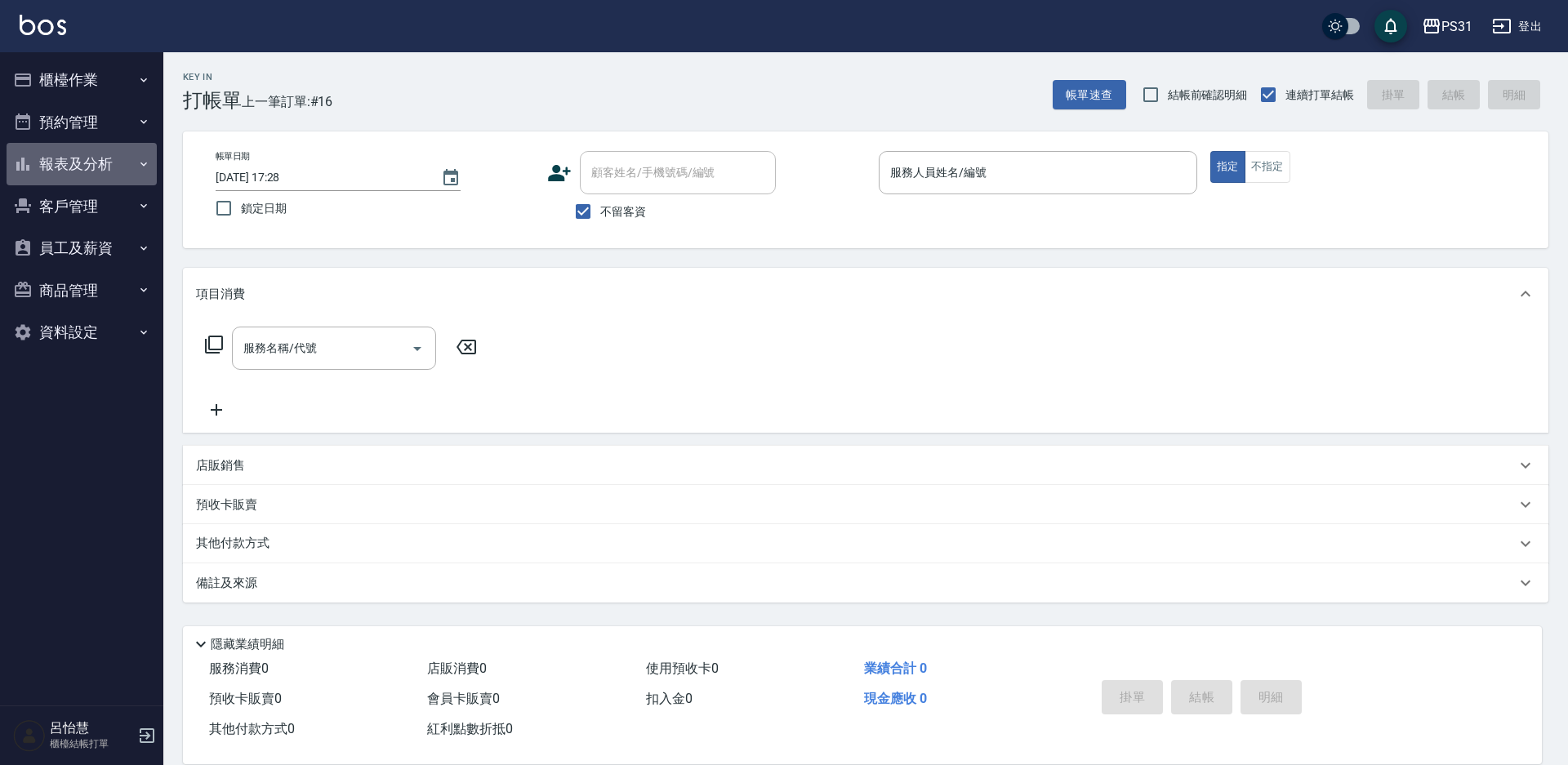
click at [83, 153] on button "報表及分析" at bounding box center [82, 164] width 150 height 43
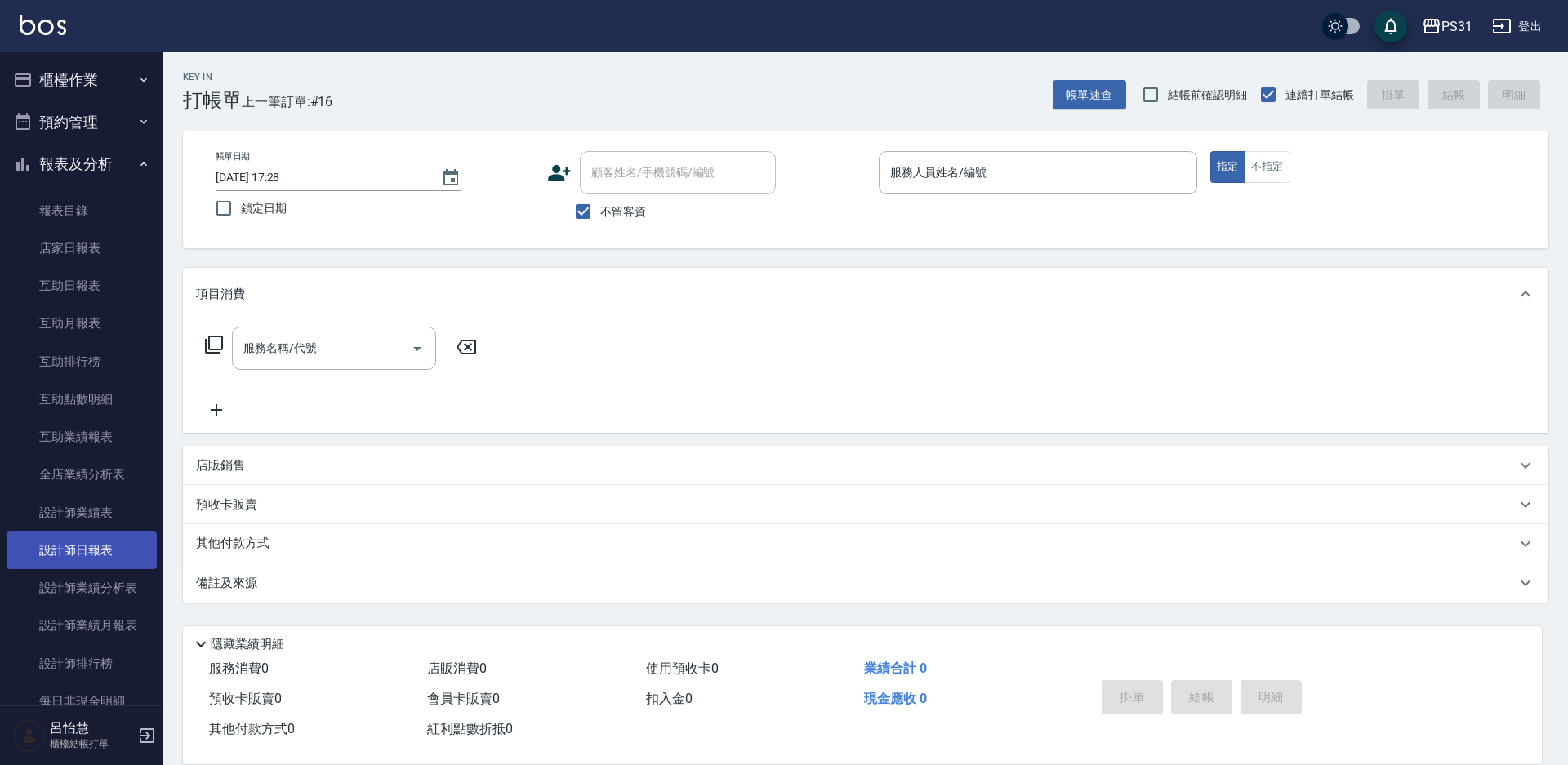
click at [117, 548] on link "設計師日報表" at bounding box center [82, 550] width 150 height 38
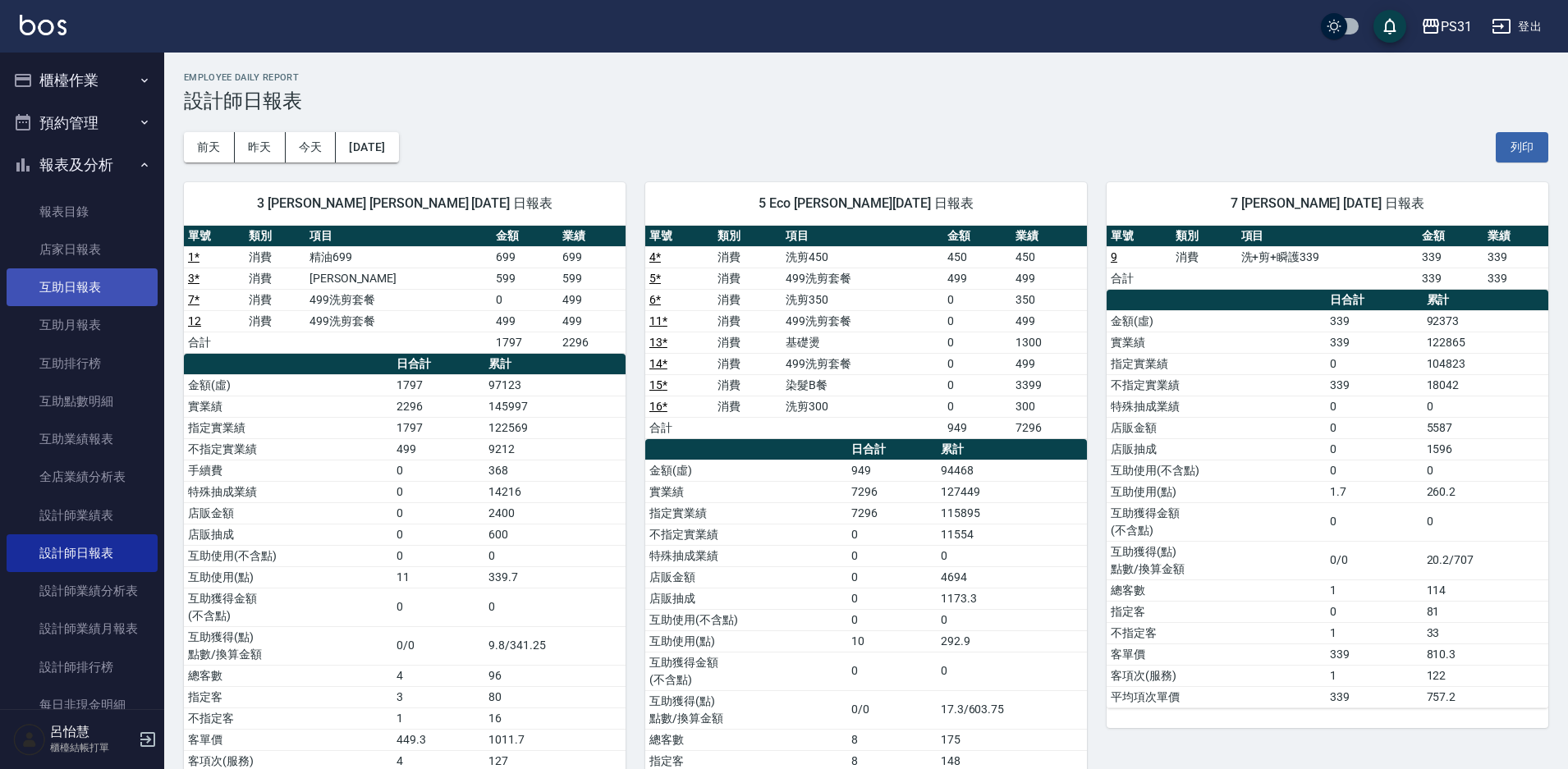
click at [100, 286] on link "互助日報表" at bounding box center [82, 287] width 151 height 38
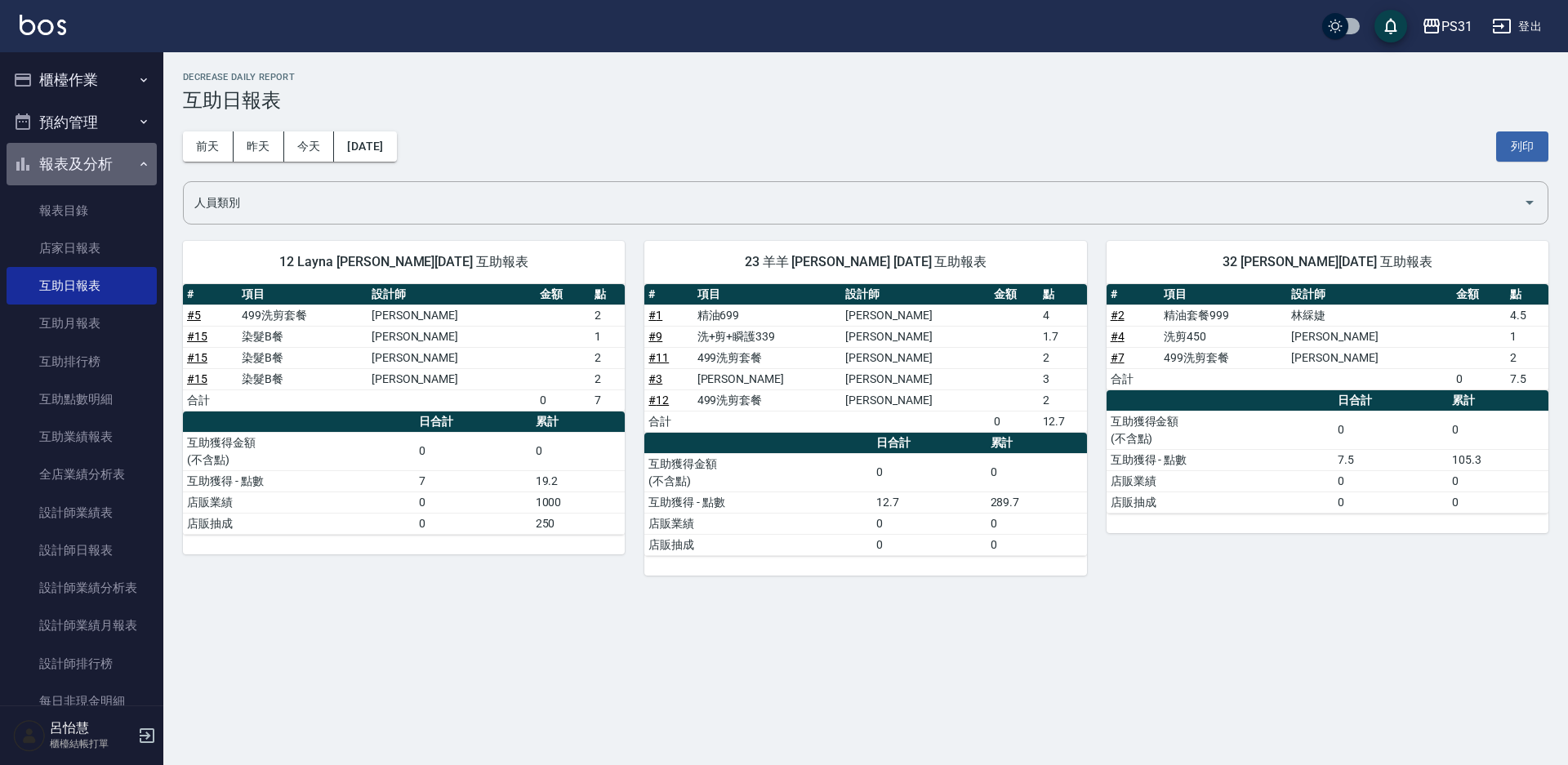
click at [98, 150] on button "報表及分析" at bounding box center [82, 164] width 150 height 43
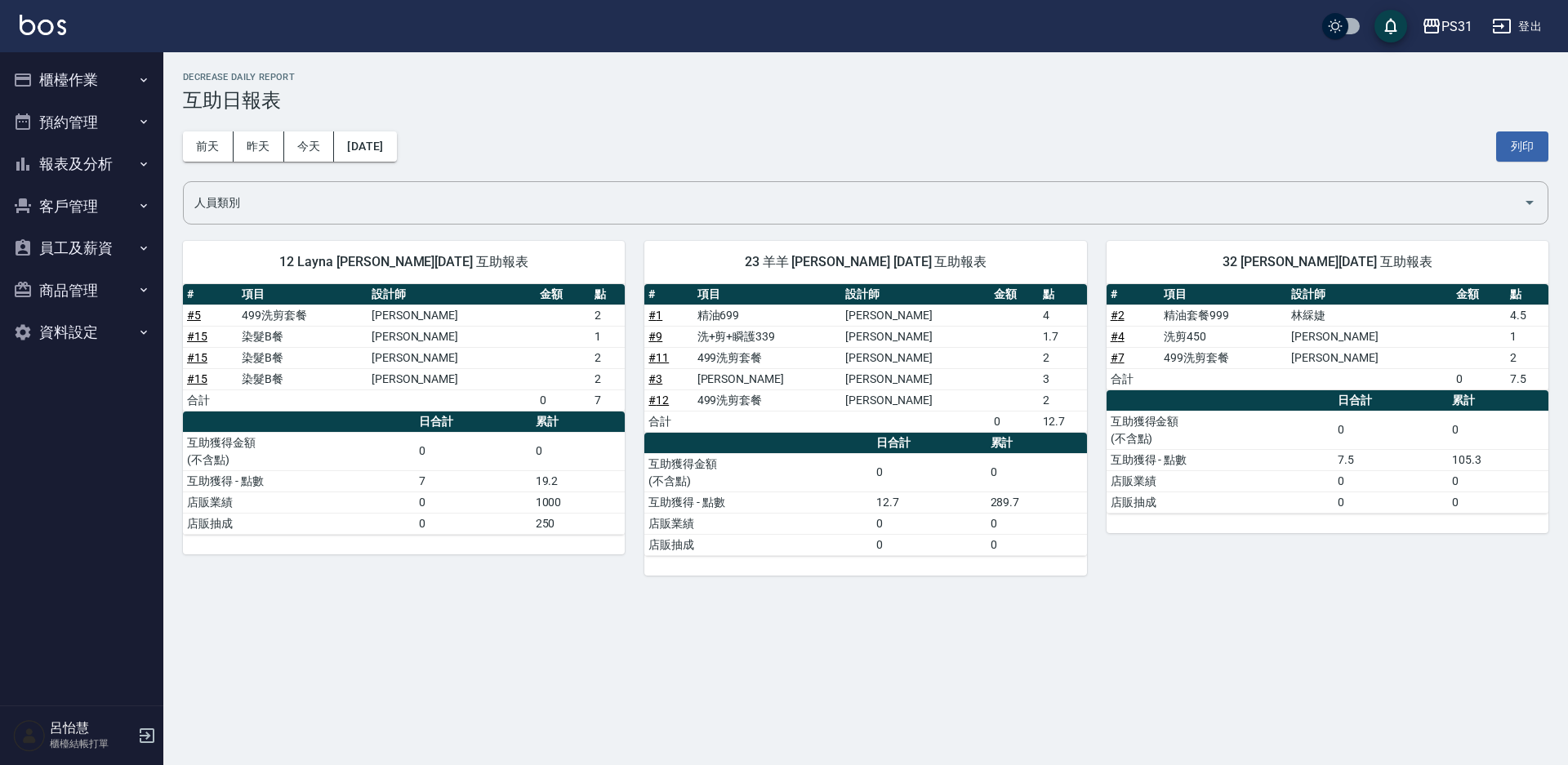
click at [82, 65] on button "櫃檯作業" at bounding box center [82, 80] width 150 height 43
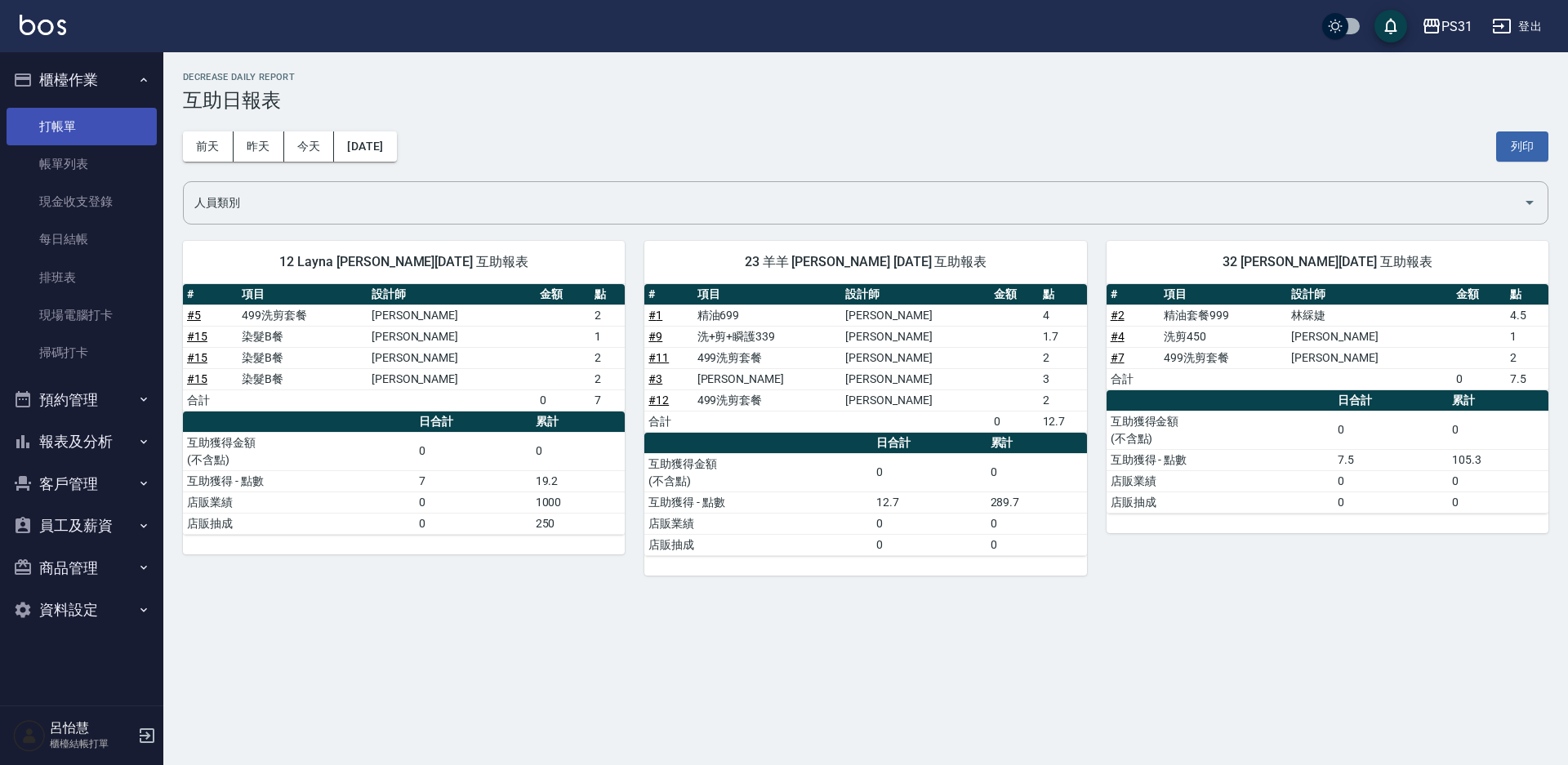
click at [68, 130] on link "打帳單" at bounding box center [82, 126] width 150 height 38
